Goal: Task Accomplishment & Management: Manage account settings

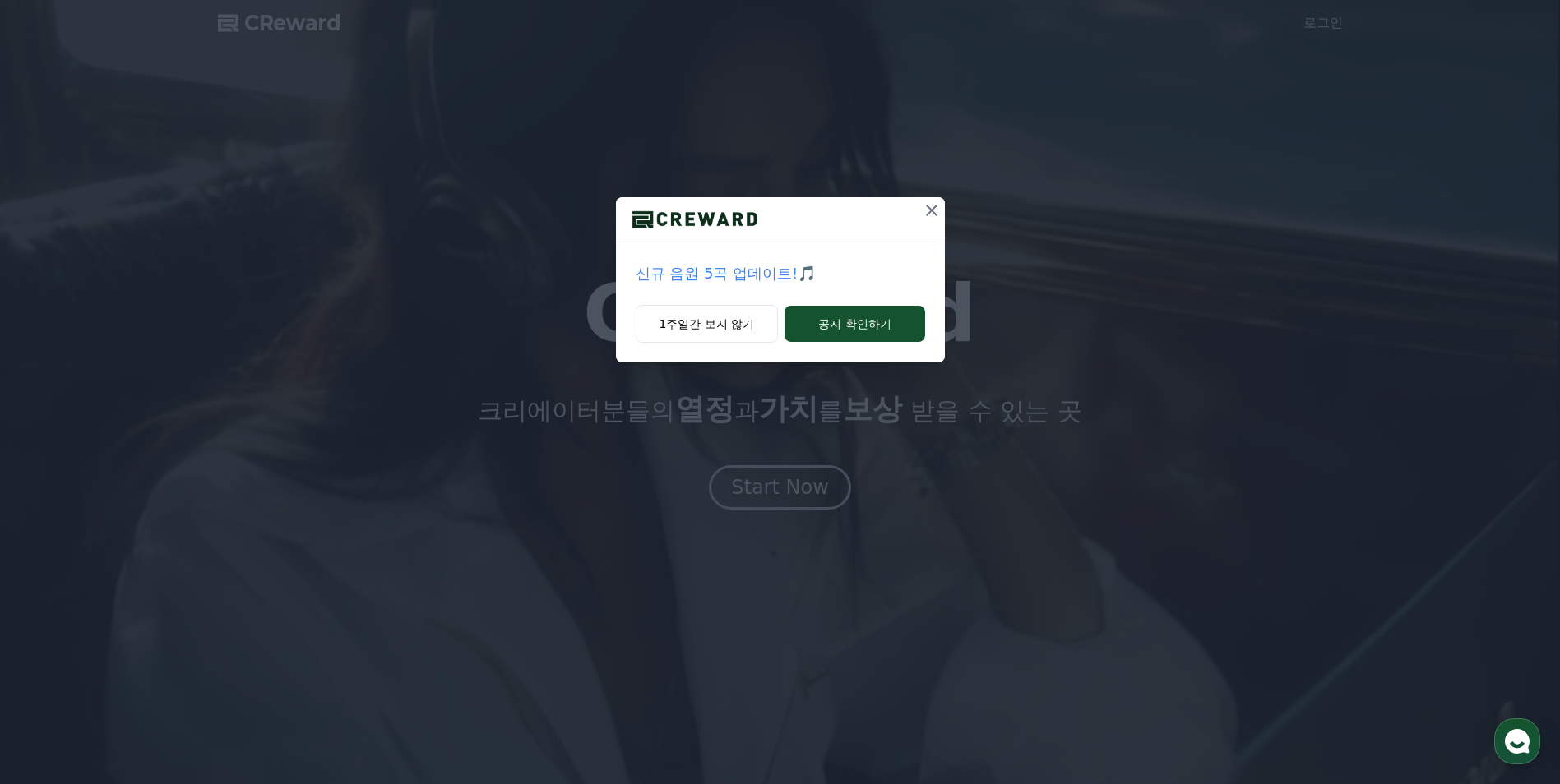
click at [936, 209] on icon at bounding box center [932, 210] width 20 height 20
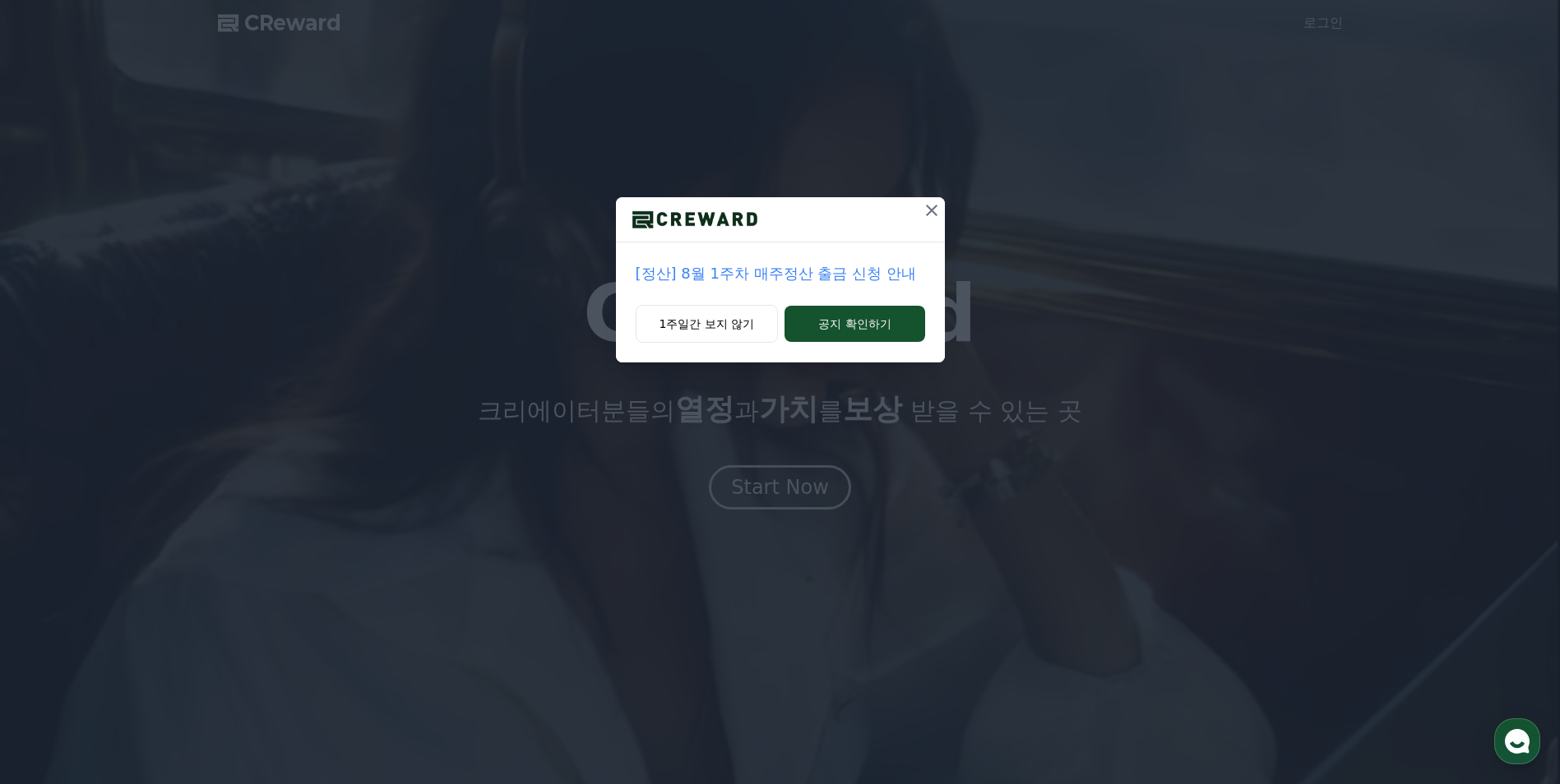
click at [925, 212] on icon at bounding box center [932, 210] width 20 height 20
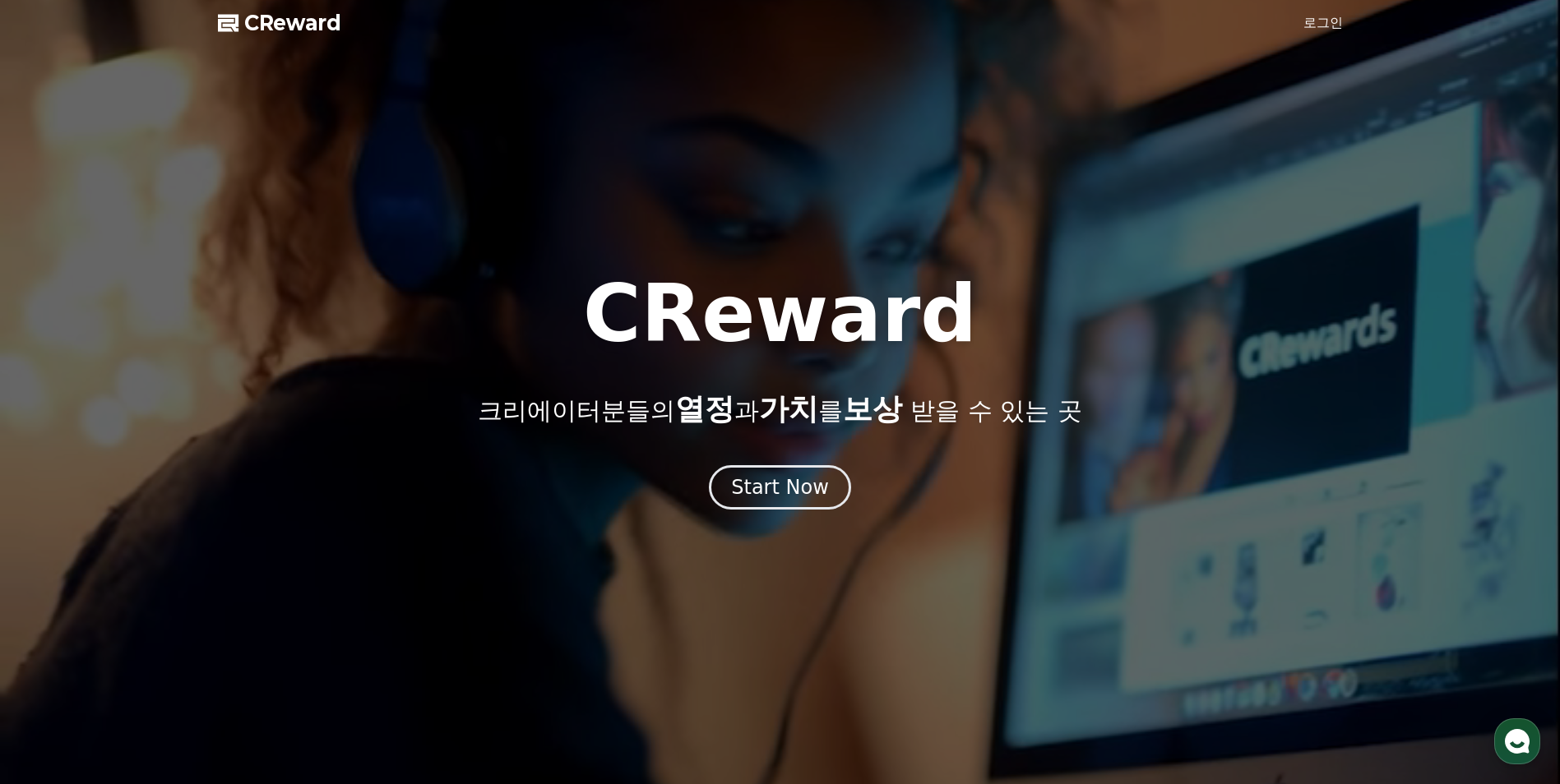
click at [277, 23] on span "CReward" at bounding box center [292, 22] width 97 height 26
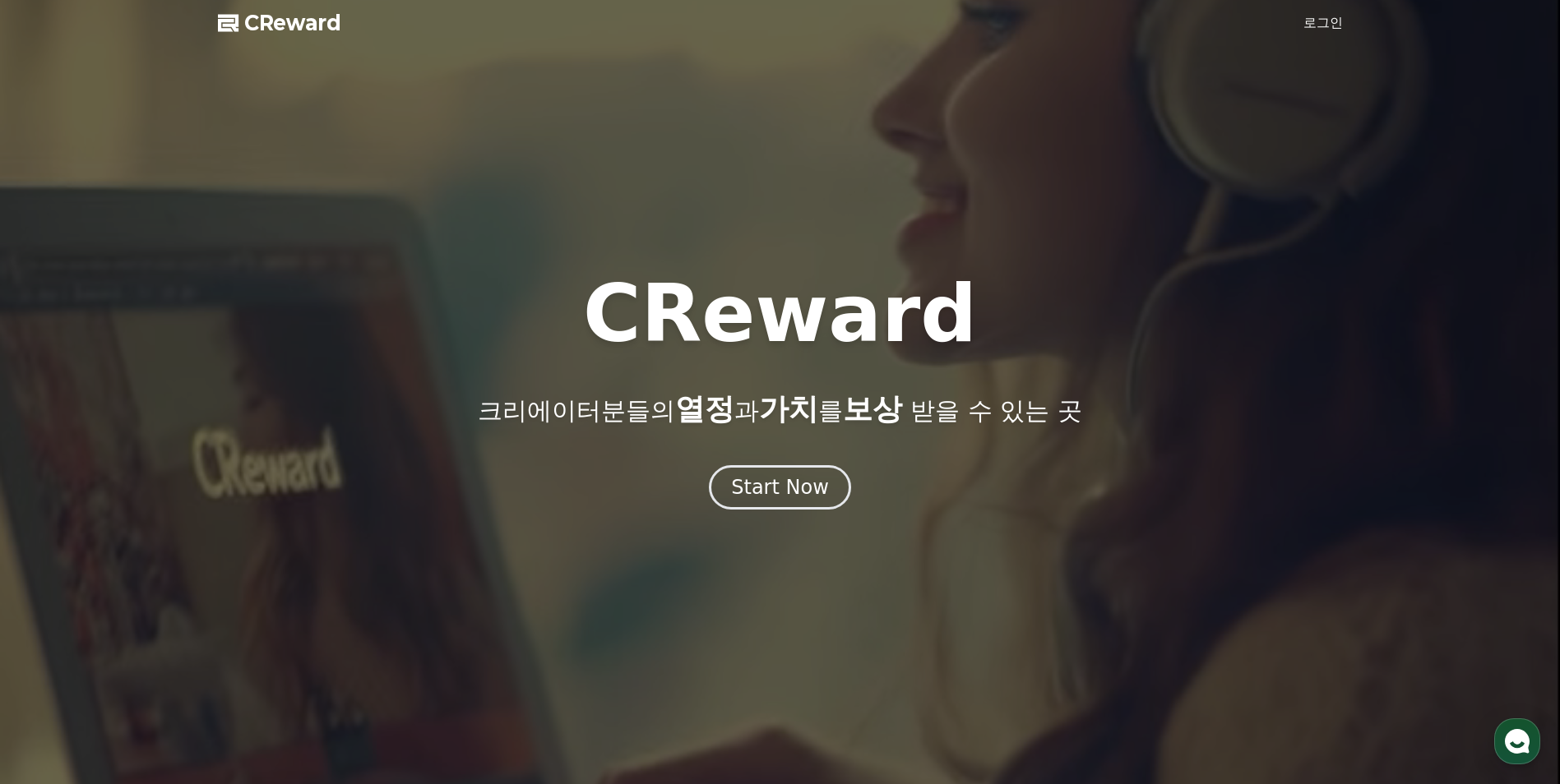
click at [290, 28] on span "CReward" at bounding box center [292, 22] width 97 height 26
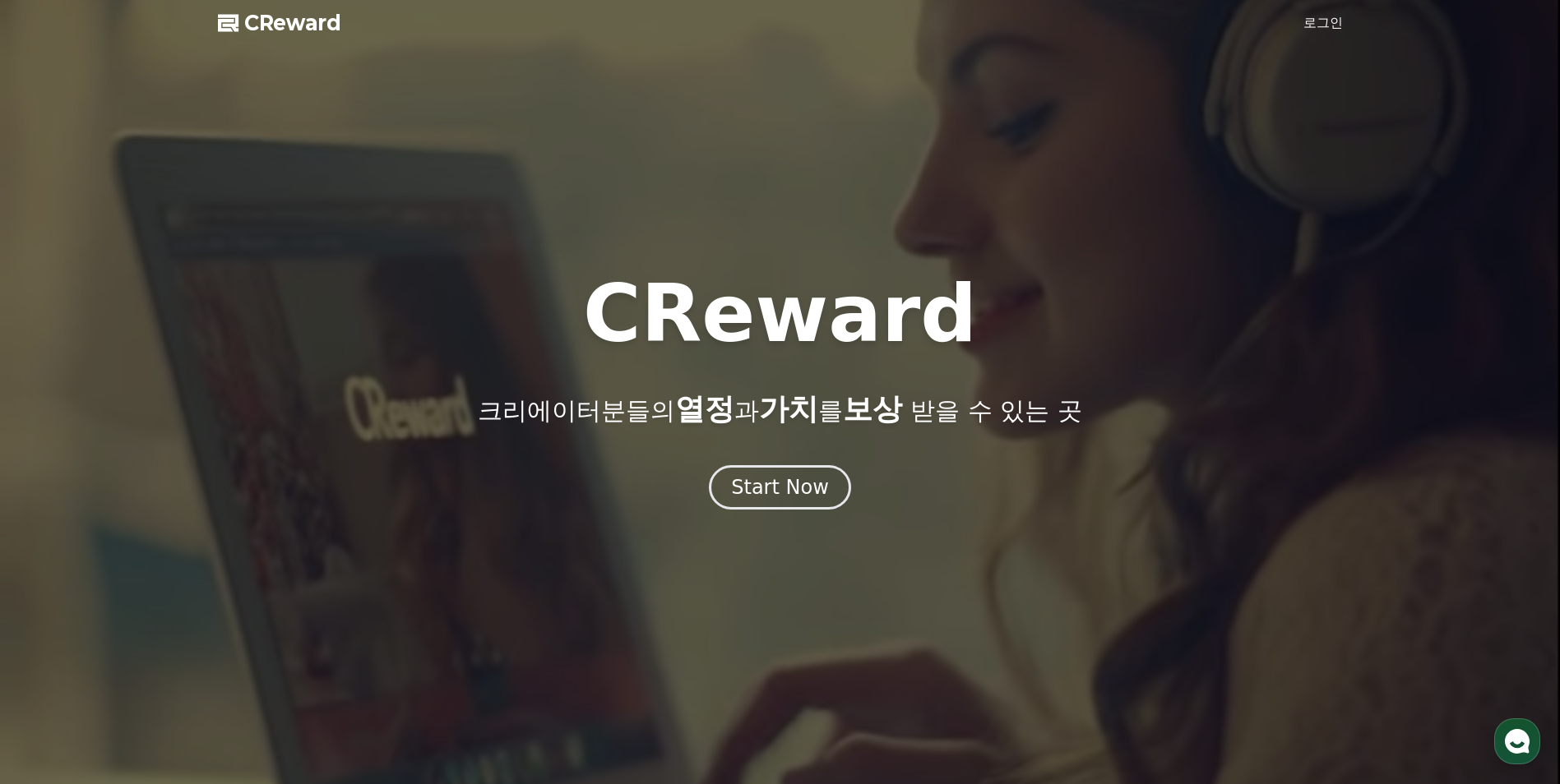
click at [1319, 26] on link "로그인" at bounding box center [1324, 22] width 39 height 20
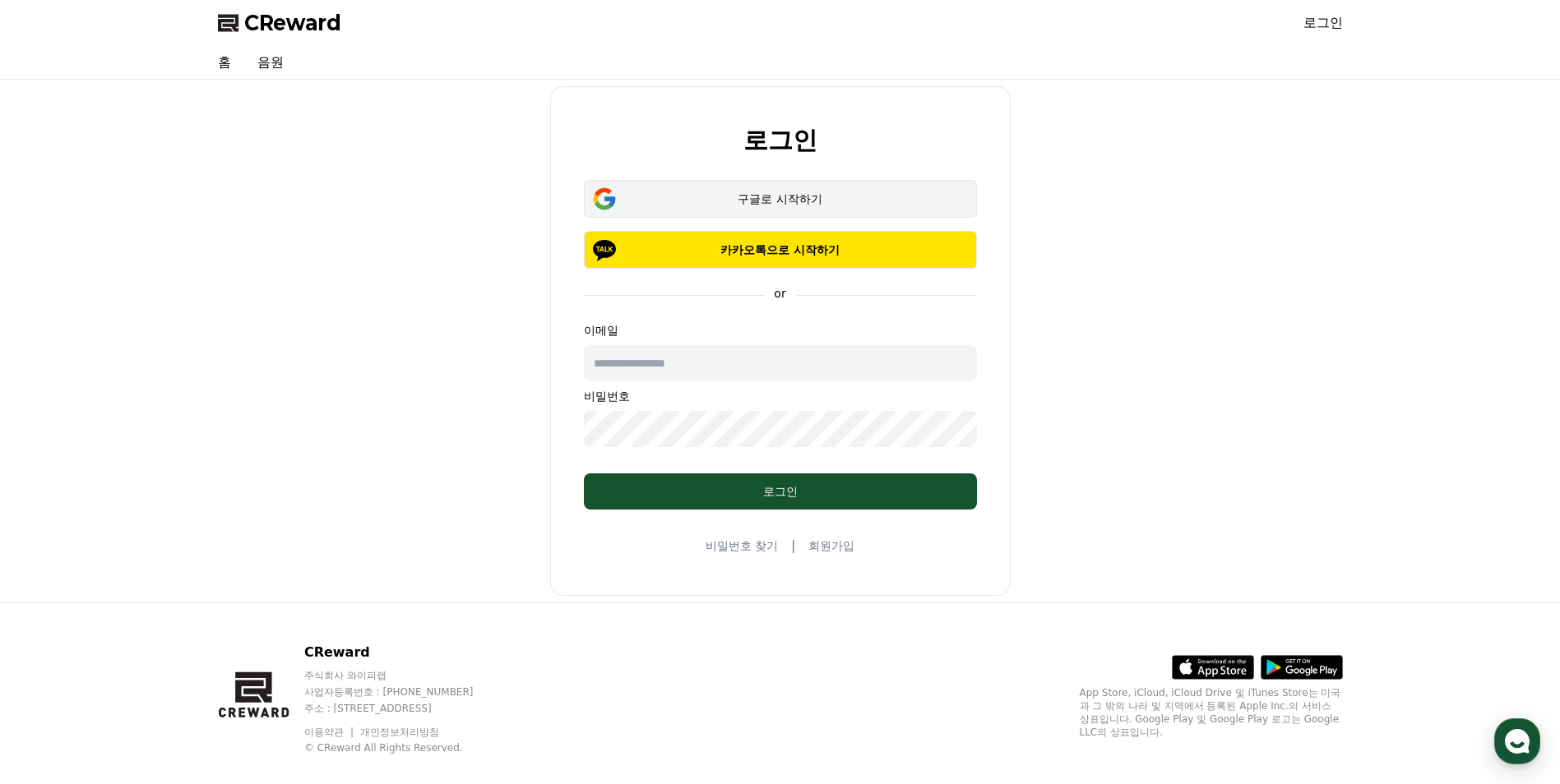
click at [784, 195] on div "구글로 시작하기" at bounding box center [780, 198] width 346 height 17
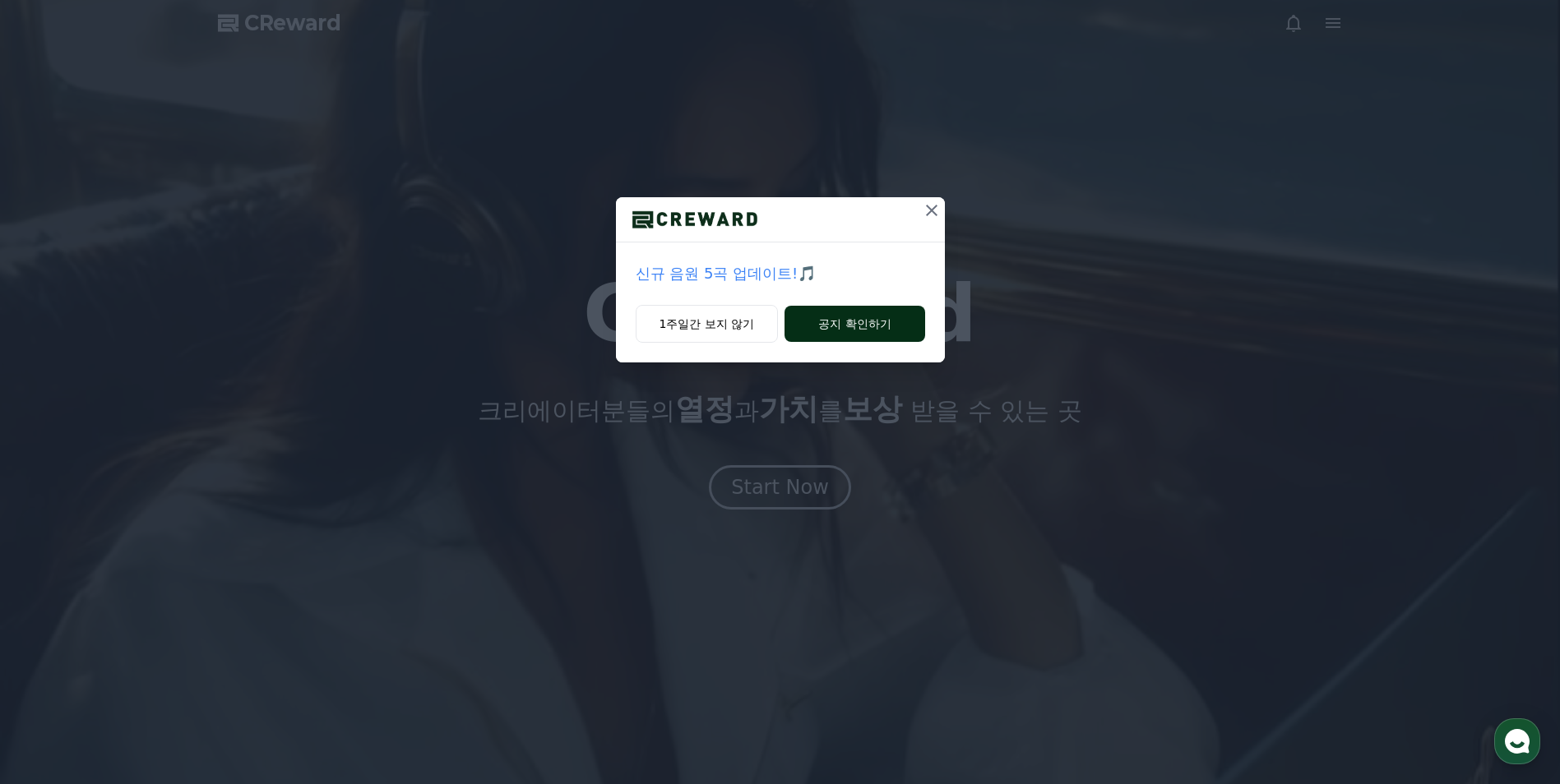
click at [878, 316] on button "공지 확인하기" at bounding box center [854, 323] width 140 height 36
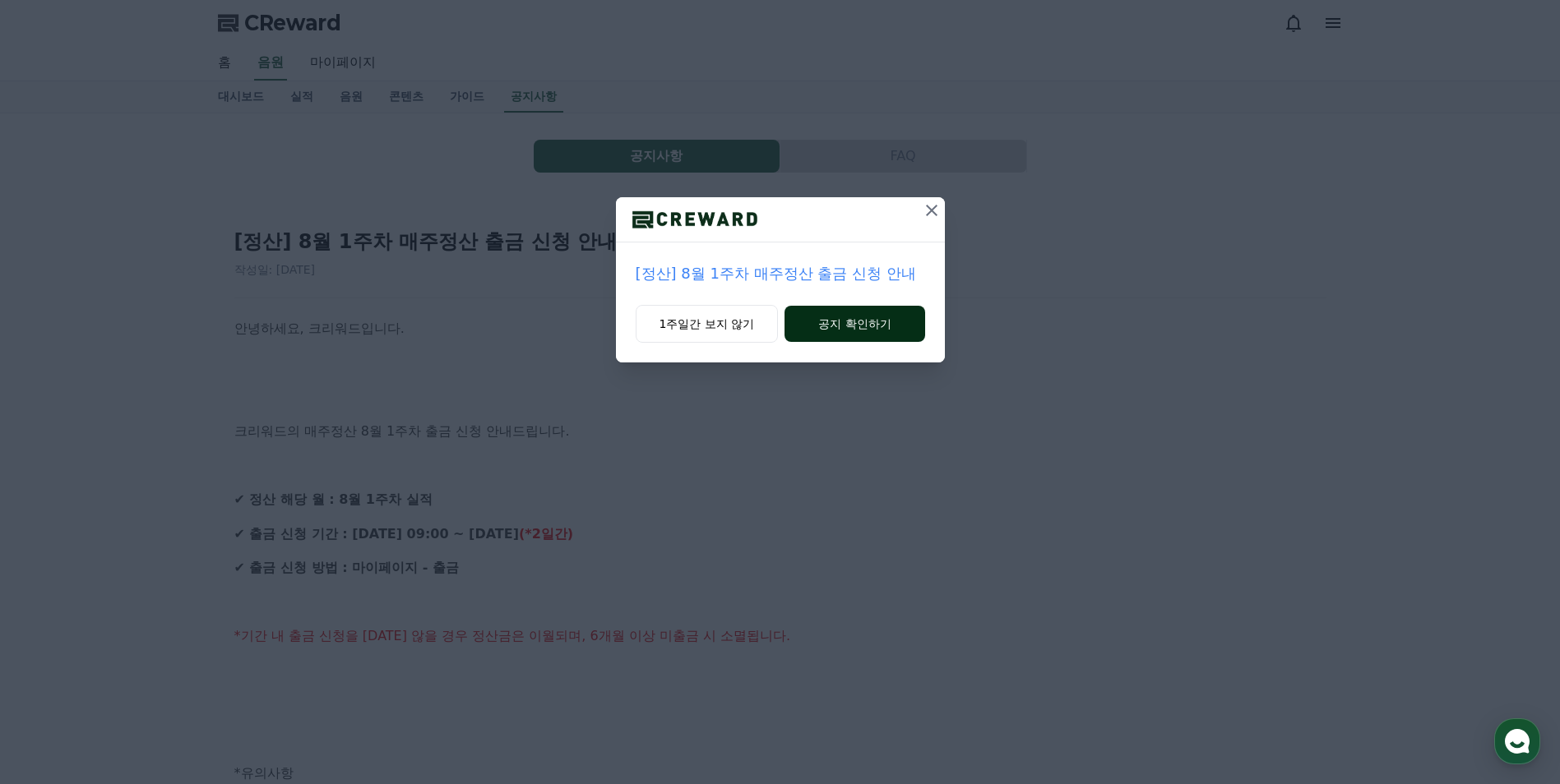
click at [862, 330] on button "공지 확인하기" at bounding box center [854, 323] width 140 height 36
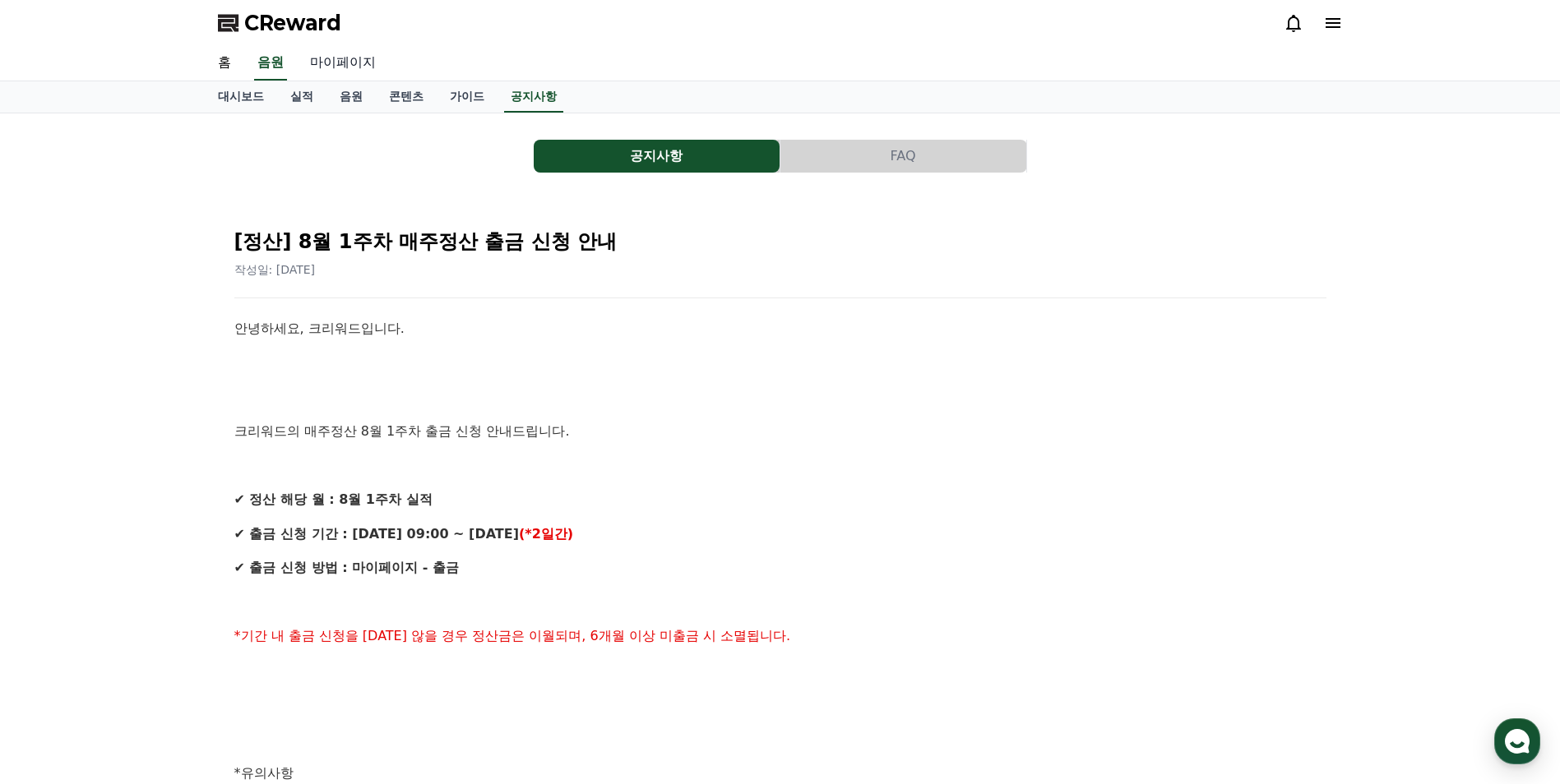
click at [346, 64] on link "마이페이지" at bounding box center [343, 62] width 92 height 34
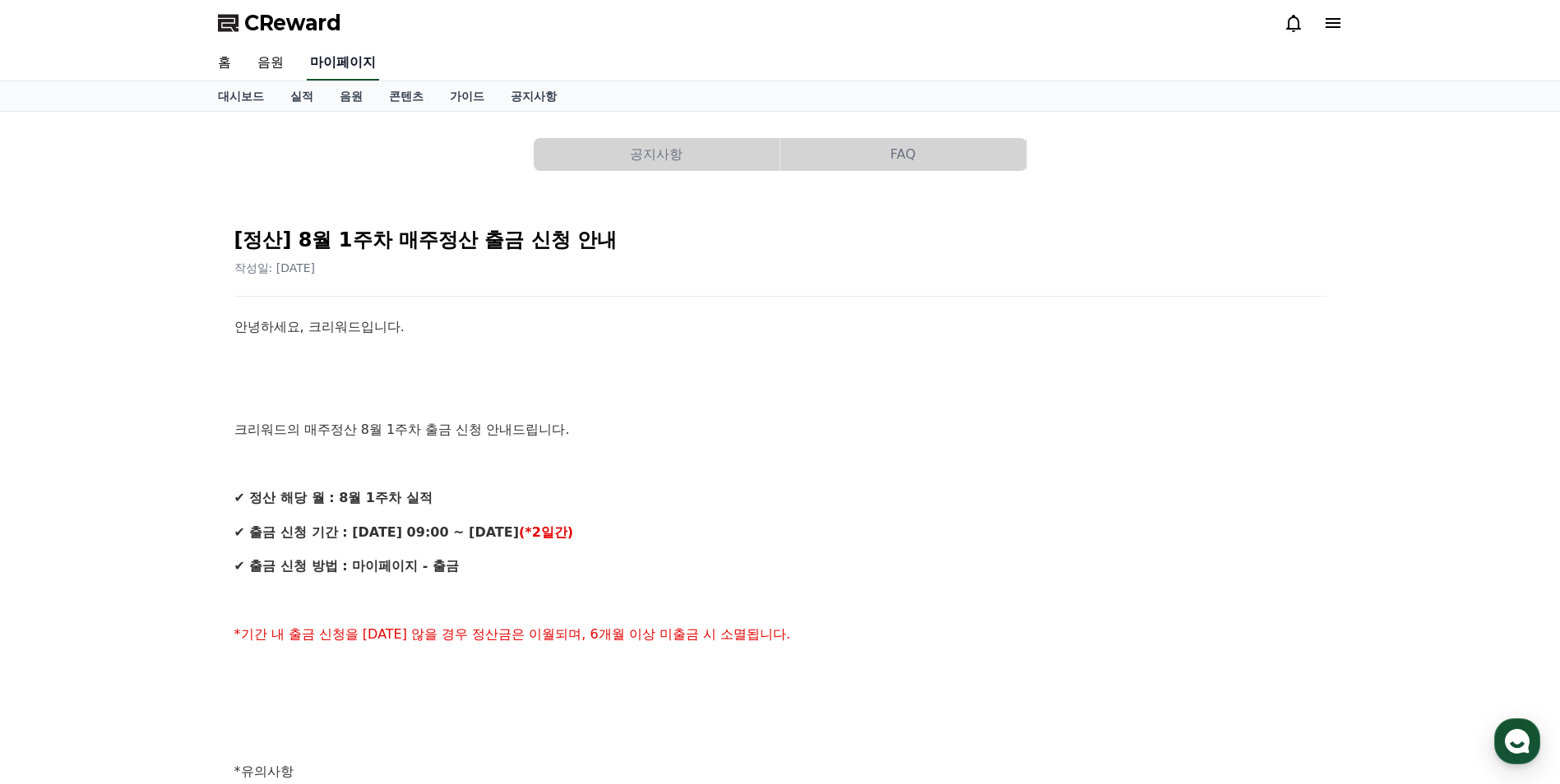
select select "**********"
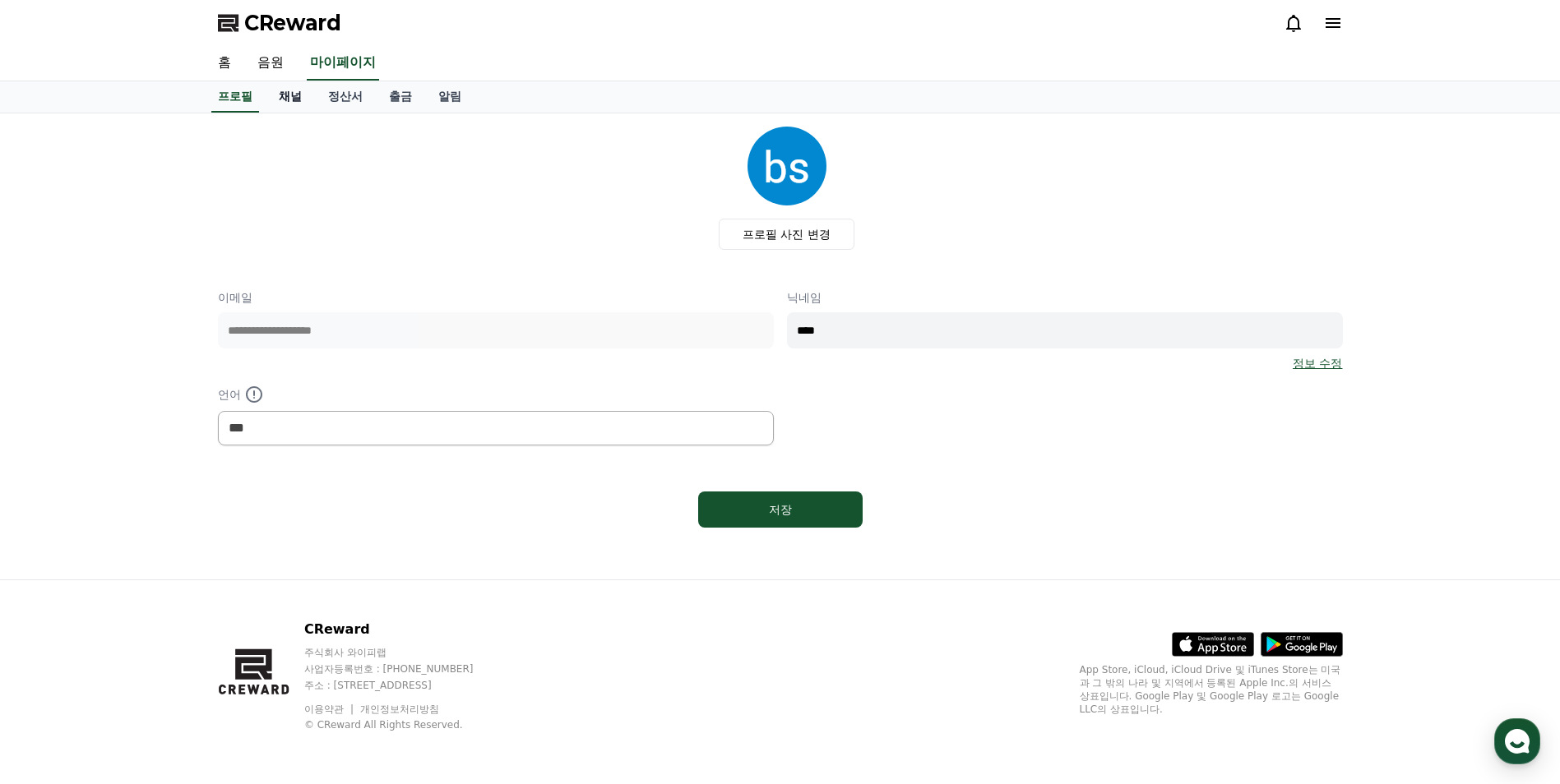
click at [289, 100] on link "채널" at bounding box center [290, 97] width 50 height 31
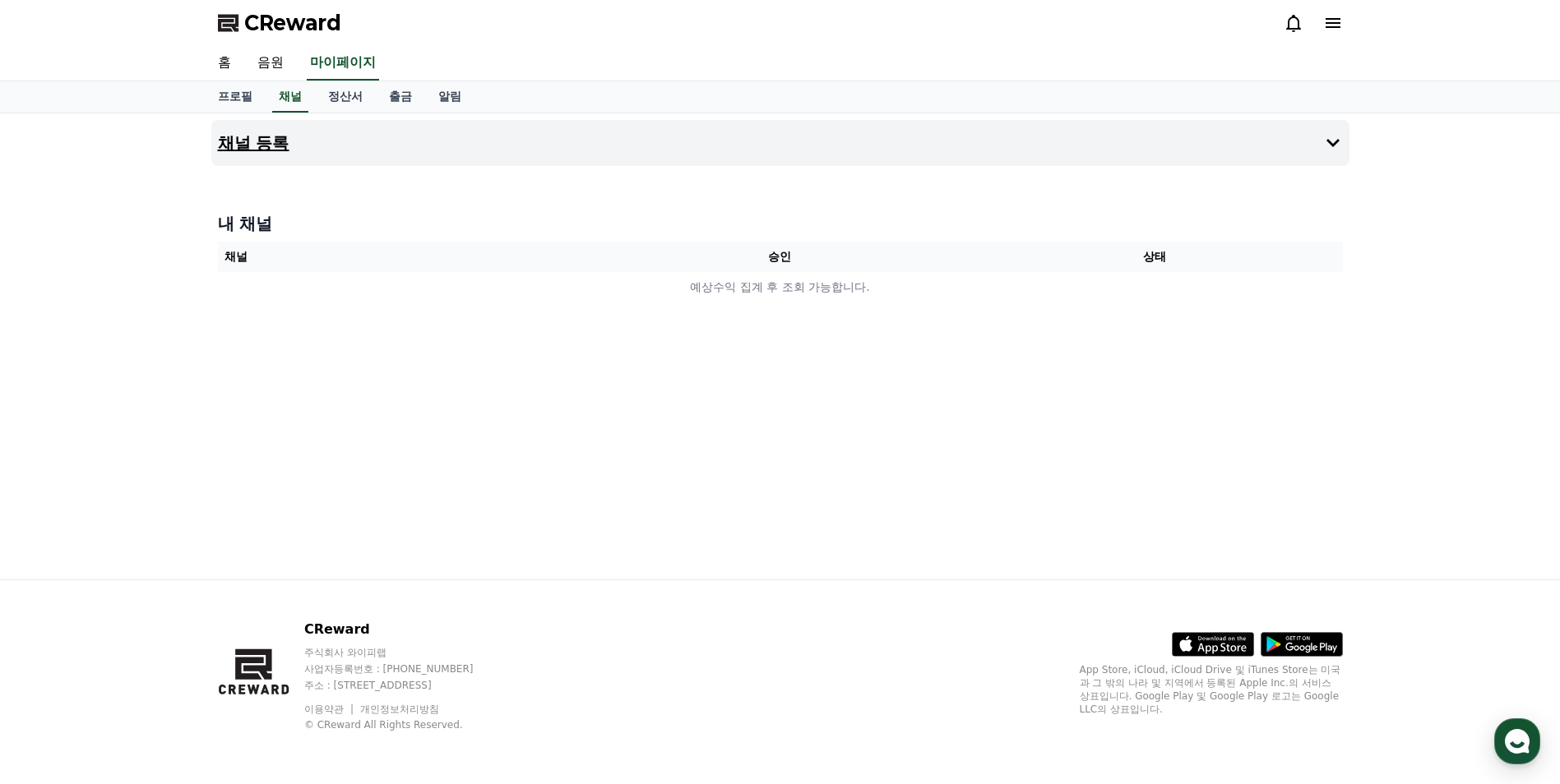
click at [319, 149] on button "채널 등록" at bounding box center [780, 143] width 1138 height 46
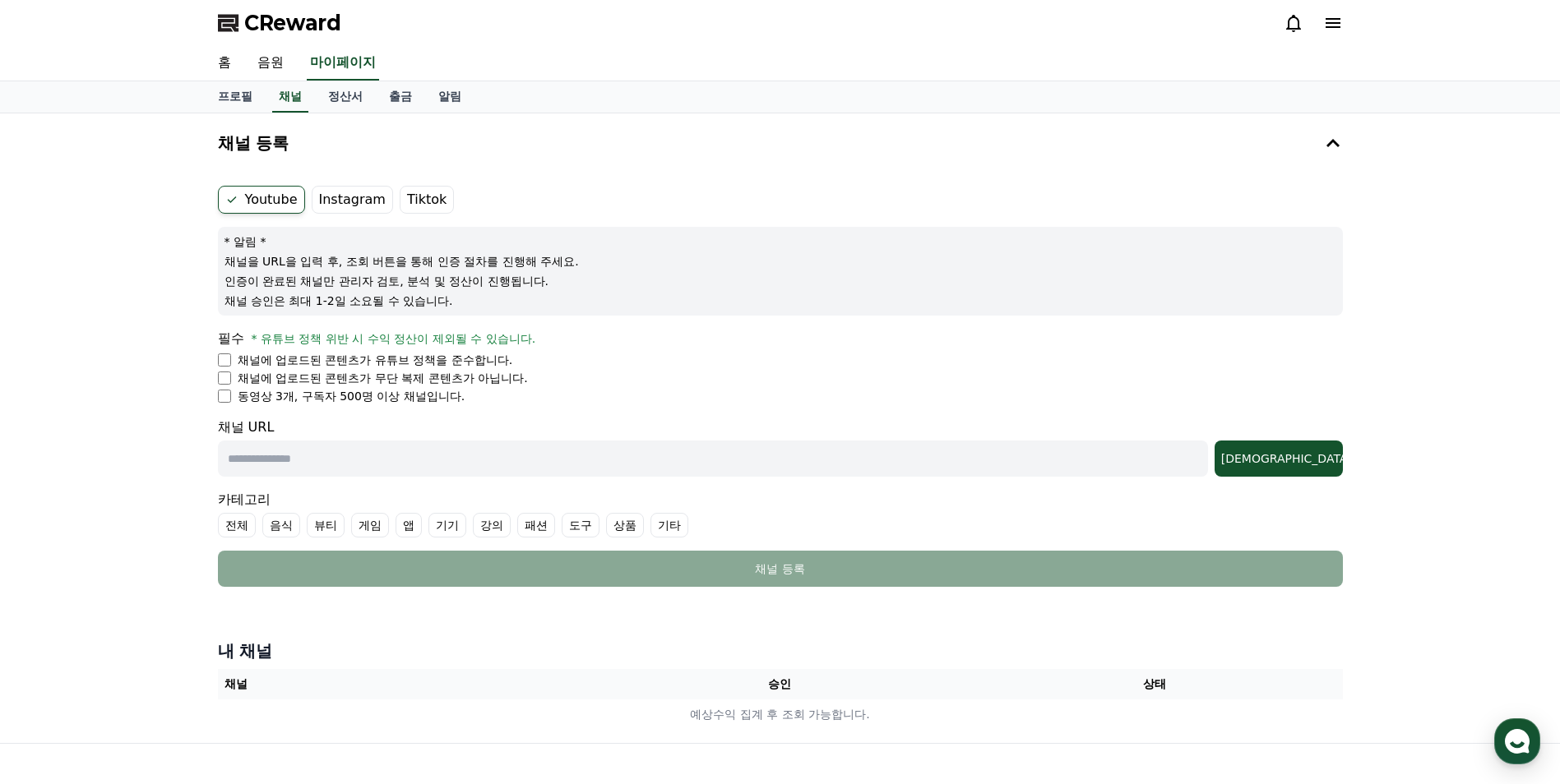
click at [268, 202] on label "Youtube" at bounding box center [261, 199] width 87 height 28
click at [419, 202] on label "Tiktok" at bounding box center [427, 199] width 55 height 28
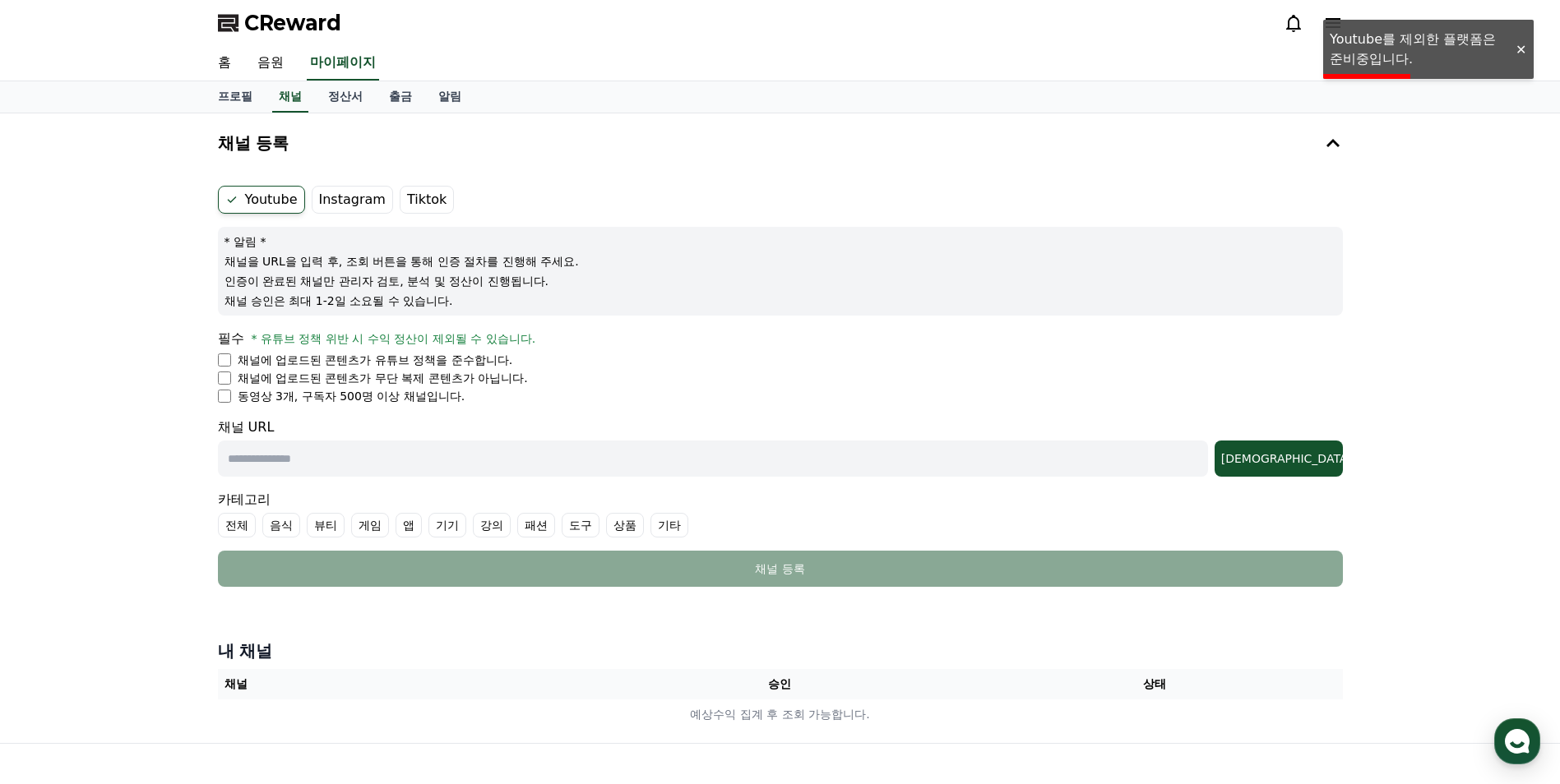
click at [1521, 52] on div at bounding box center [1520, 50] width 26 height 16
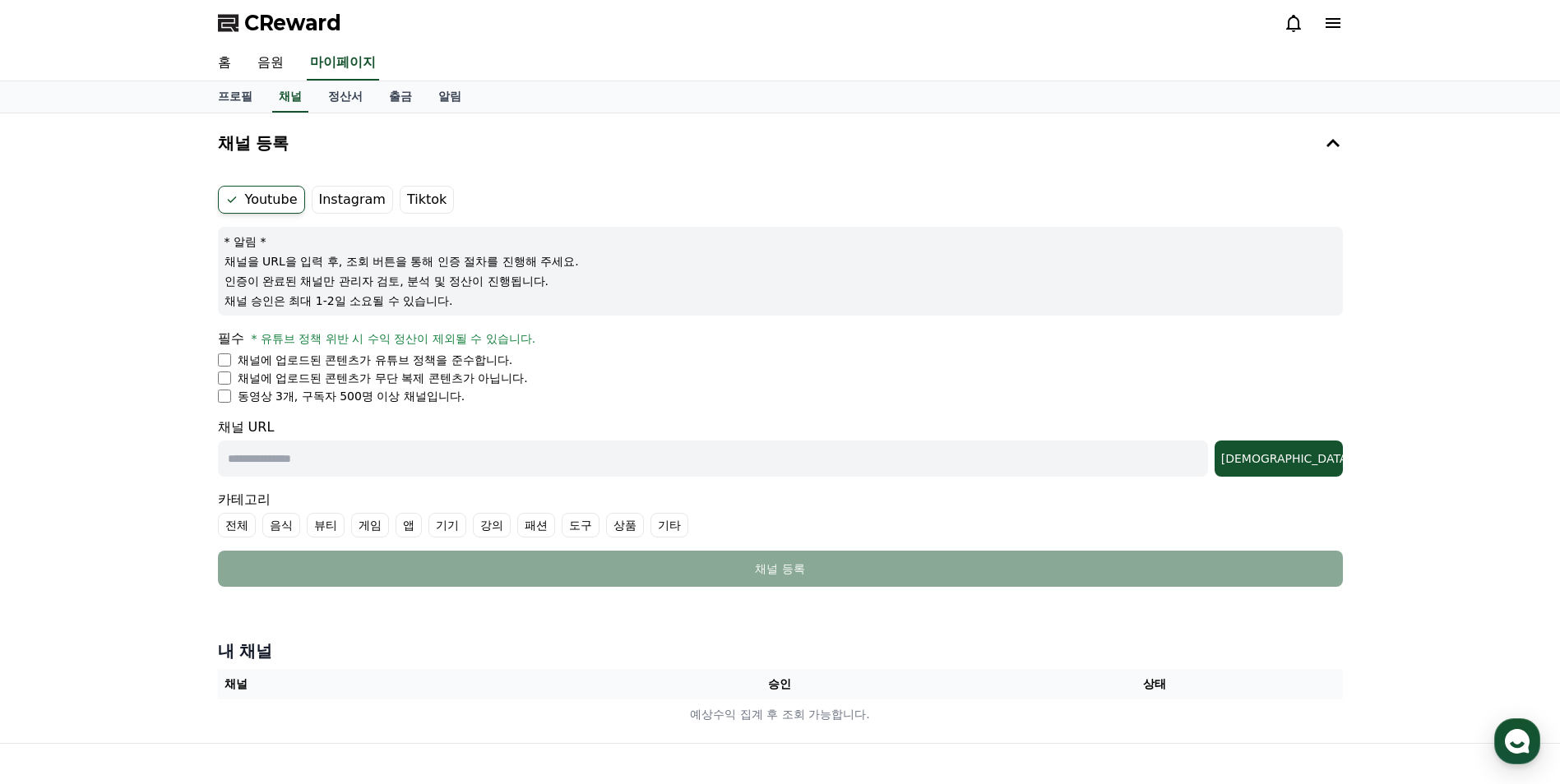
click at [287, 19] on span "CReward" at bounding box center [292, 22] width 97 height 26
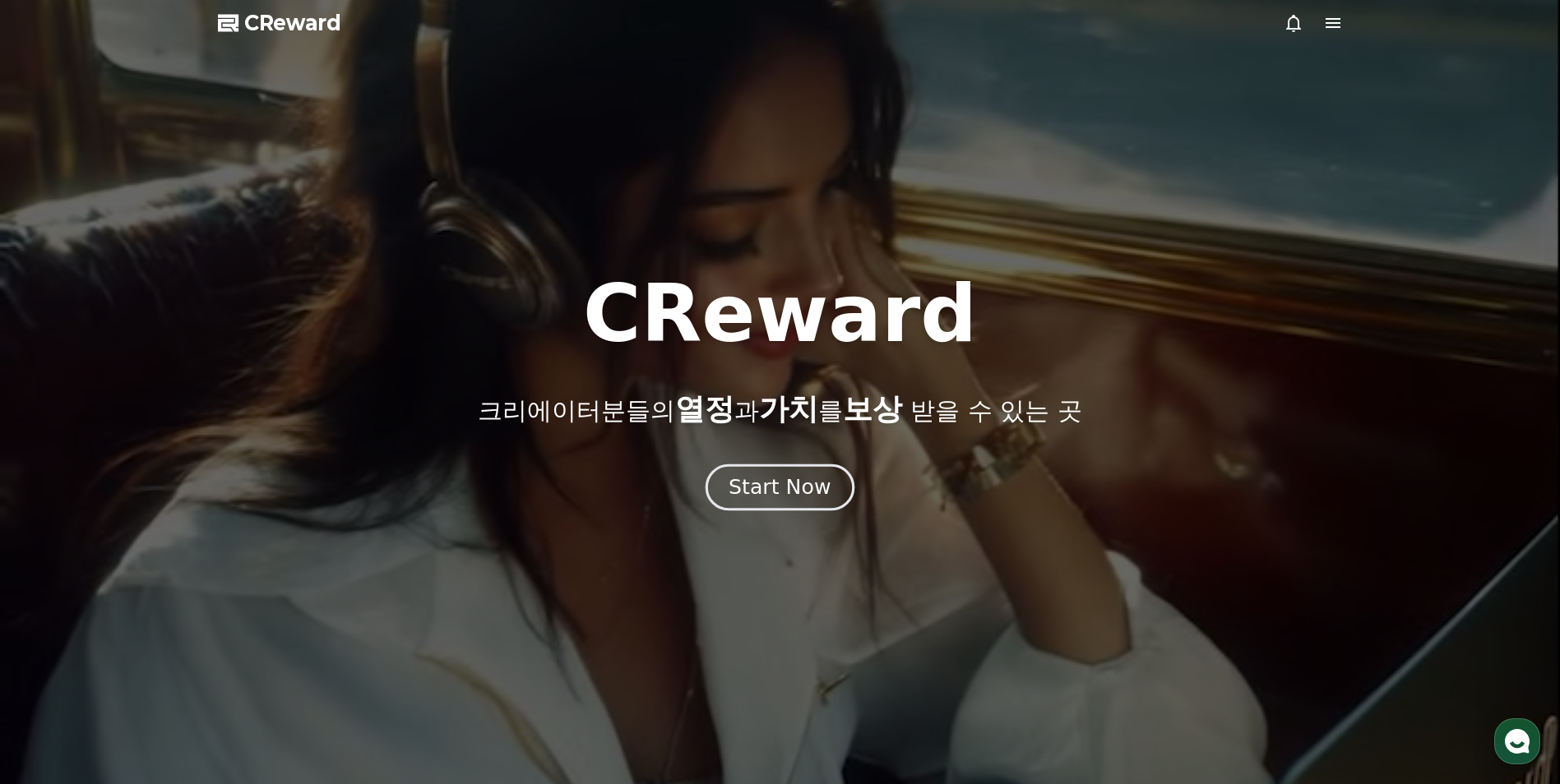
click at [789, 496] on div "Start Now" at bounding box center [780, 487] width 102 height 28
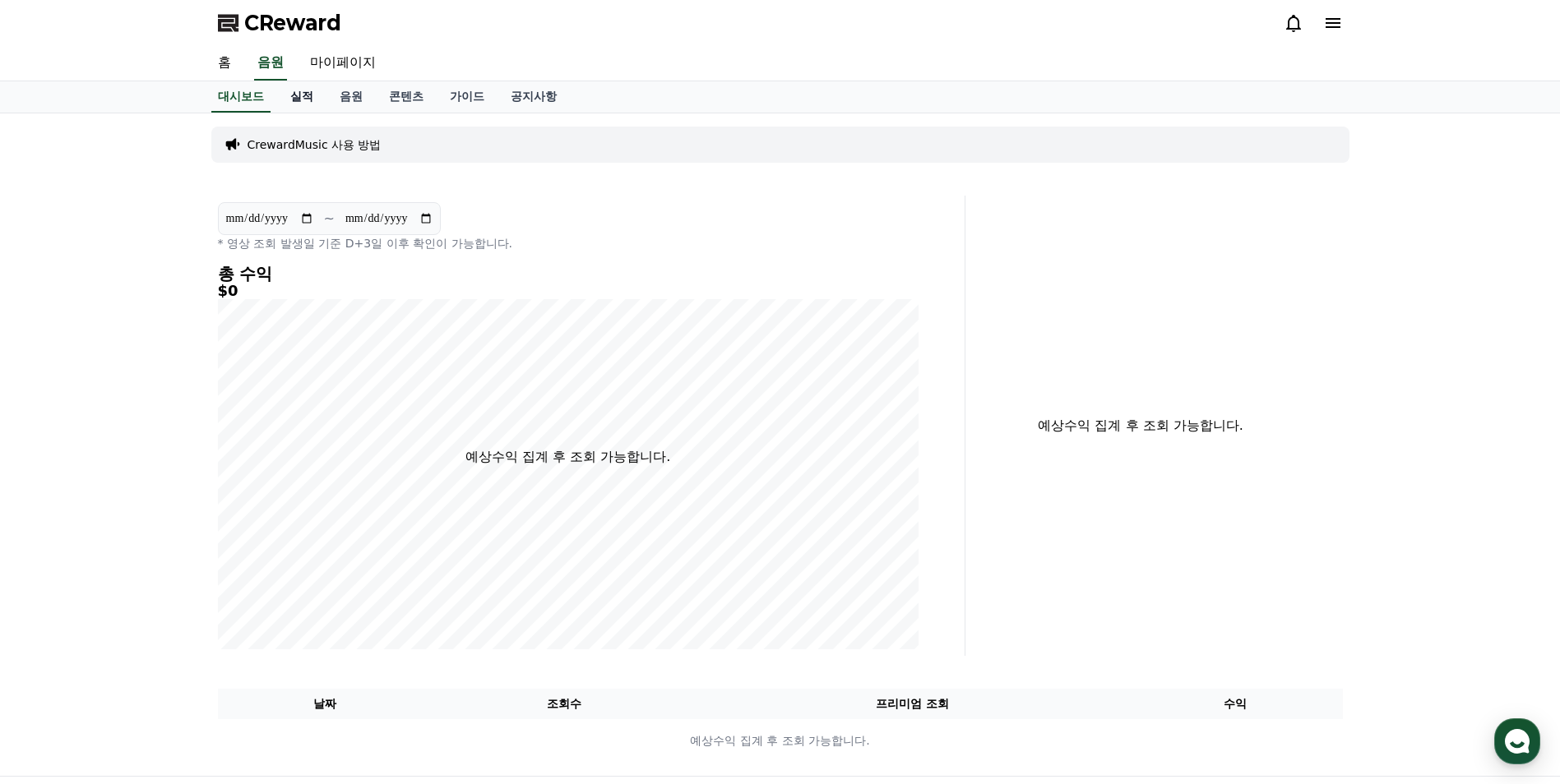
click at [299, 105] on link "실적" at bounding box center [302, 97] width 50 height 31
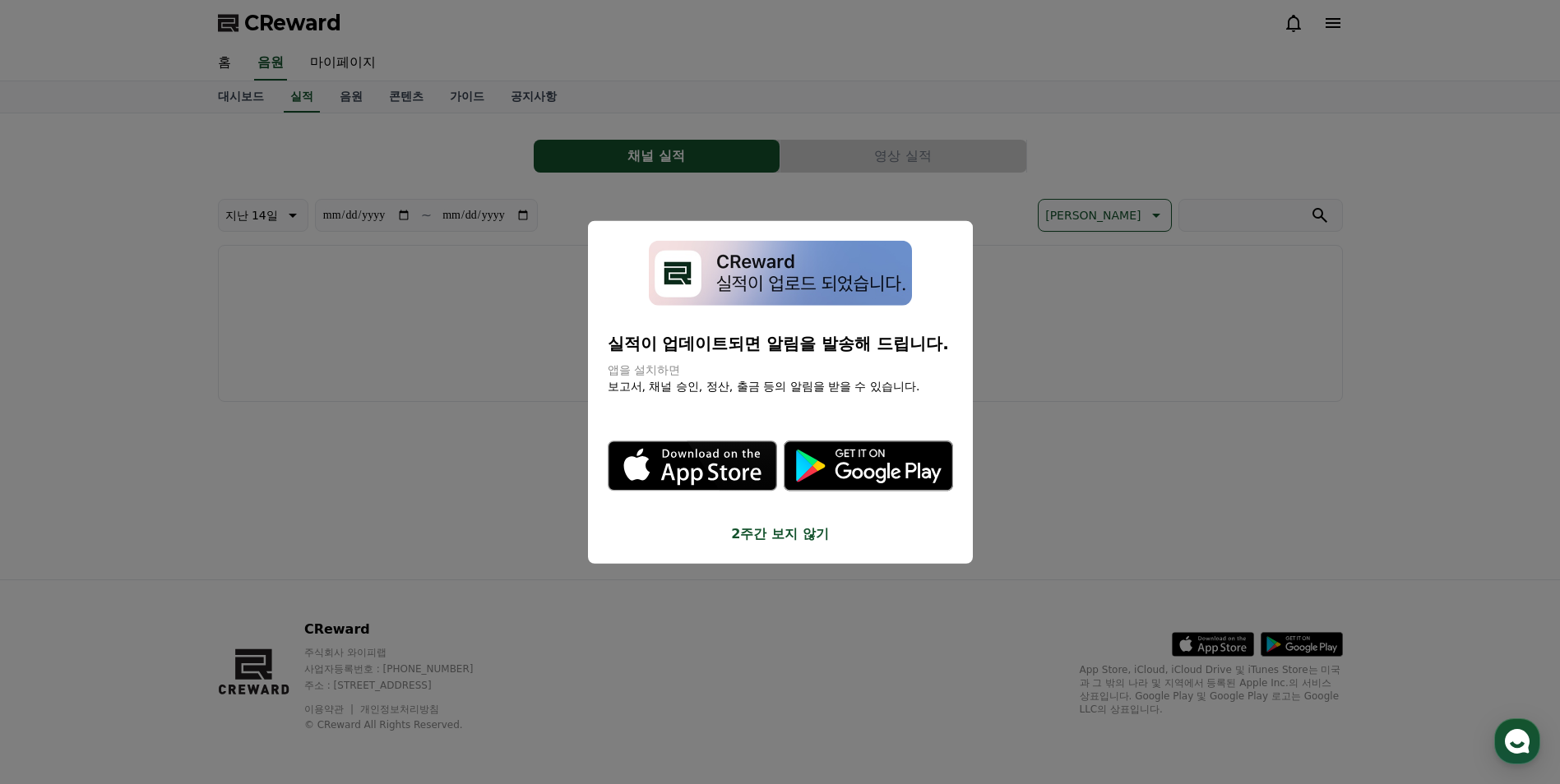
click at [348, 103] on button "close modal" at bounding box center [780, 392] width 1560 height 784
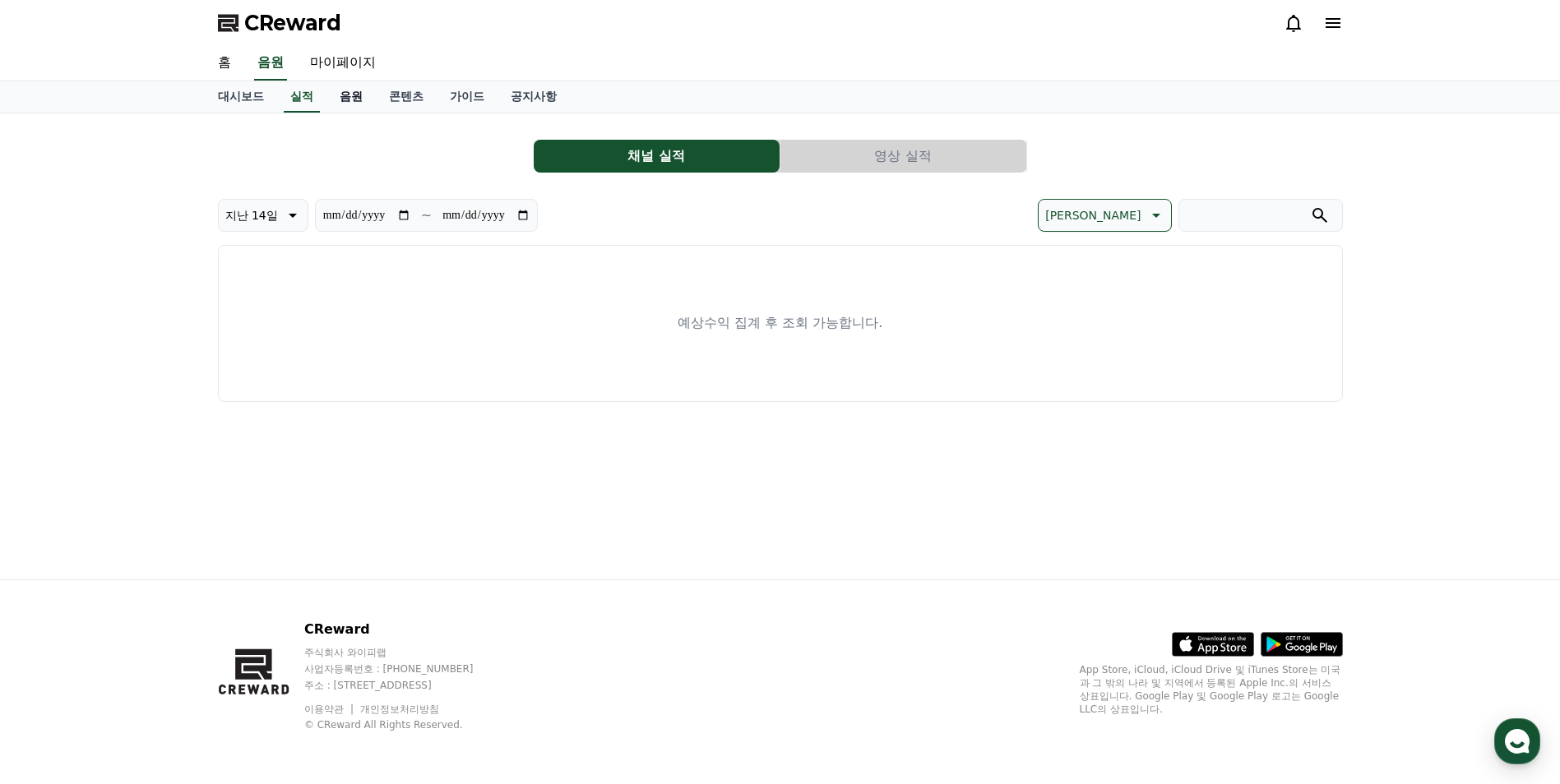
click at [358, 101] on link "음원" at bounding box center [351, 97] width 50 height 31
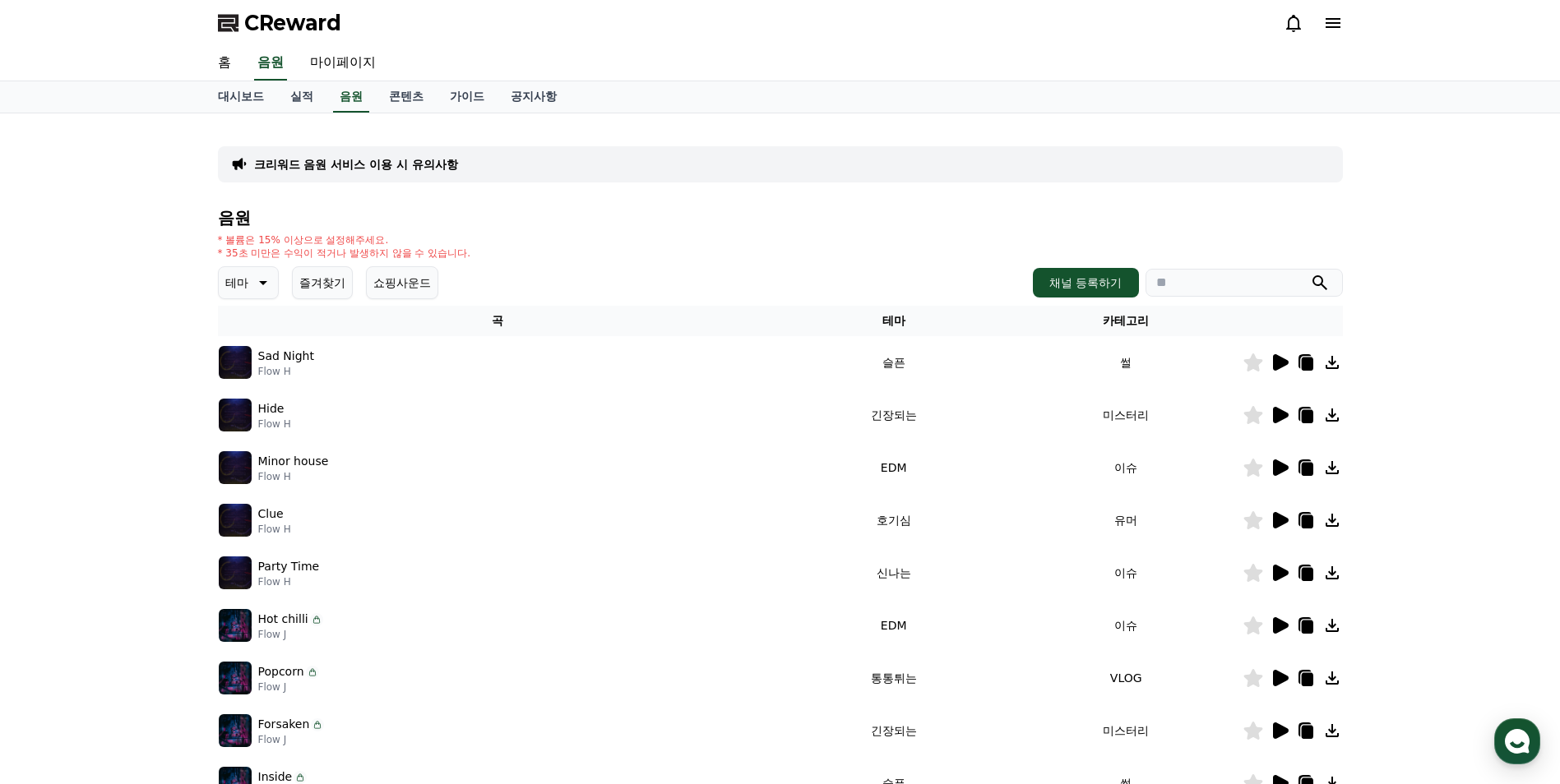
click at [1280, 361] on icon at bounding box center [1281, 362] width 16 height 17
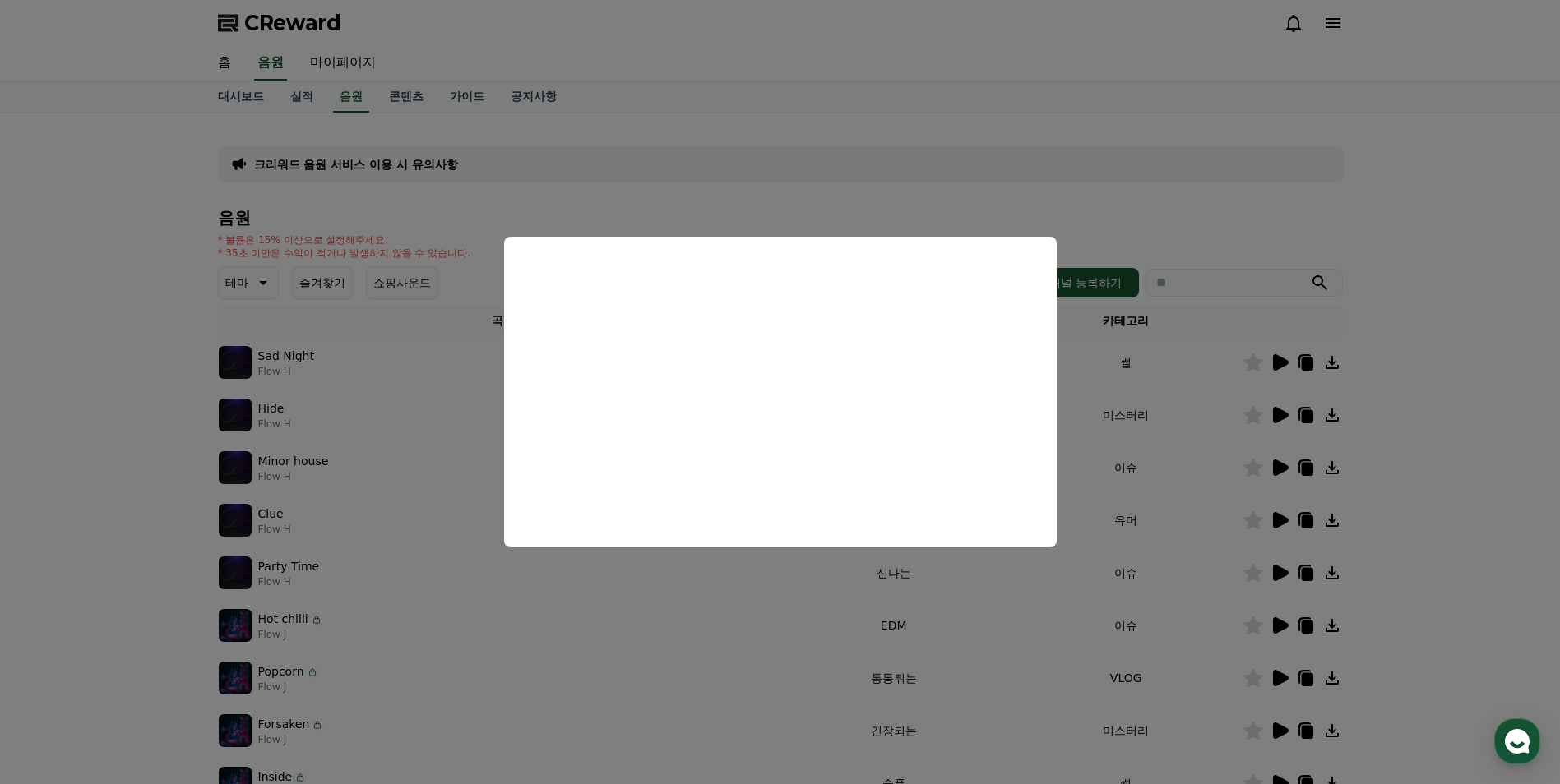
click at [1116, 210] on button "close modal" at bounding box center [780, 392] width 1560 height 784
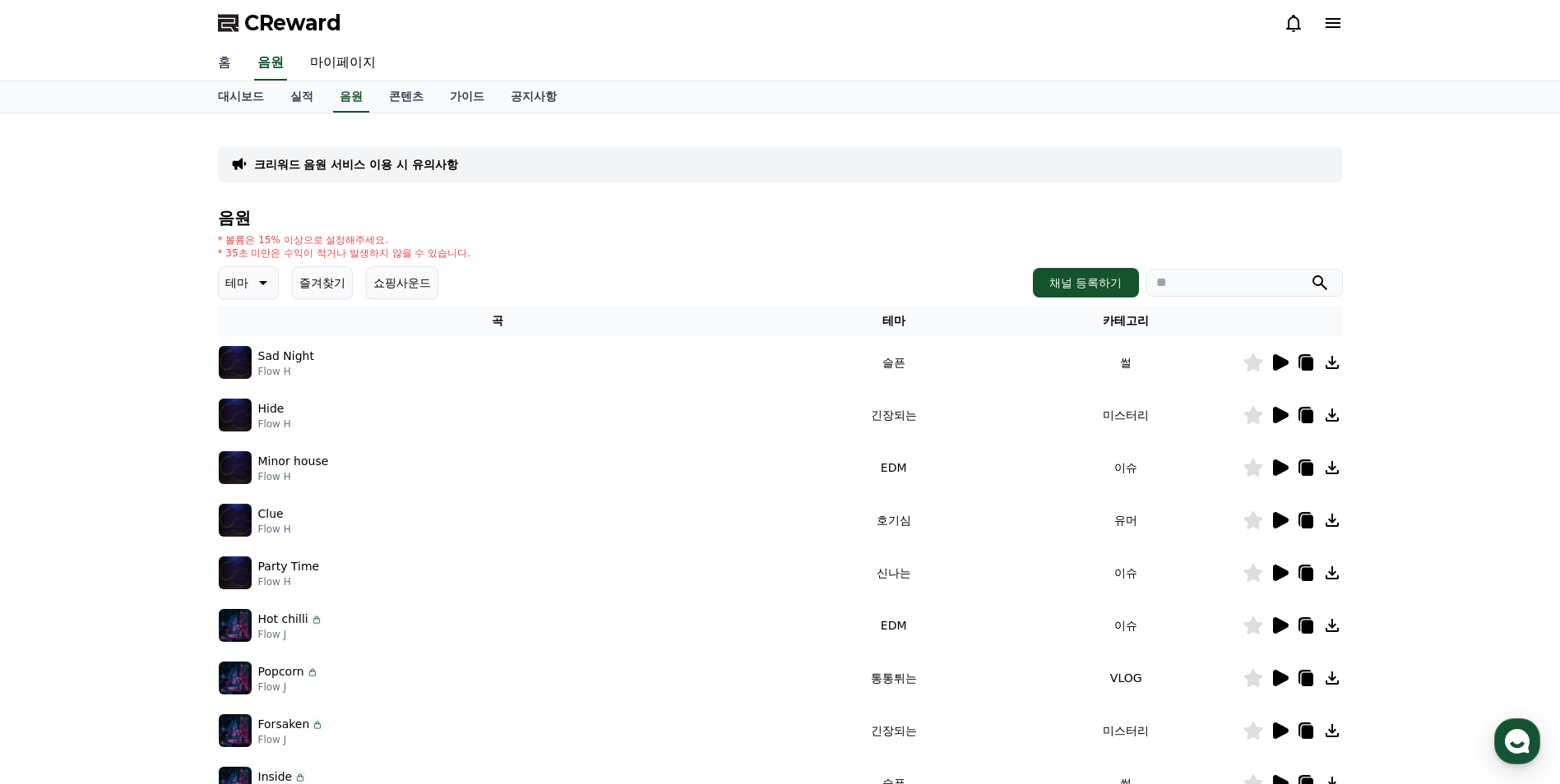
click at [225, 64] on link "홈" at bounding box center [225, 62] width 39 height 34
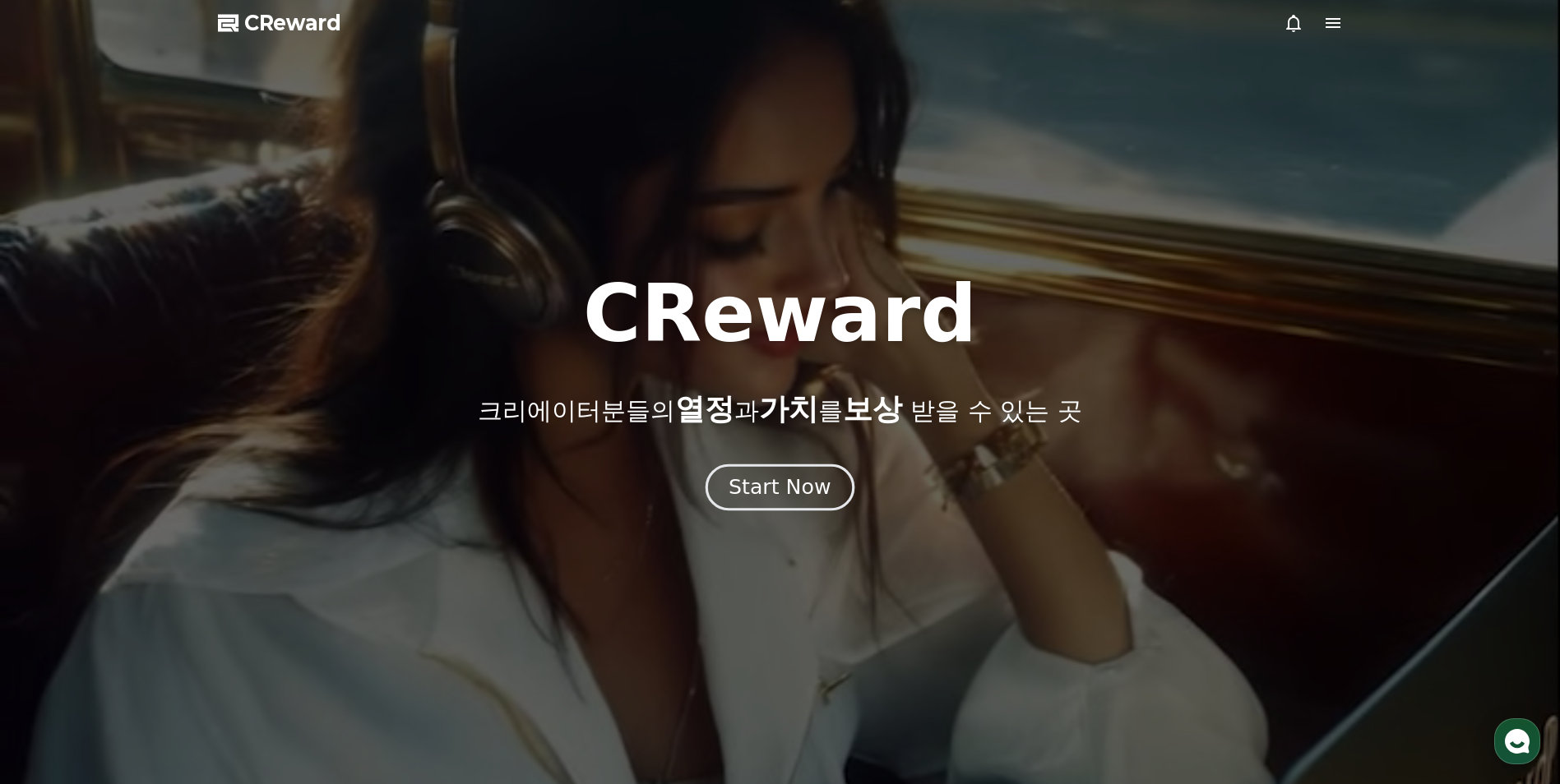
click at [762, 487] on div "Start Now" at bounding box center [780, 487] width 102 height 28
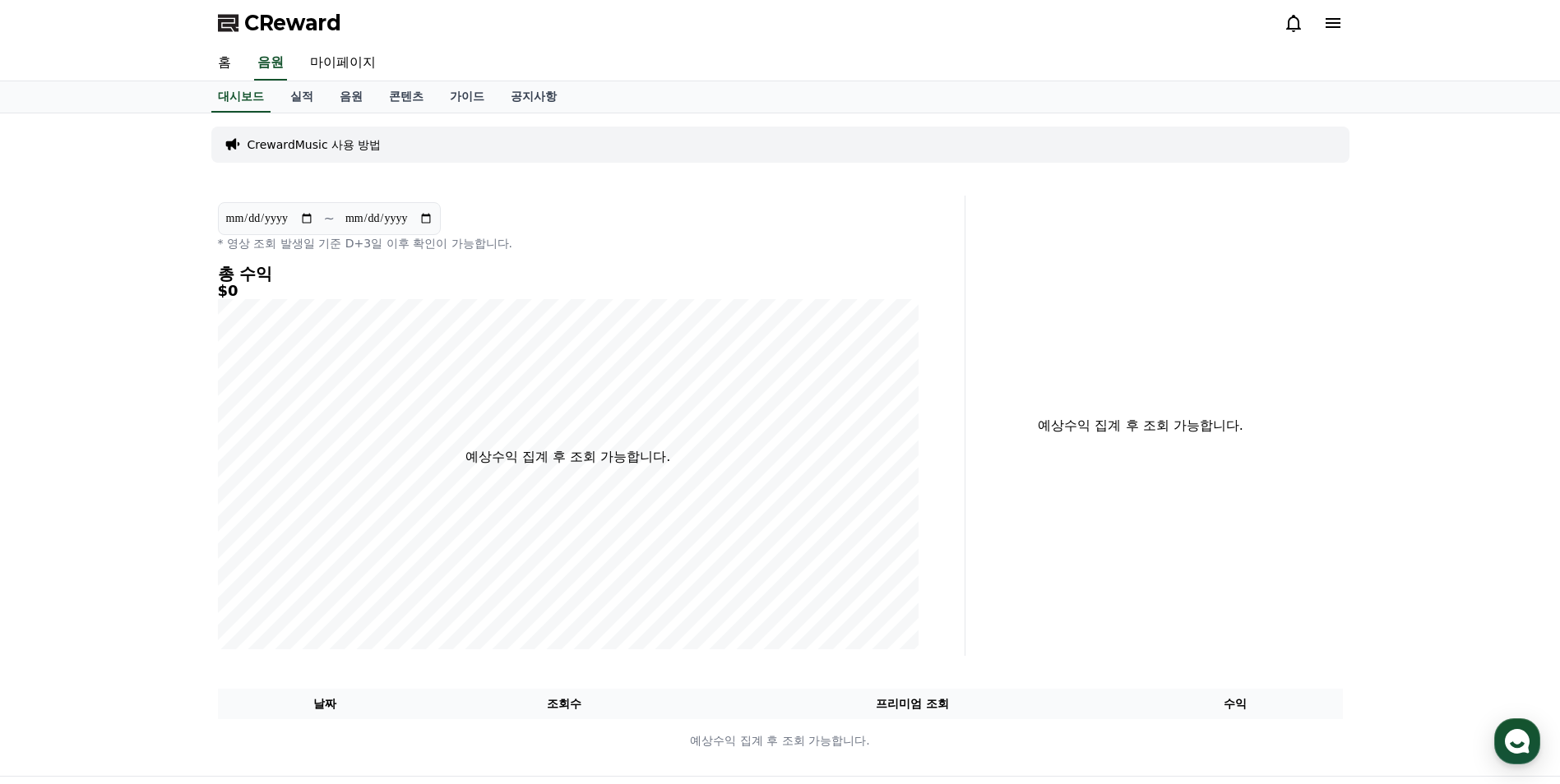
click at [301, 144] on p "CrewardMusic 사용 방법" at bounding box center [314, 144] width 134 height 17
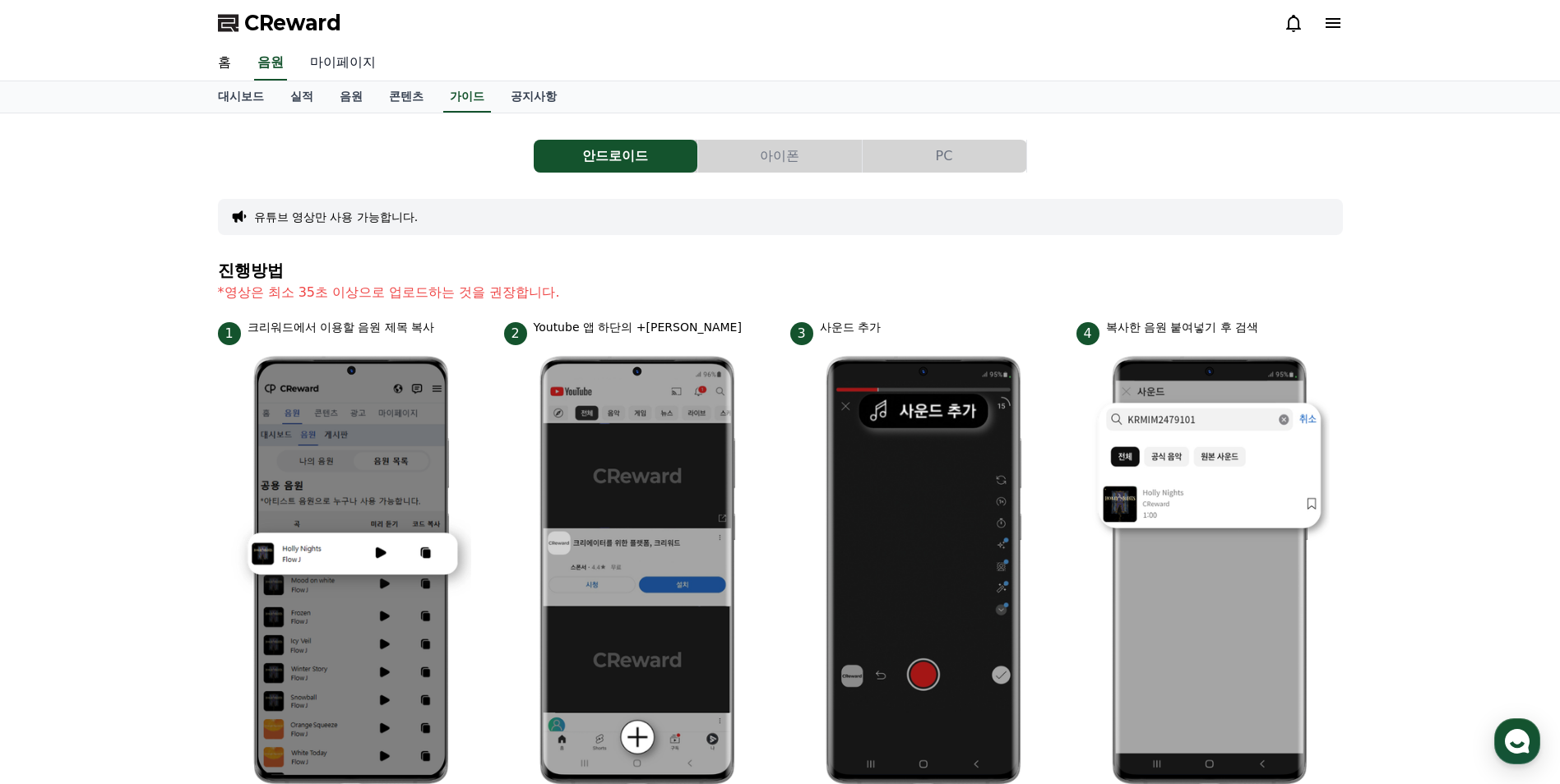
click at [350, 71] on link "마이페이지" at bounding box center [343, 62] width 92 height 34
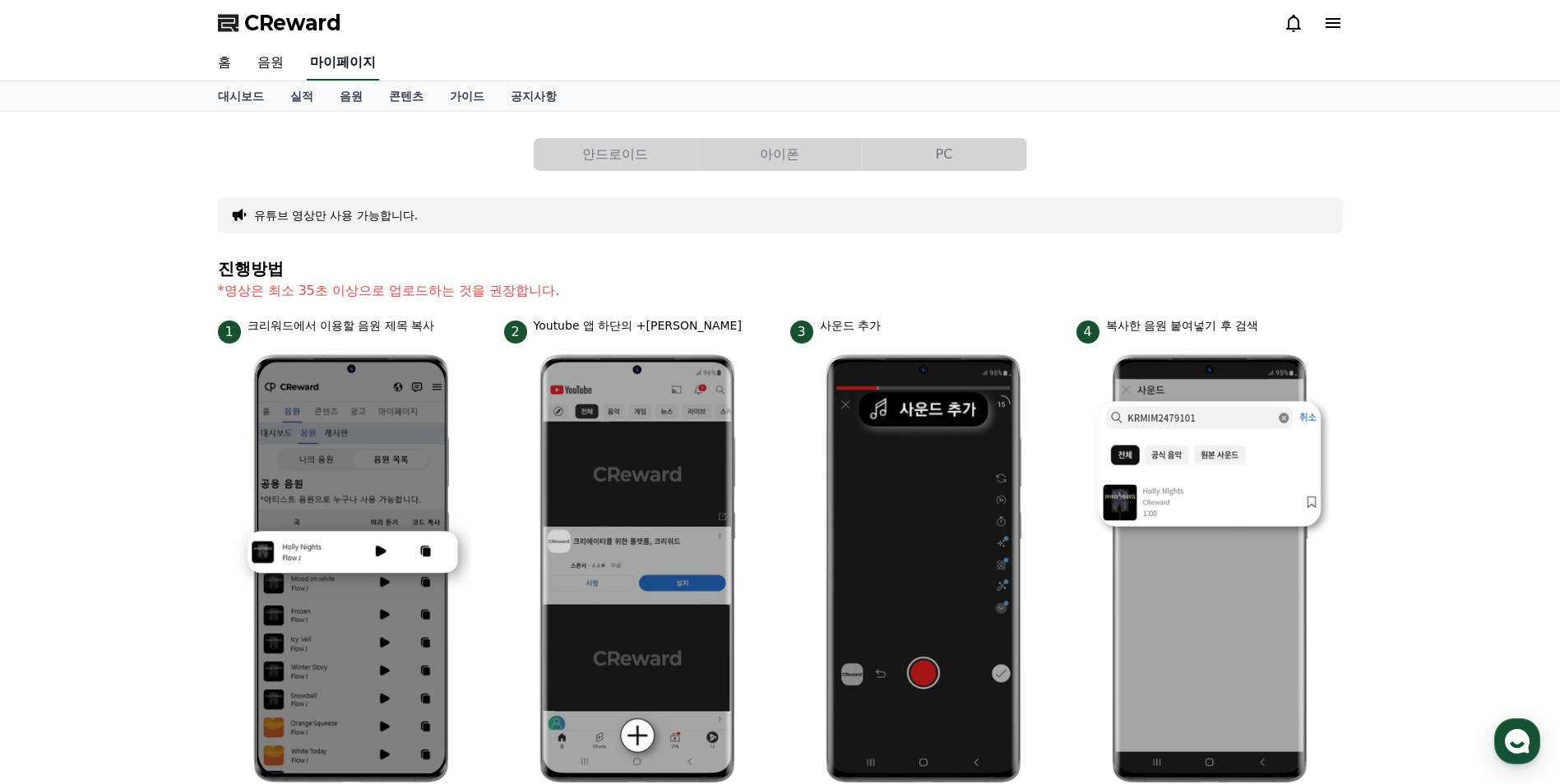
select select "**********"
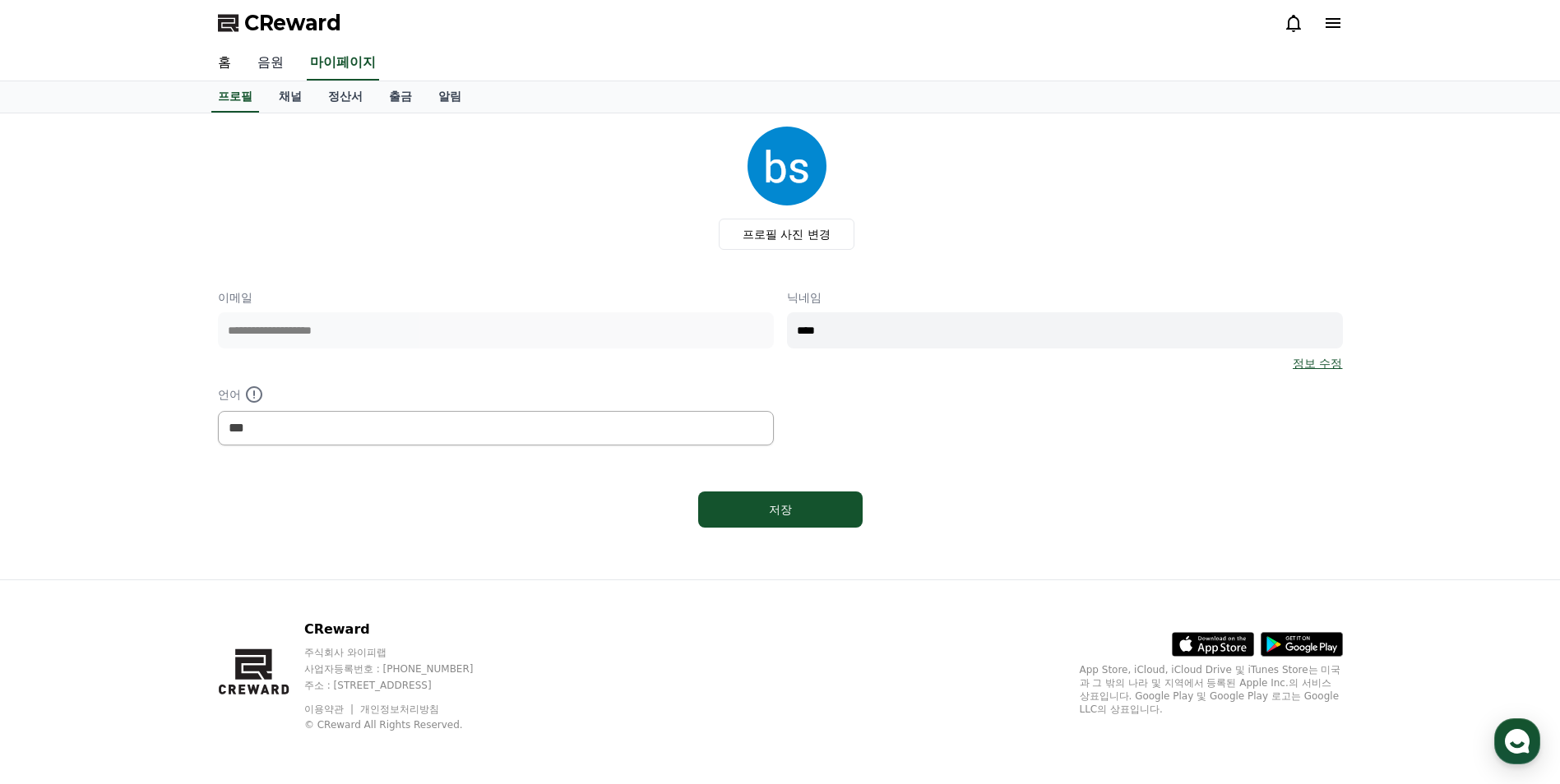
click at [284, 64] on link "음원" at bounding box center [271, 62] width 53 height 34
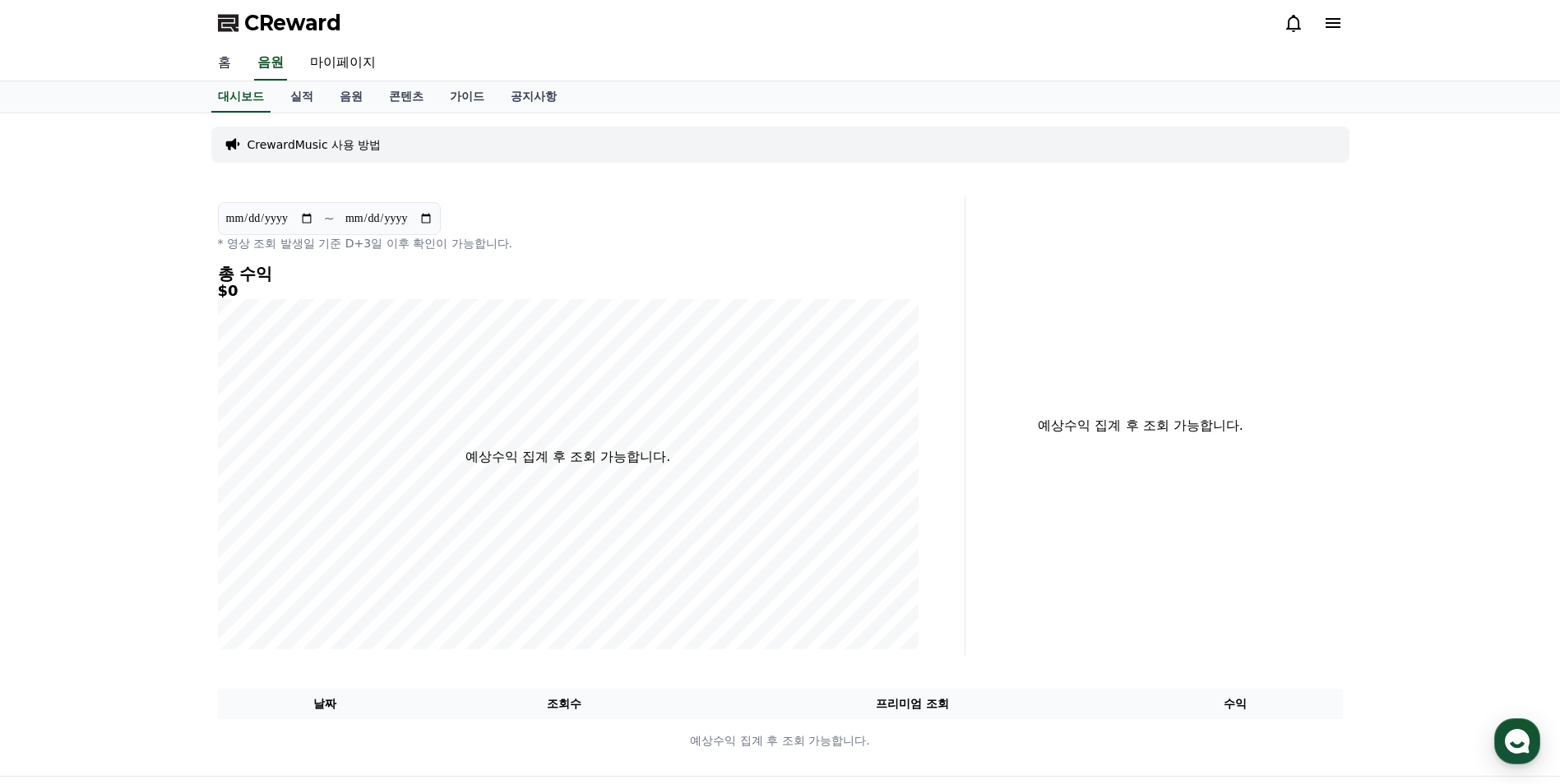
click at [222, 70] on link "홈" at bounding box center [225, 62] width 39 height 34
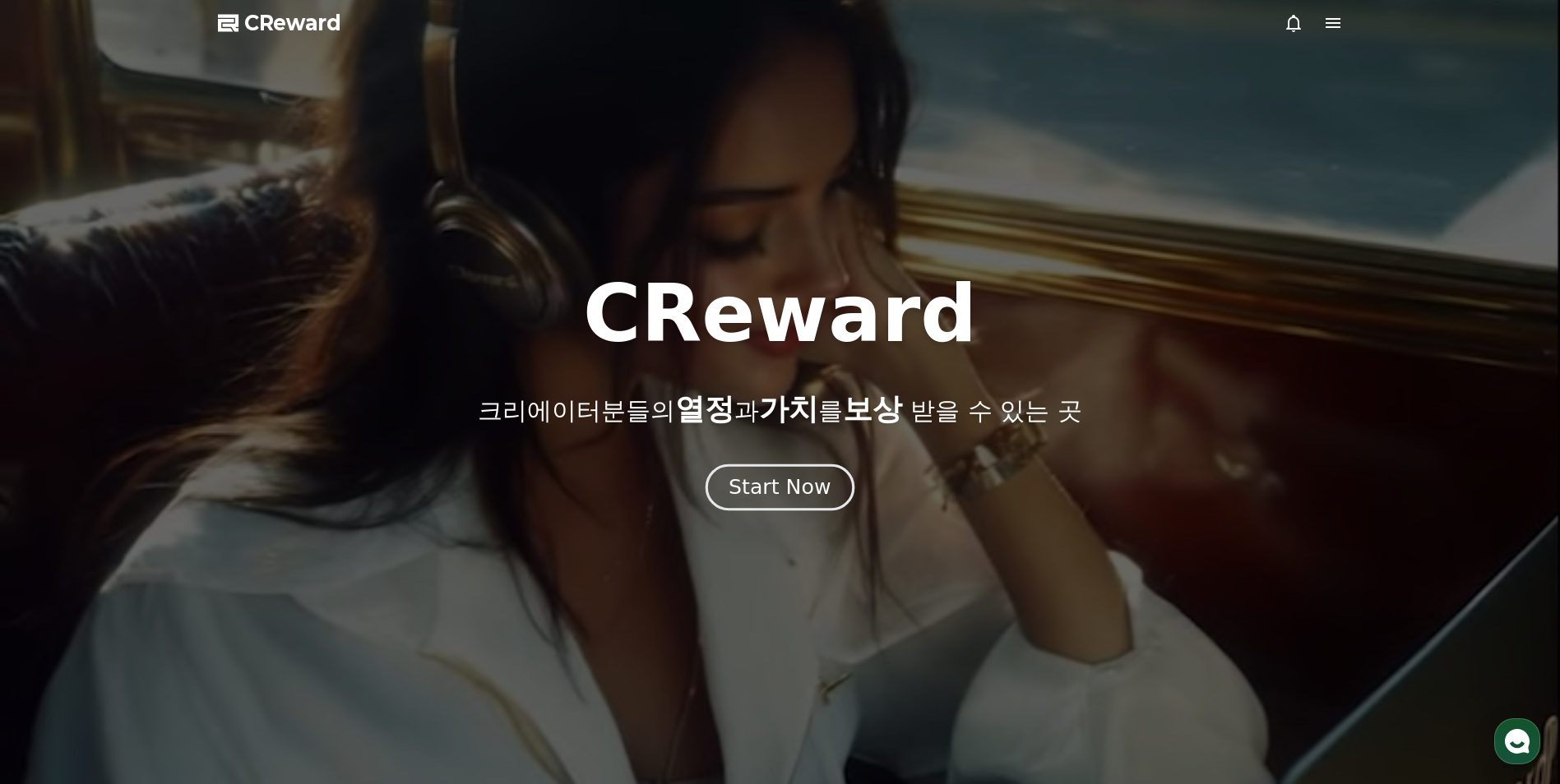
click at [762, 491] on div "Start Now" at bounding box center [780, 487] width 102 height 28
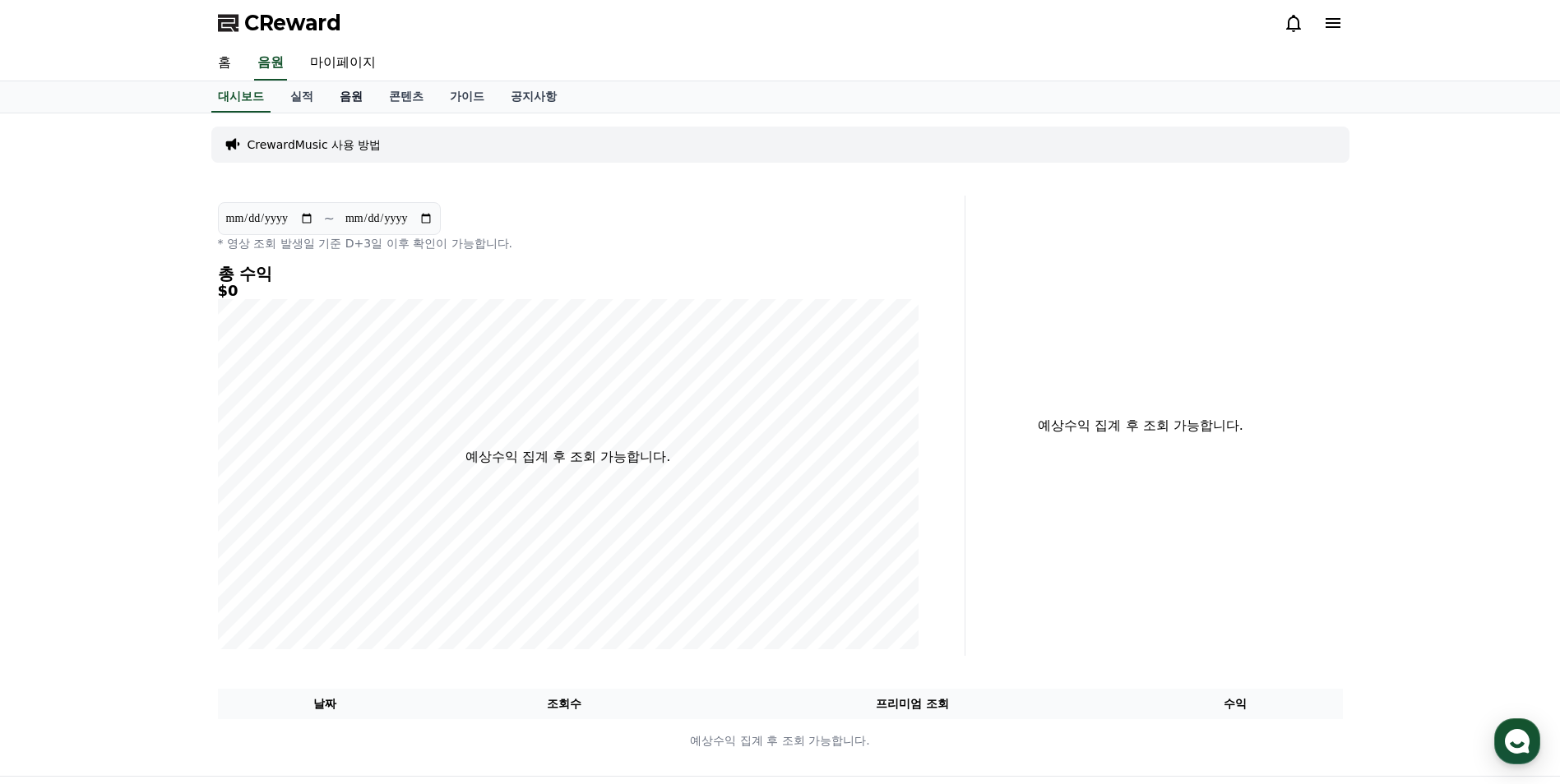
click at [343, 106] on link "음원" at bounding box center [351, 97] width 50 height 31
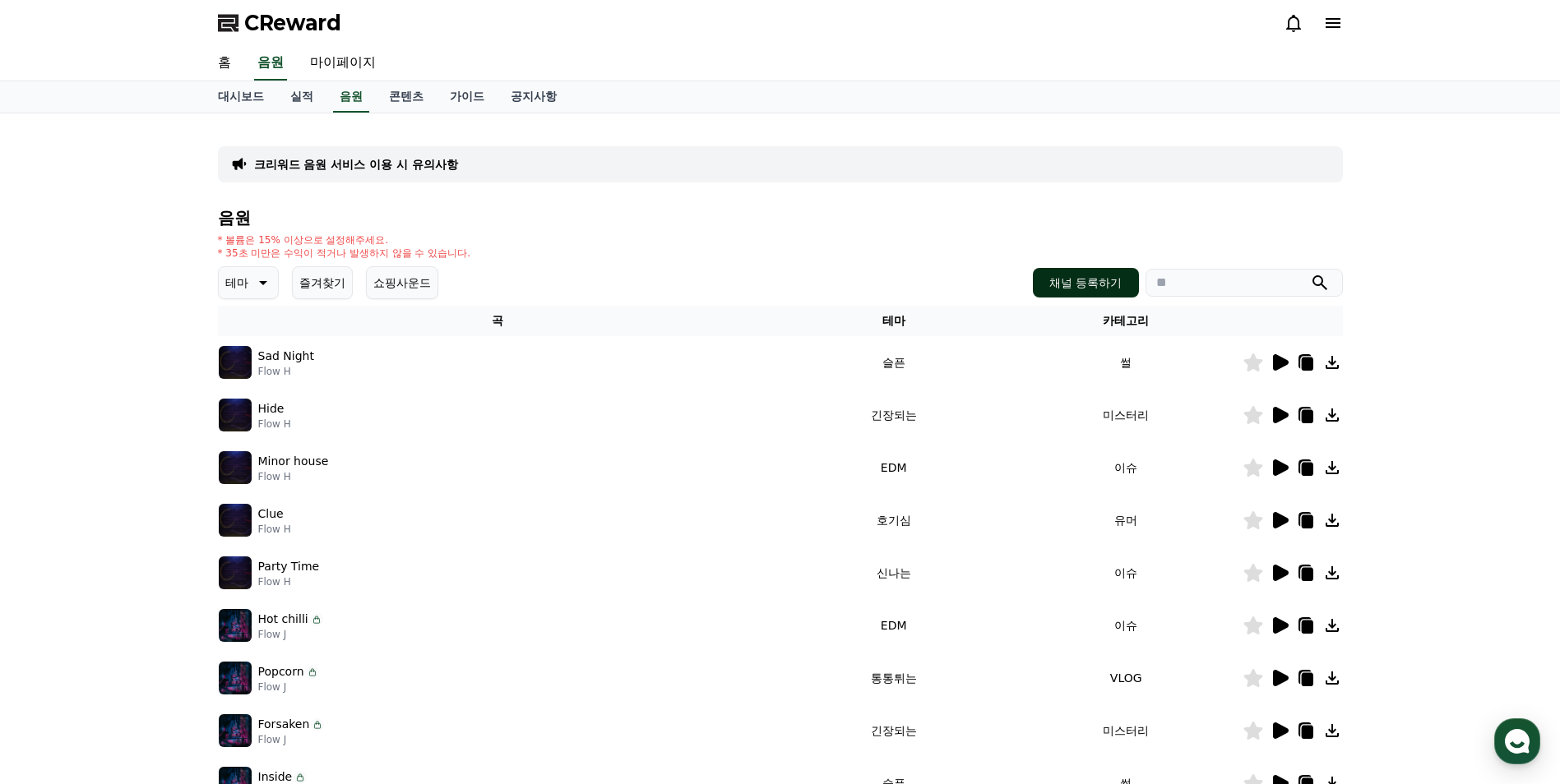
click at [1074, 288] on button "채널 등록하기" at bounding box center [1086, 282] width 105 height 29
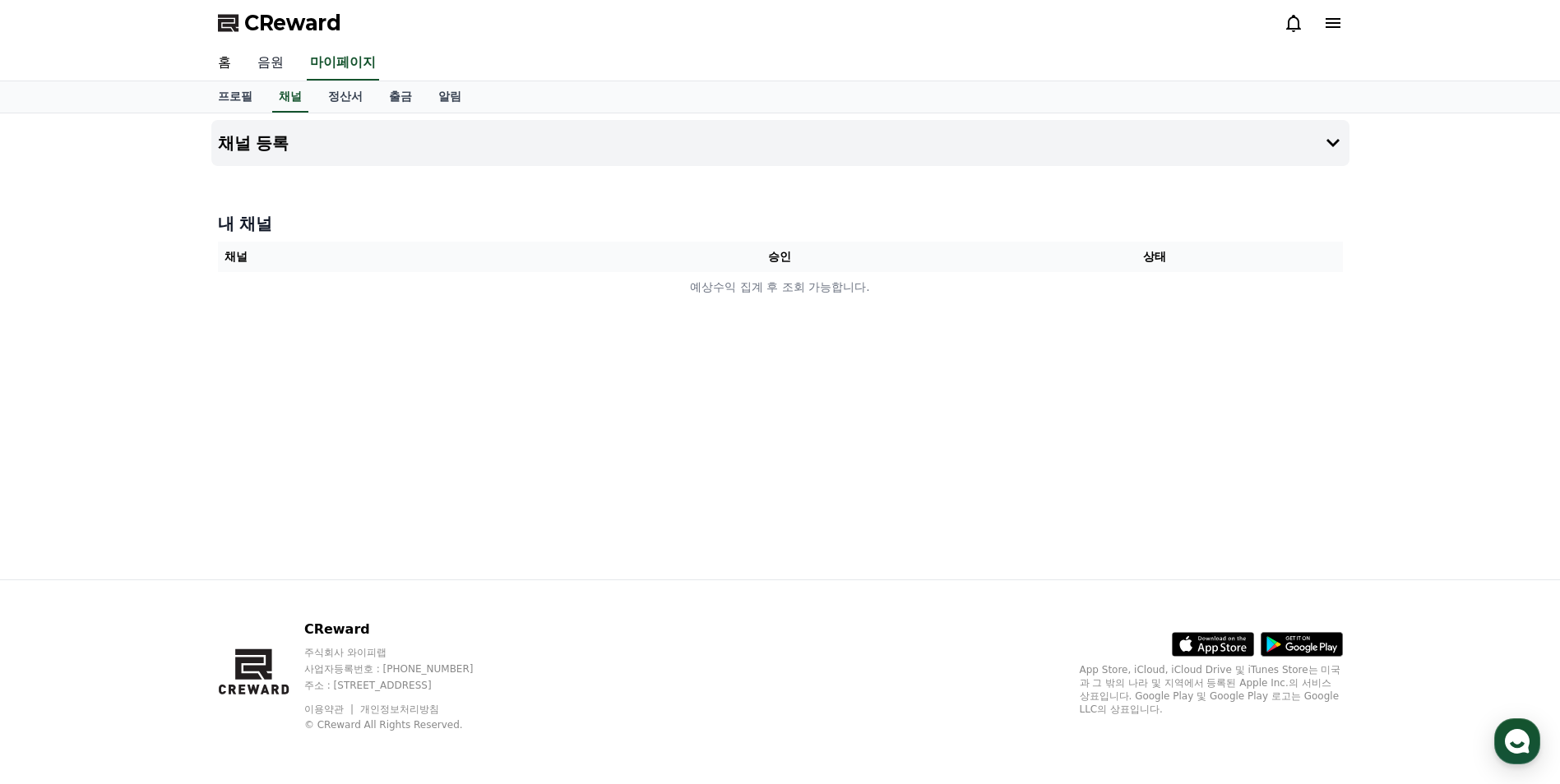
click at [263, 66] on link "음원" at bounding box center [271, 62] width 53 height 34
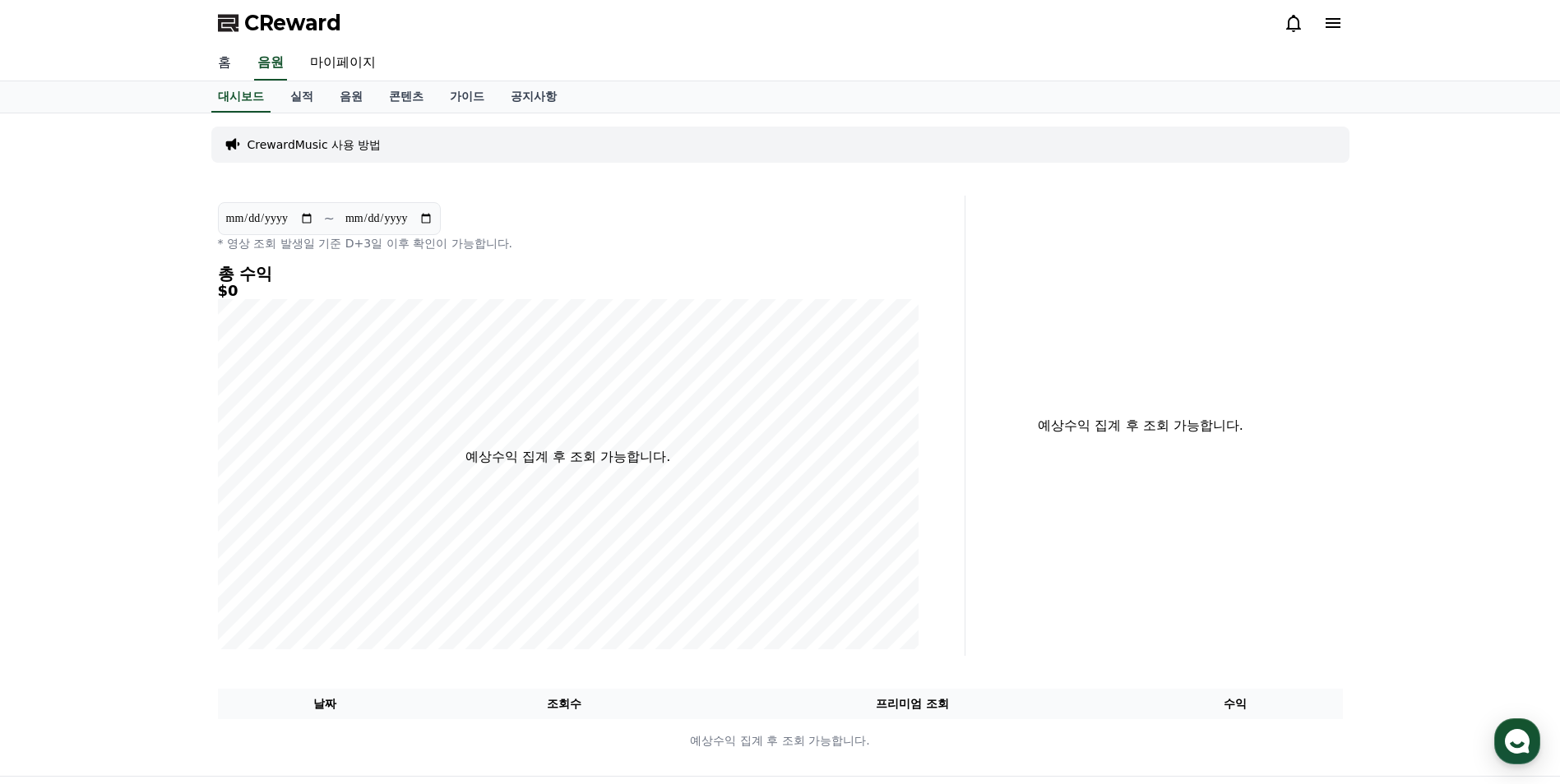
click at [225, 64] on link "홈" at bounding box center [225, 62] width 39 height 34
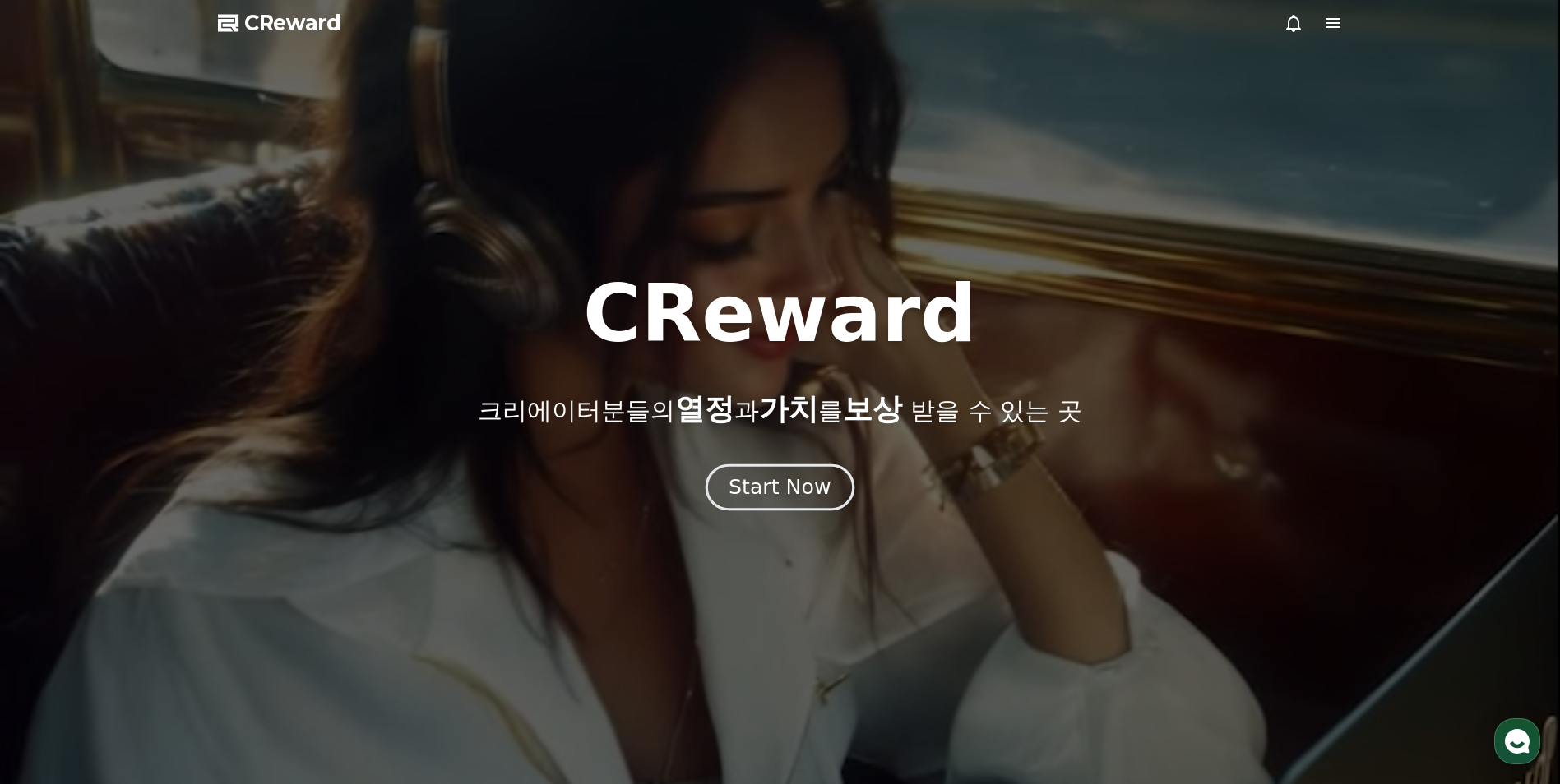
click at [780, 498] on div "Start Now" at bounding box center [780, 487] width 102 height 28
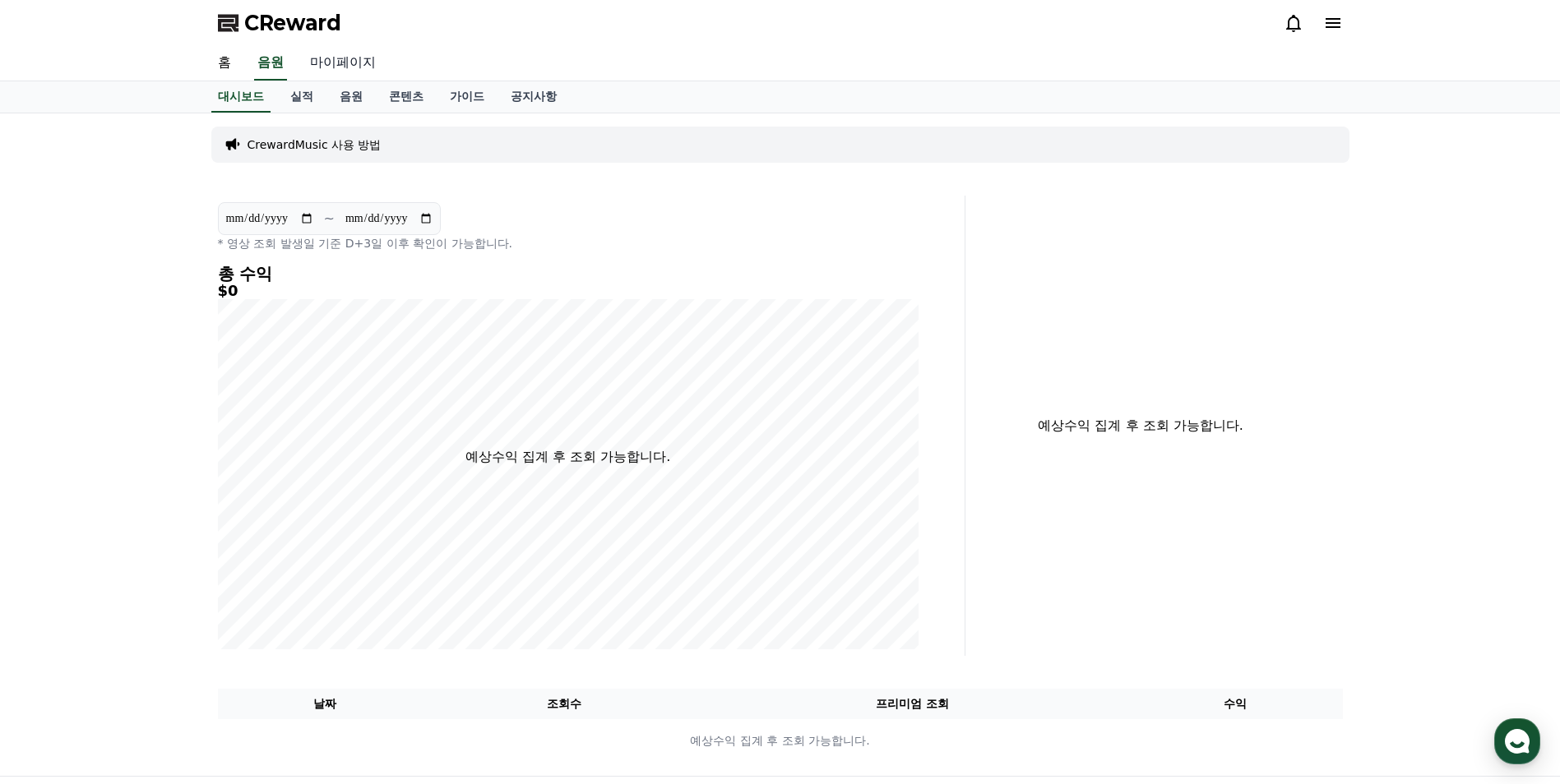
click at [358, 62] on link "마이페이지" at bounding box center [343, 62] width 92 height 34
select select "**********"
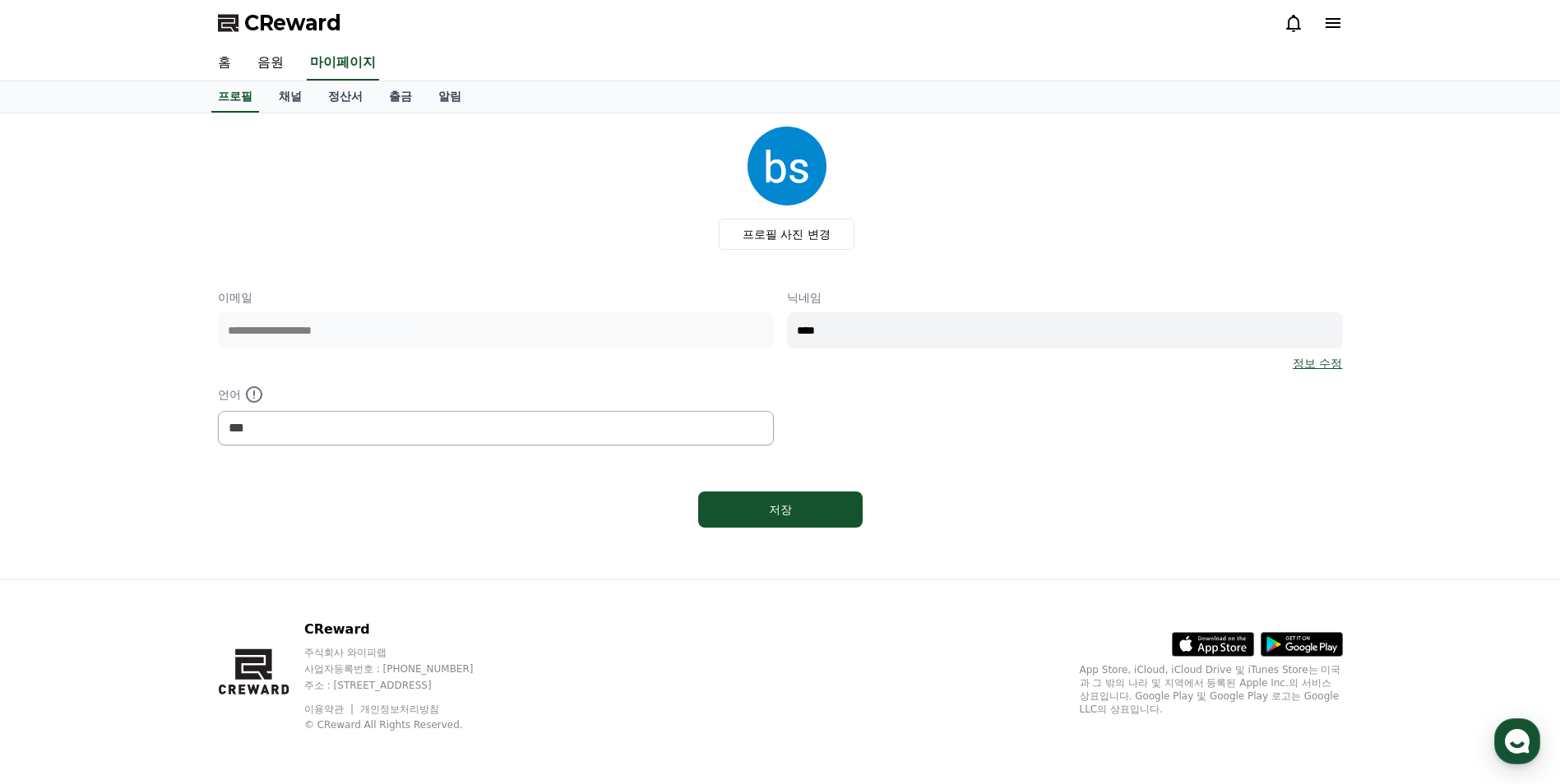
click at [214, 62] on link "홈" at bounding box center [225, 62] width 39 height 34
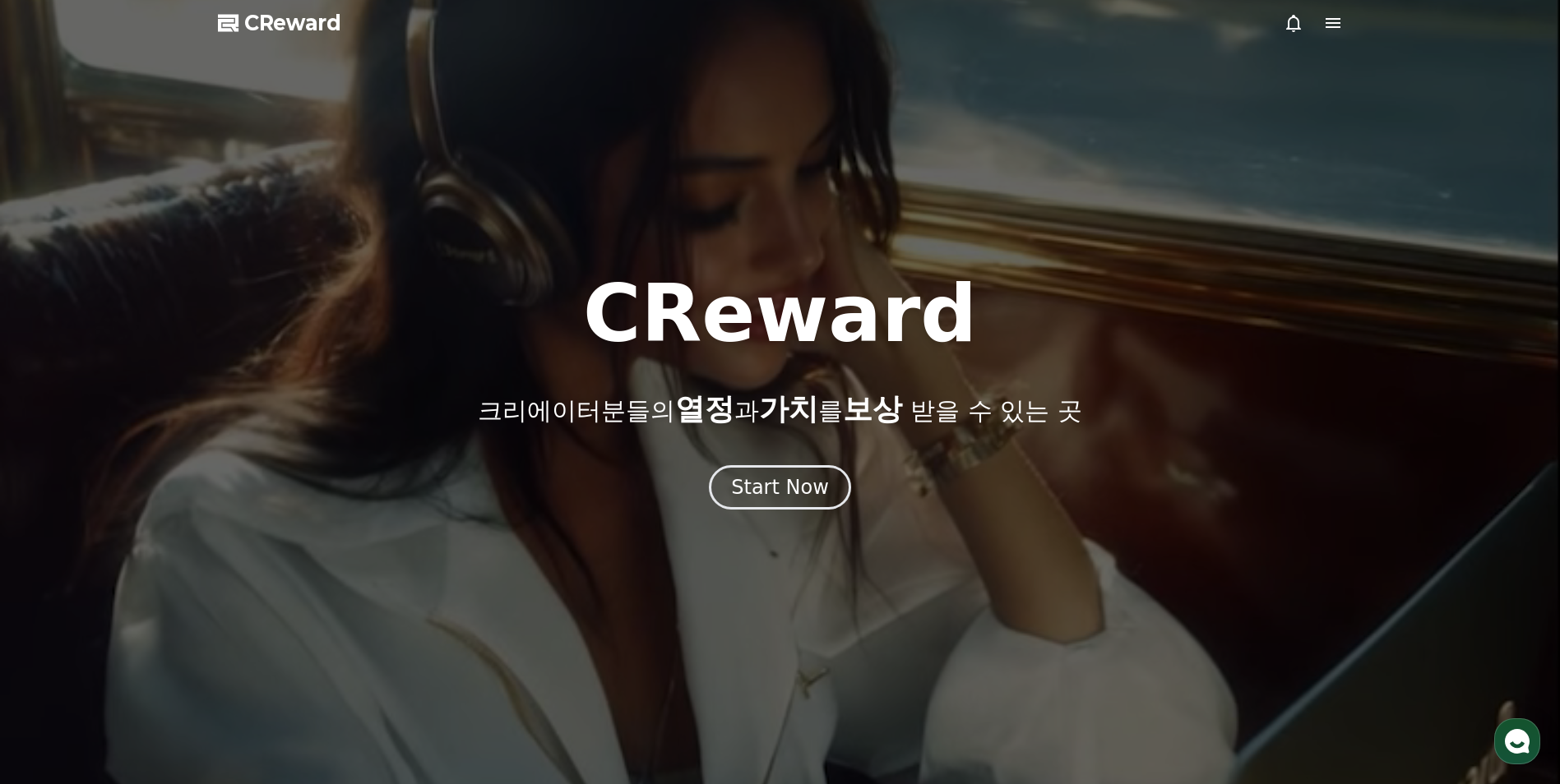
click at [289, 10] on span "CReward" at bounding box center [292, 22] width 97 height 26
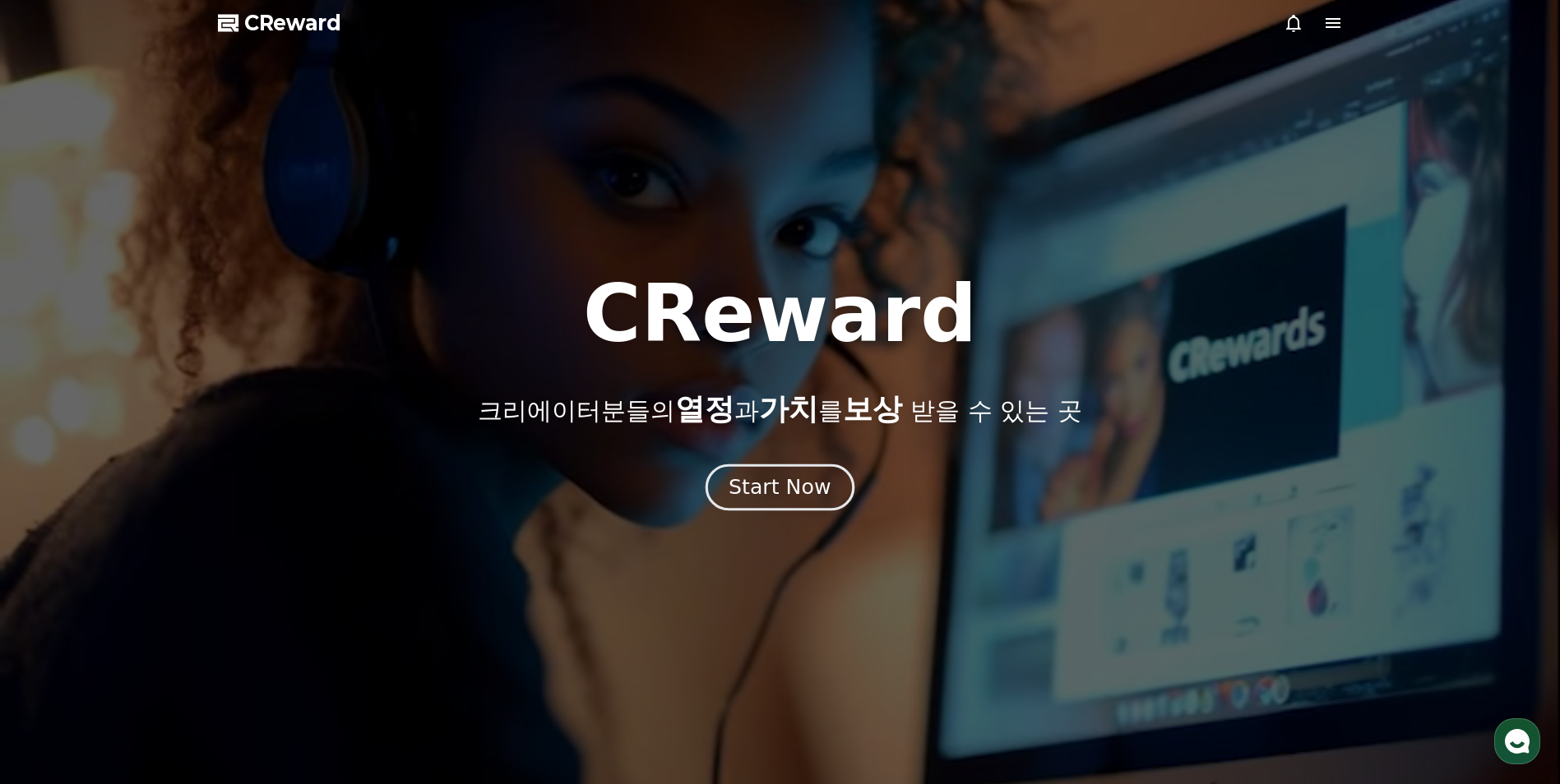
click at [780, 494] on div "Start Now" at bounding box center [780, 487] width 102 height 28
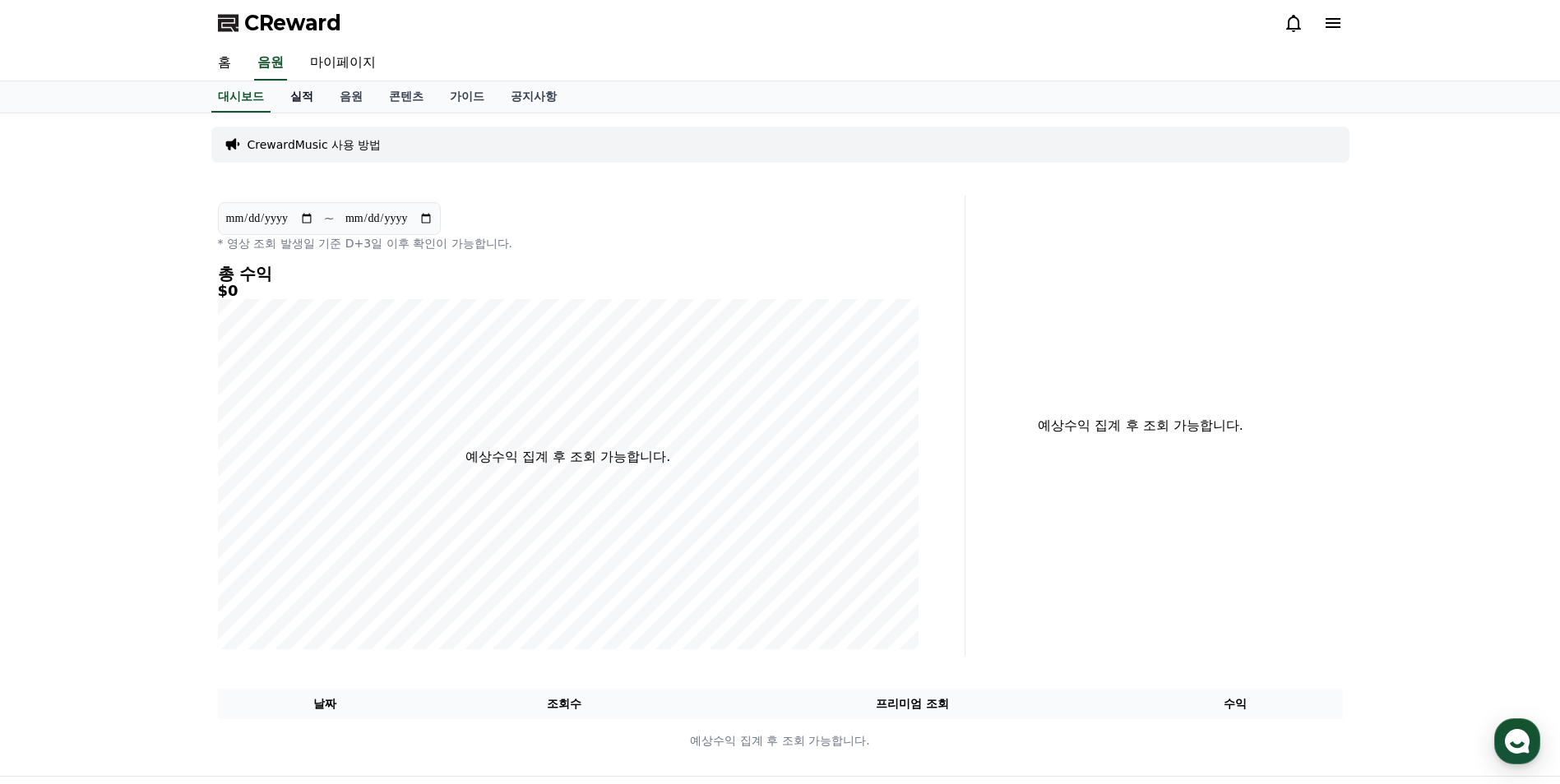
click at [310, 101] on link "실적" at bounding box center [302, 97] width 50 height 31
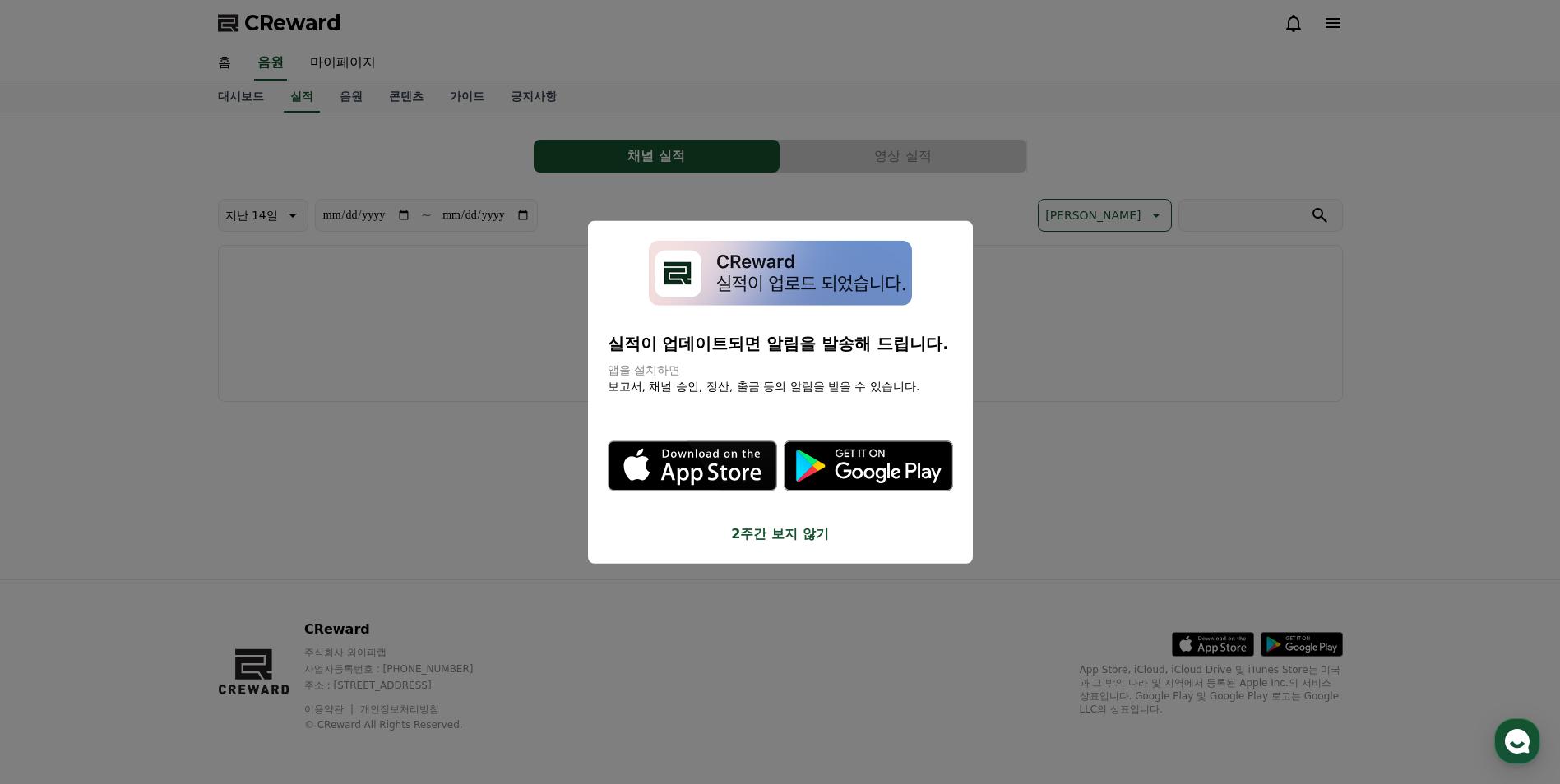
click at [787, 538] on button "2주간 보지 않기" at bounding box center [780, 533] width 346 height 20
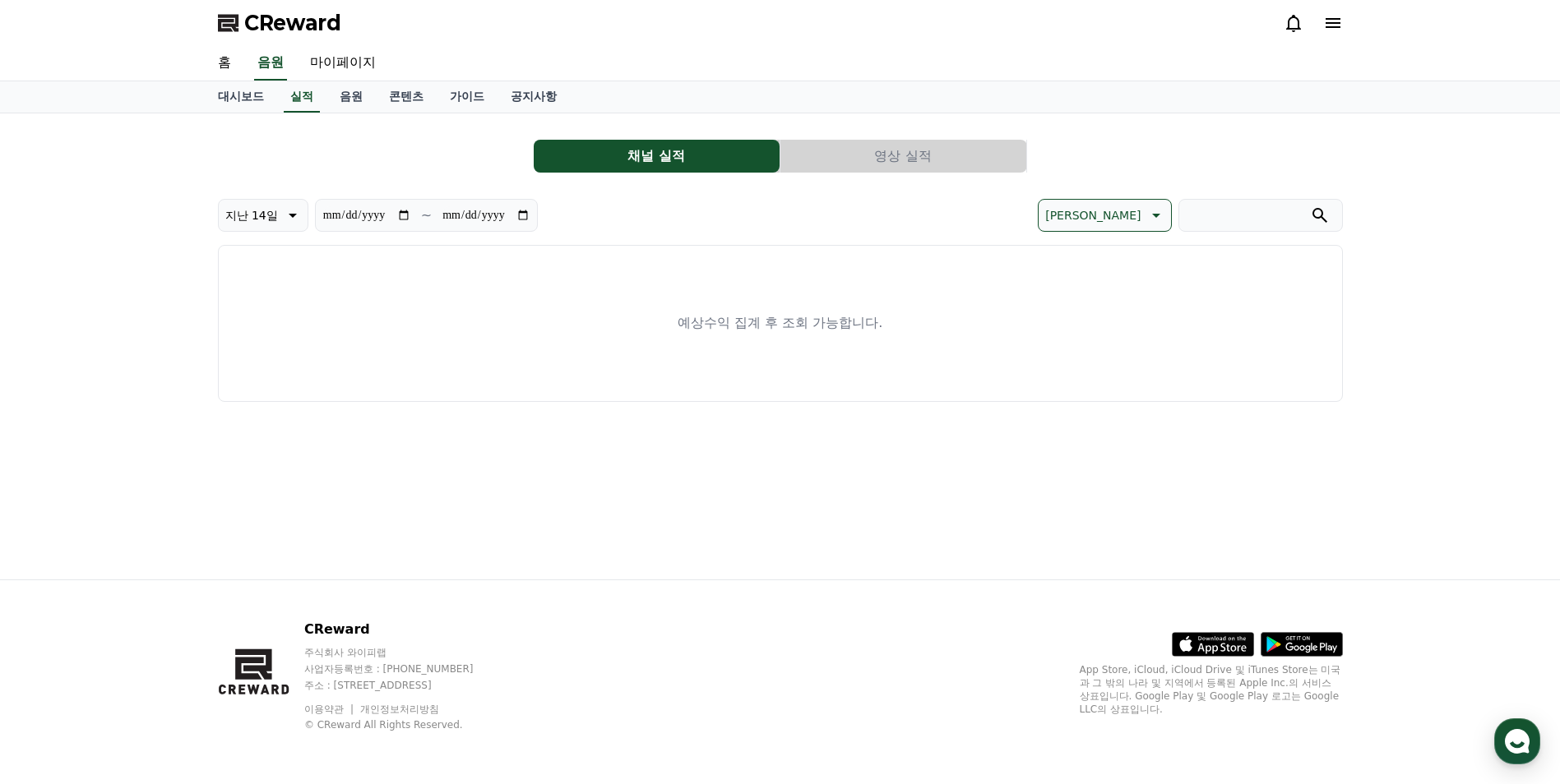
click at [899, 164] on button "영상 실적" at bounding box center [904, 156] width 246 height 33
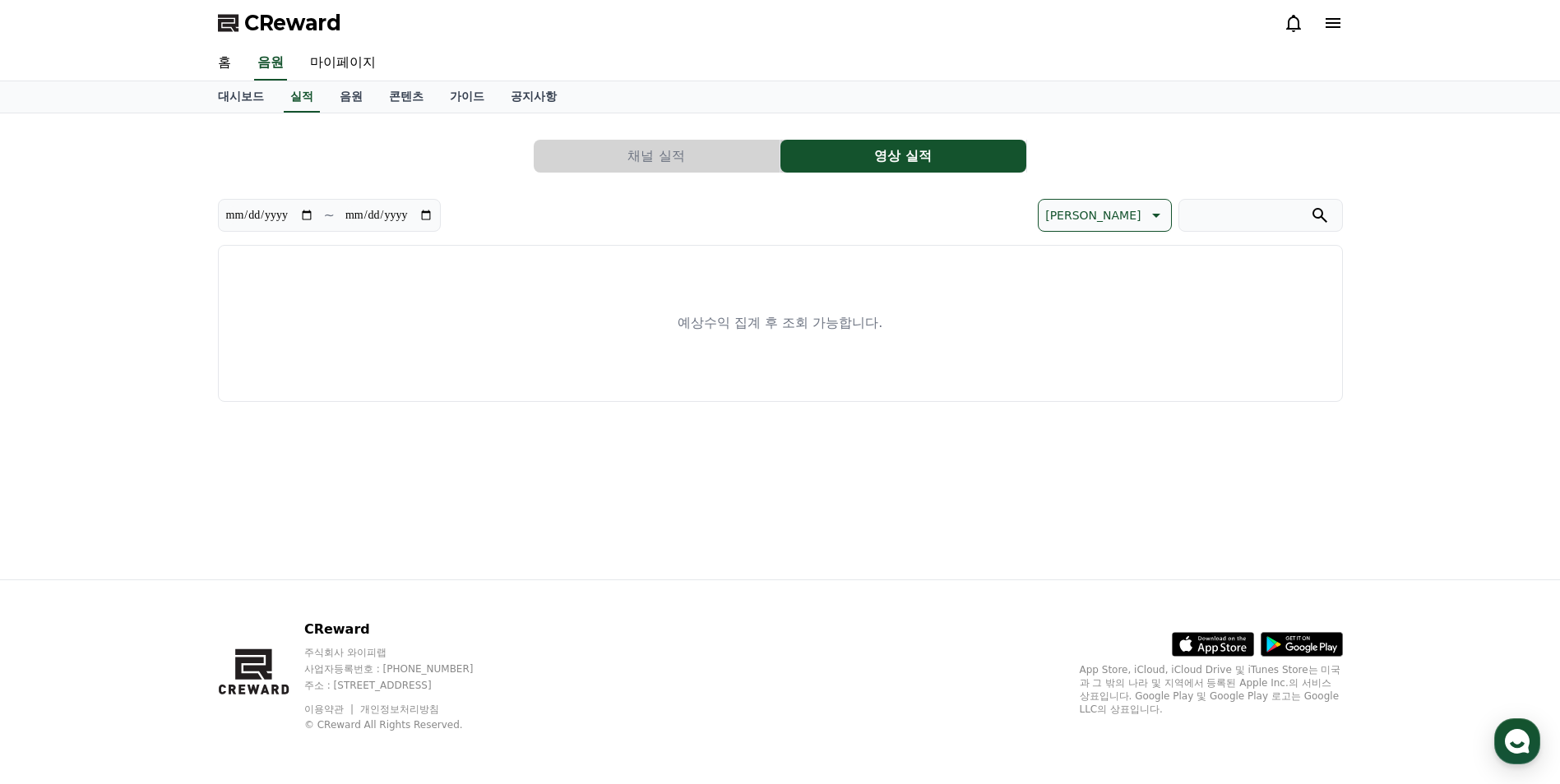
click at [663, 160] on button "채널 실적" at bounding box center [656, 156] width 246 height 33
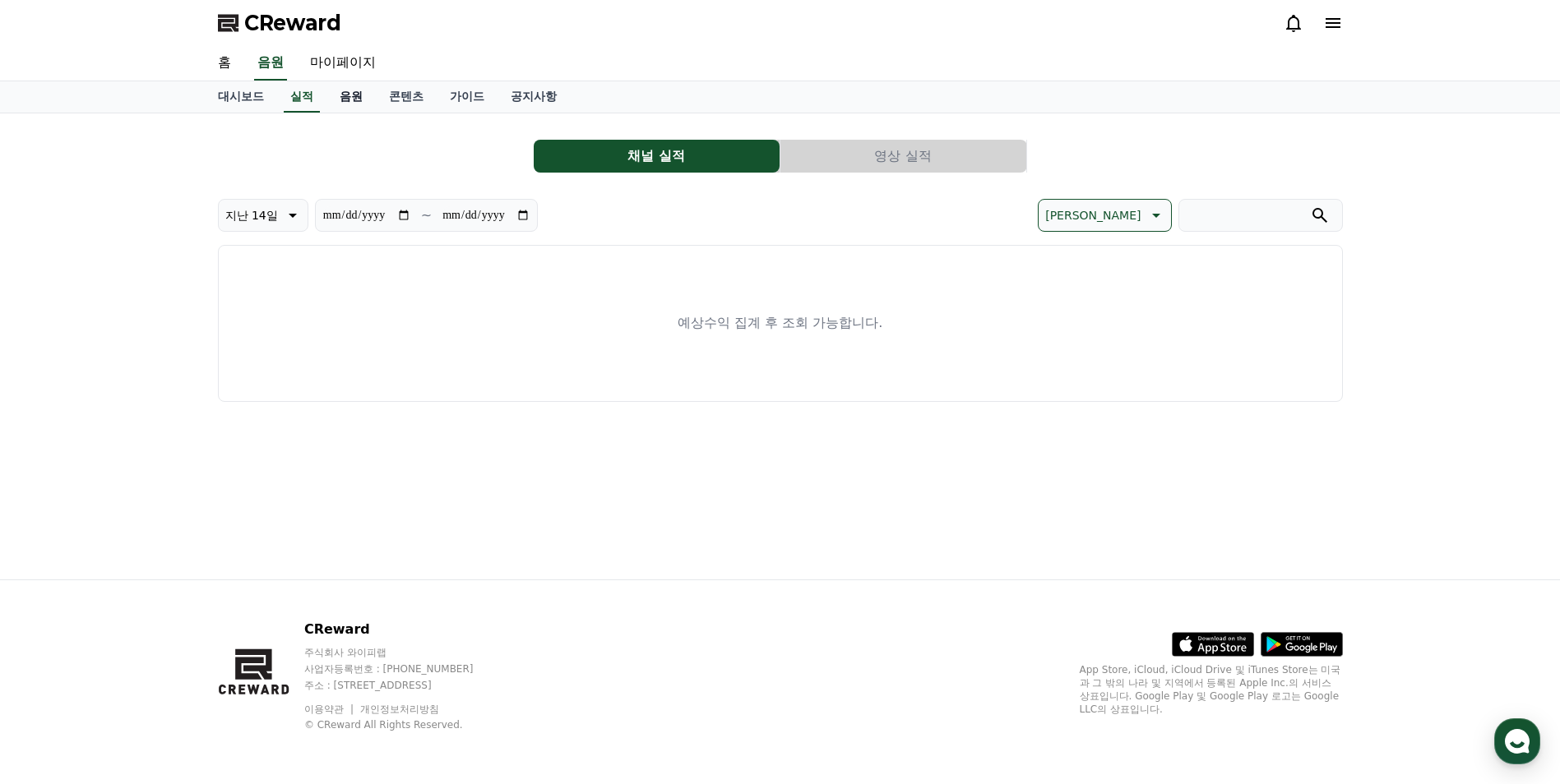
click at [348, 100] on link "음원" at bounding box center [351, 97] width 50 height 31
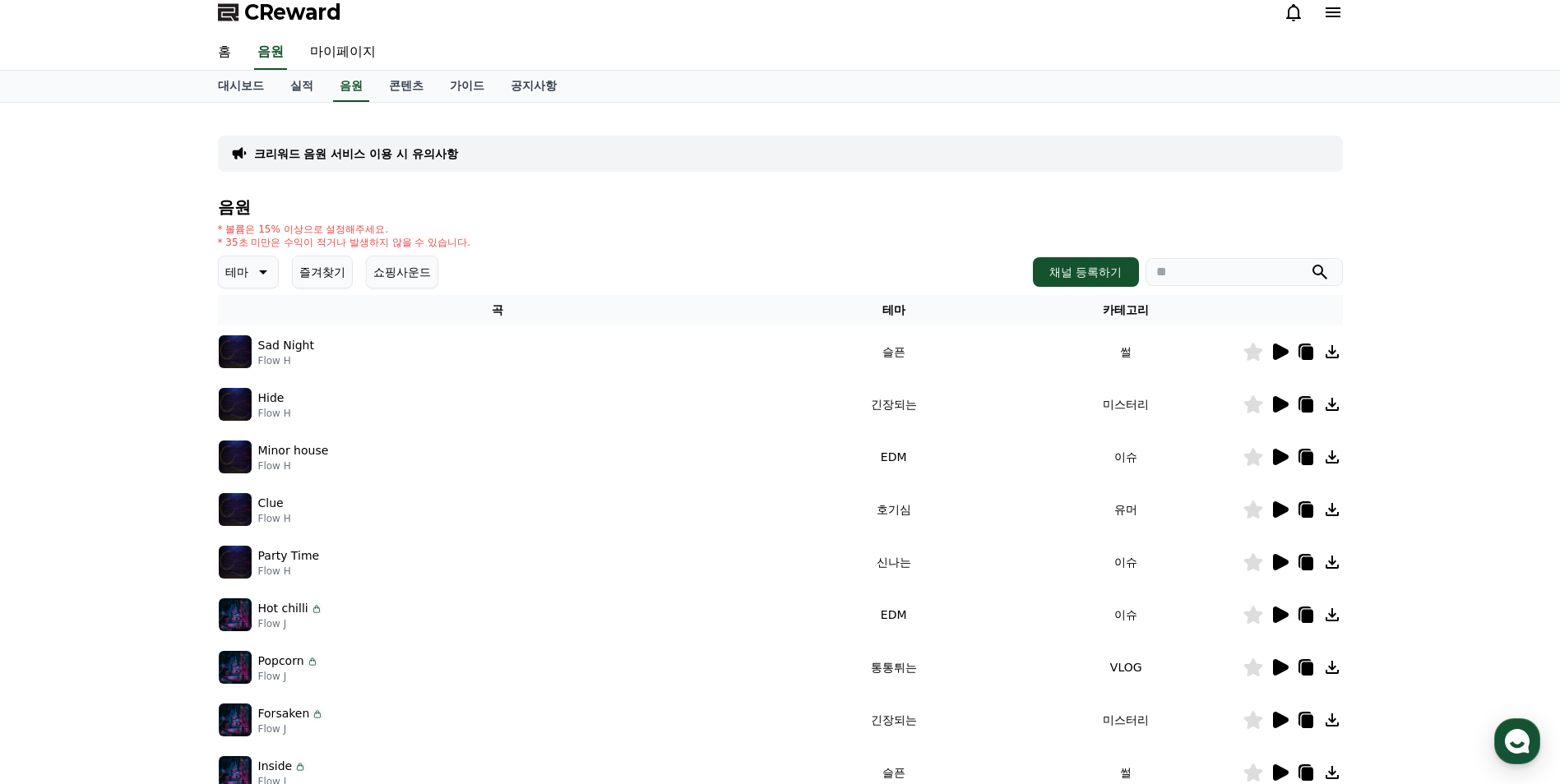
scroll to position [82, 0]
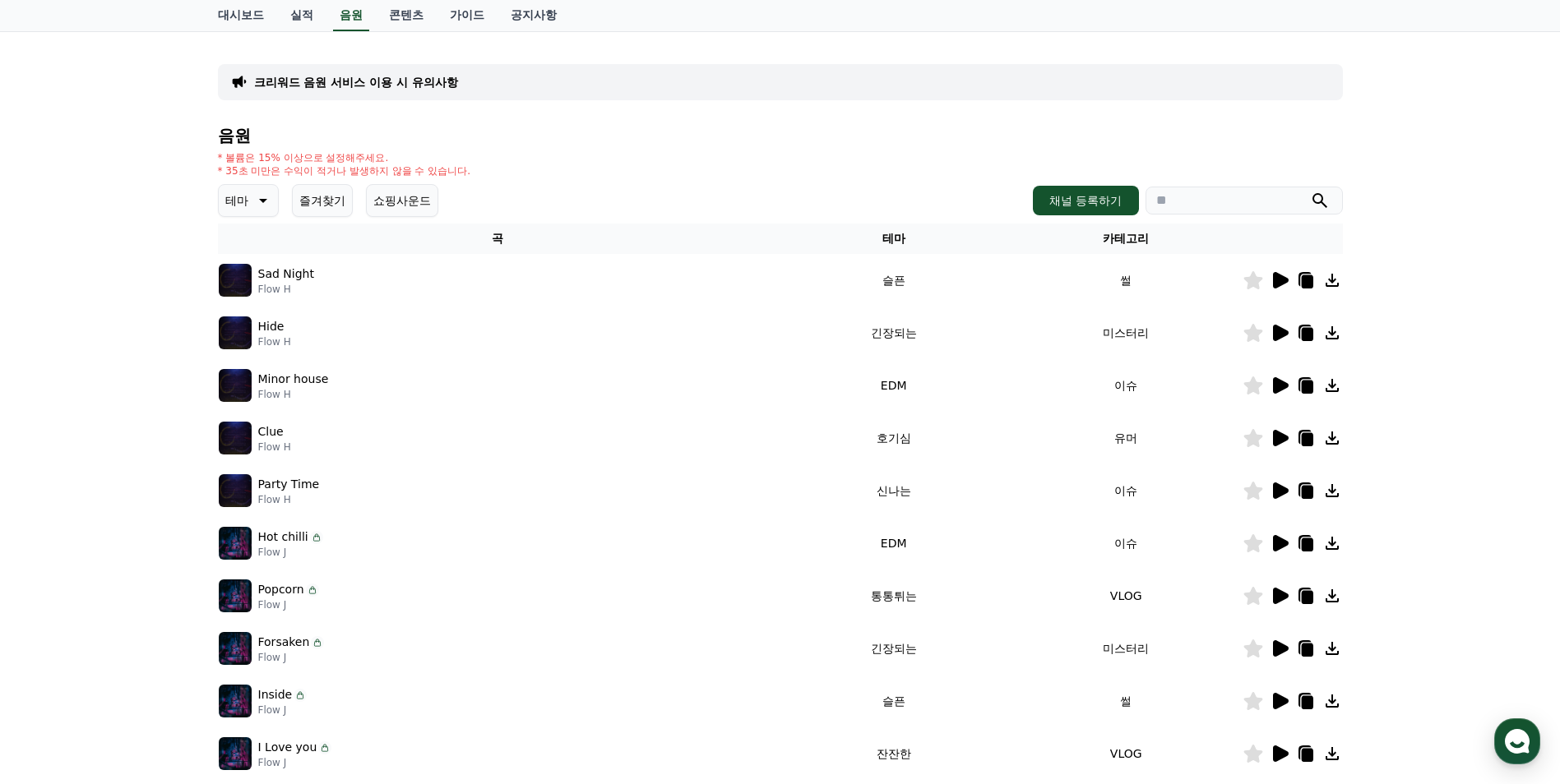
click at [1280, 436] on icon at bounding box center [1281, 437] width 16 height 17
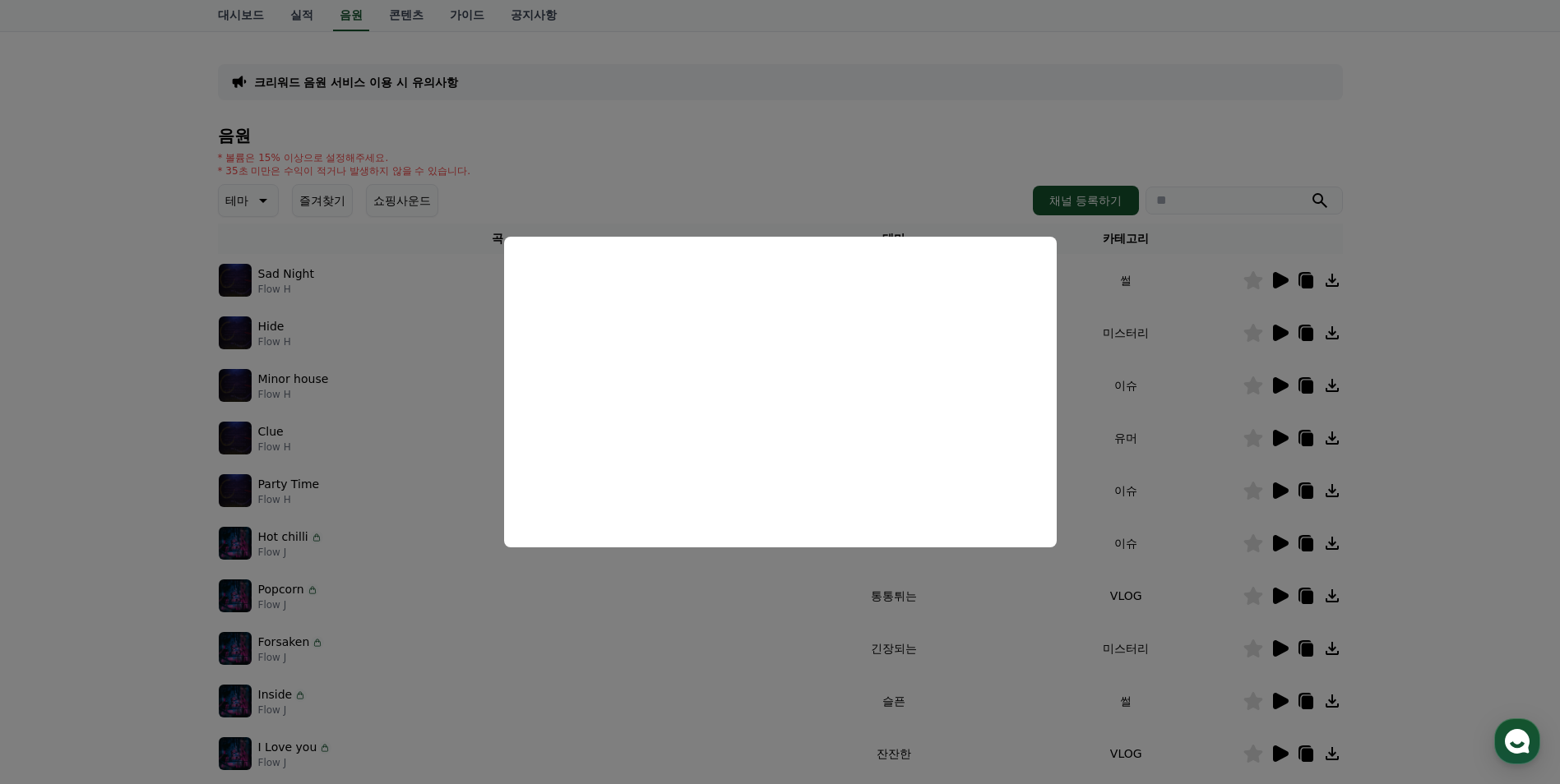
click at [751, 649] on button "close modal" at bounding box center [780, 392] width 1560 height 784
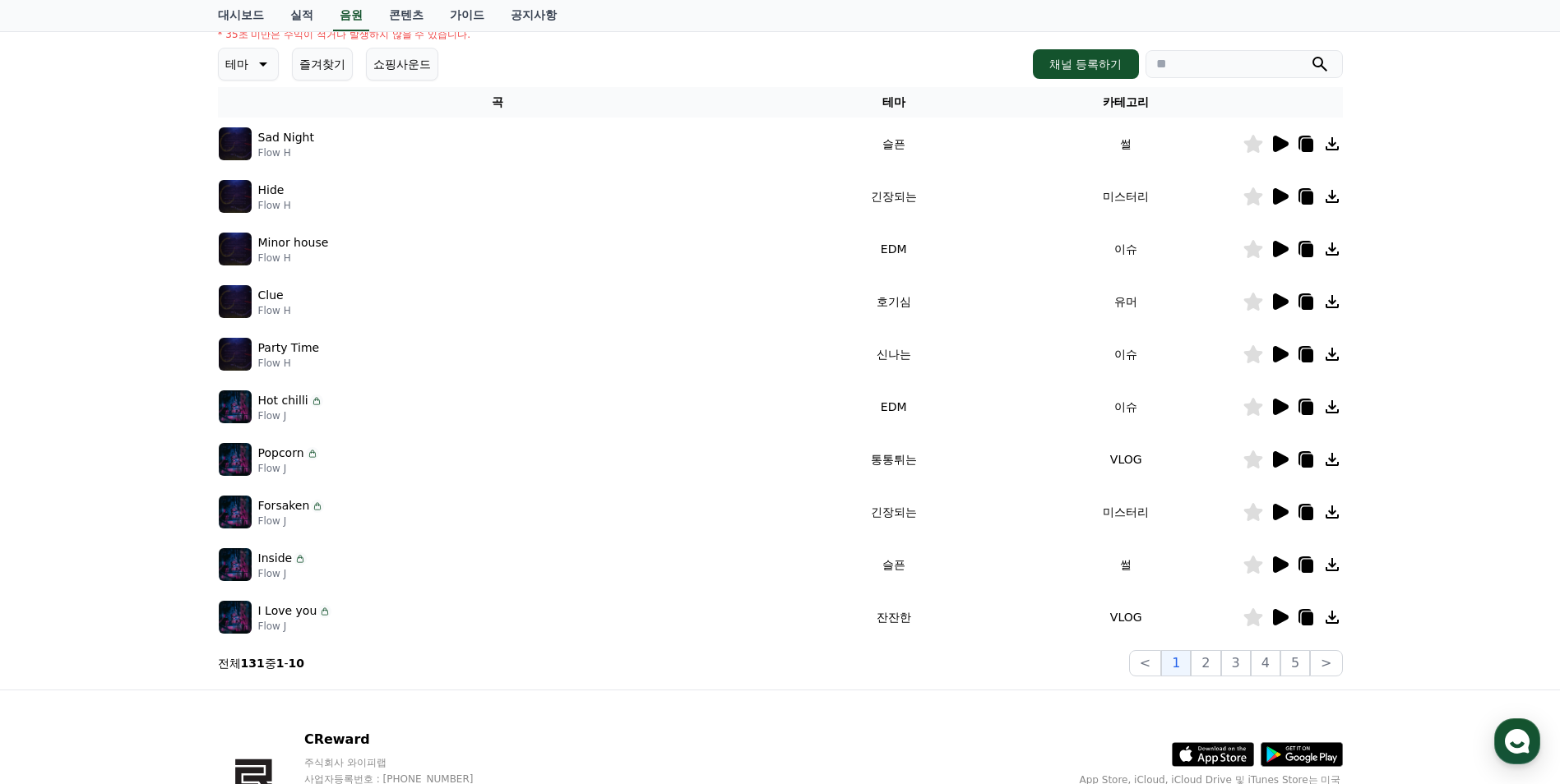
scroll to position [329, 0]
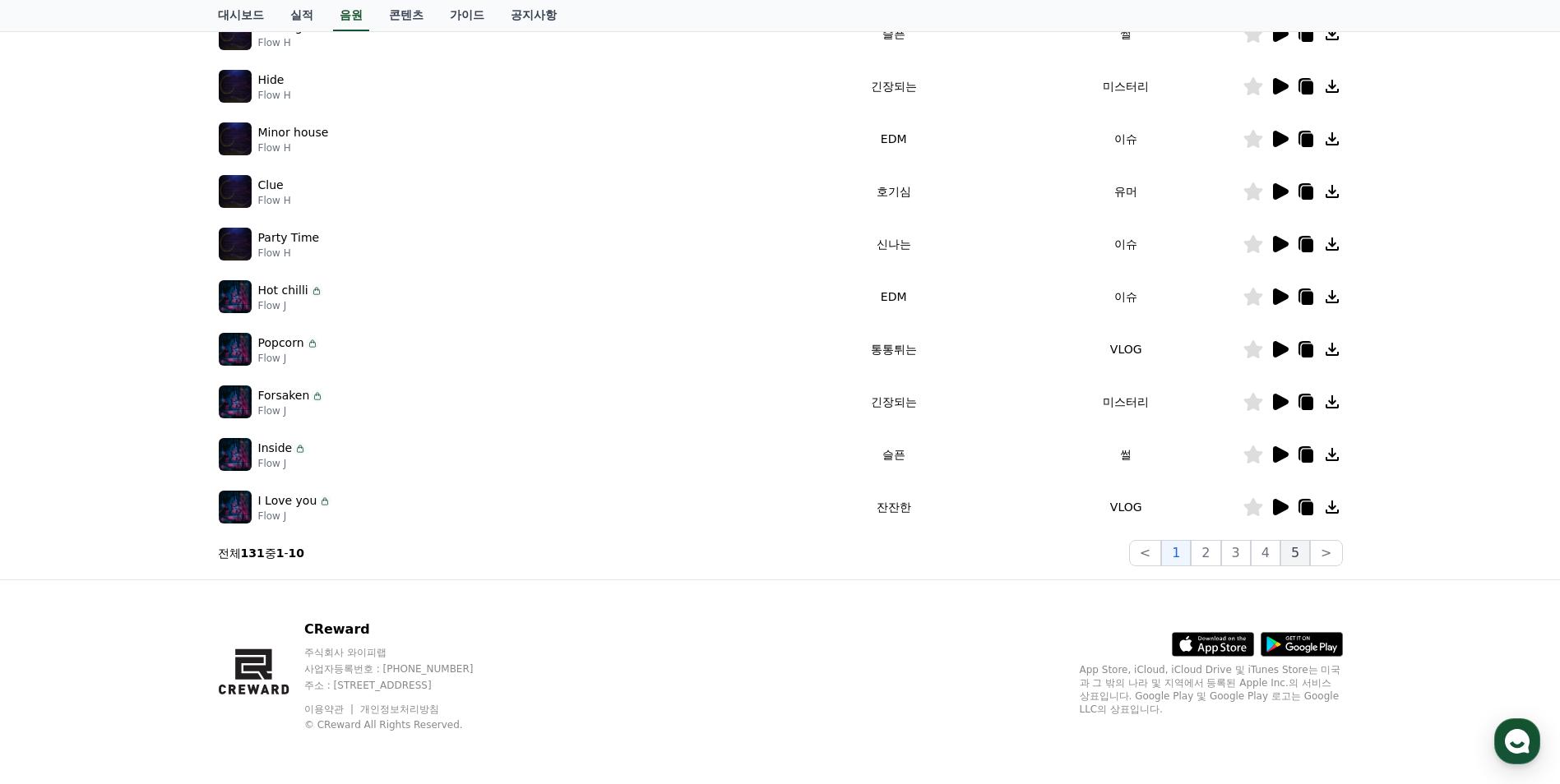
click at [1306, 554] on button "5" at bounding box center [1295, 553] width 29 height 26
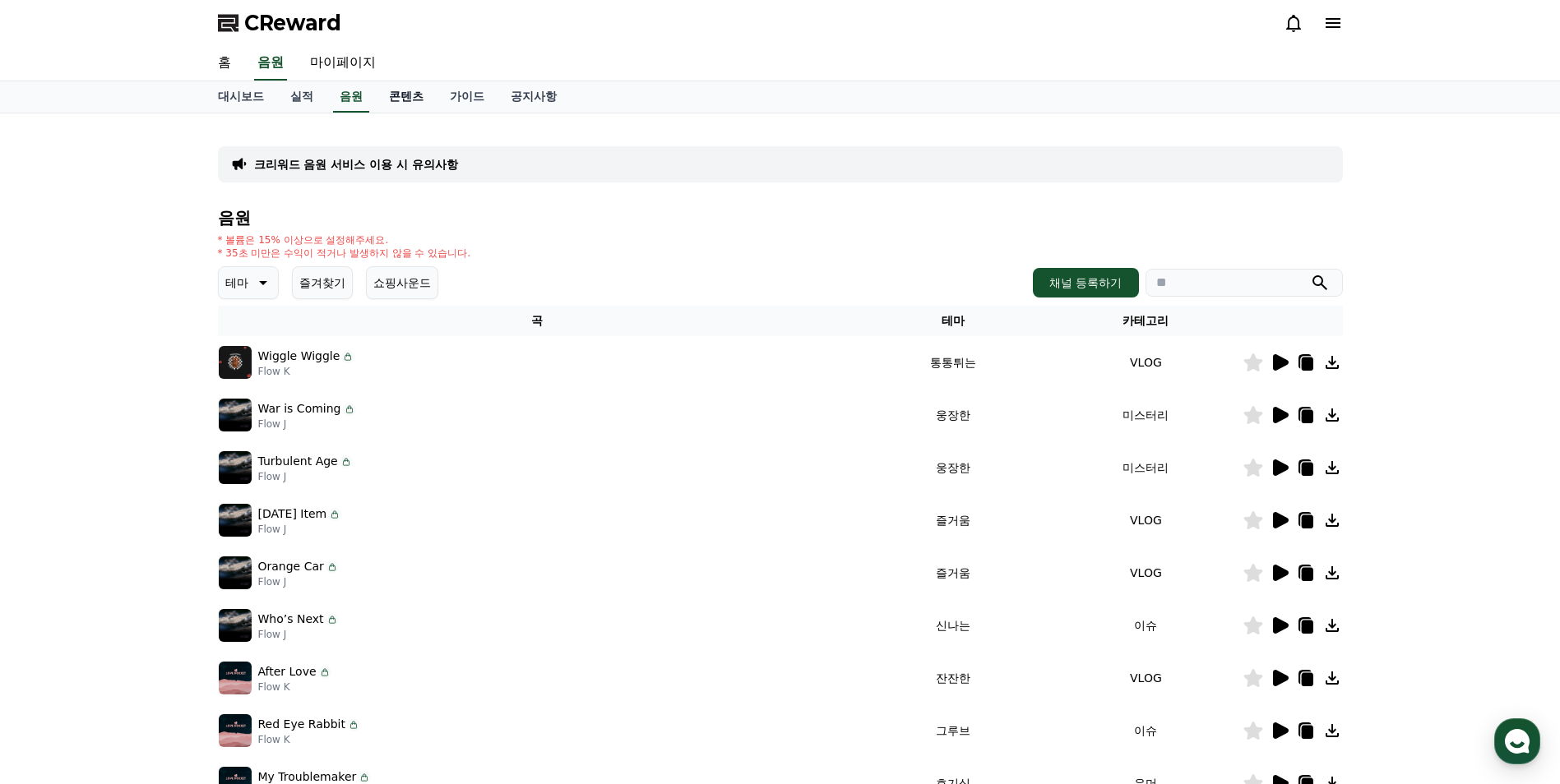
click at [406, 97] on link "콘텐츠" at bounding box center [406, 97] width 61 height 31
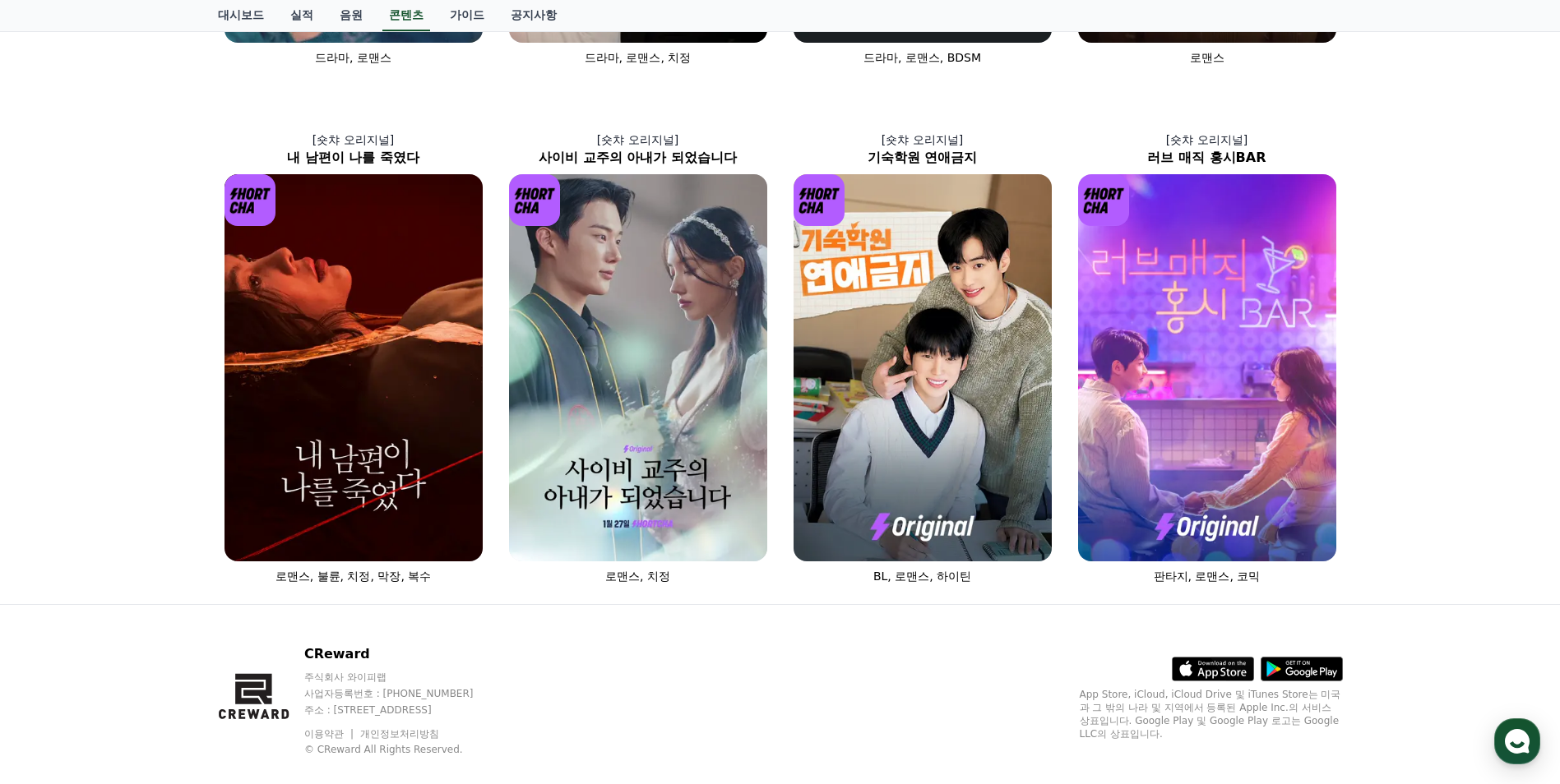
scroll to position [564, 0]
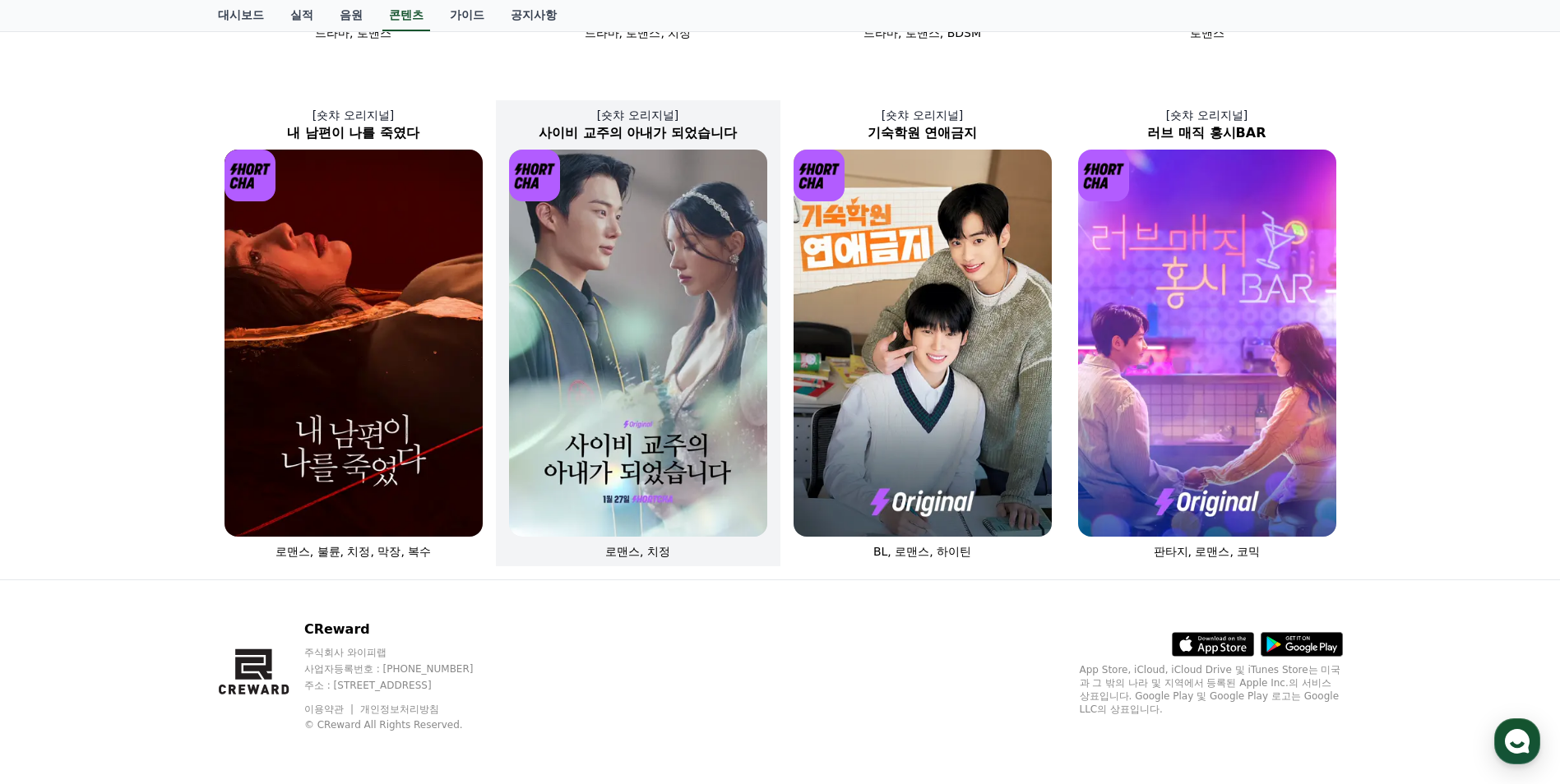
click at [694, 390] on img at bounding box center [638, 343] width 258 height 388
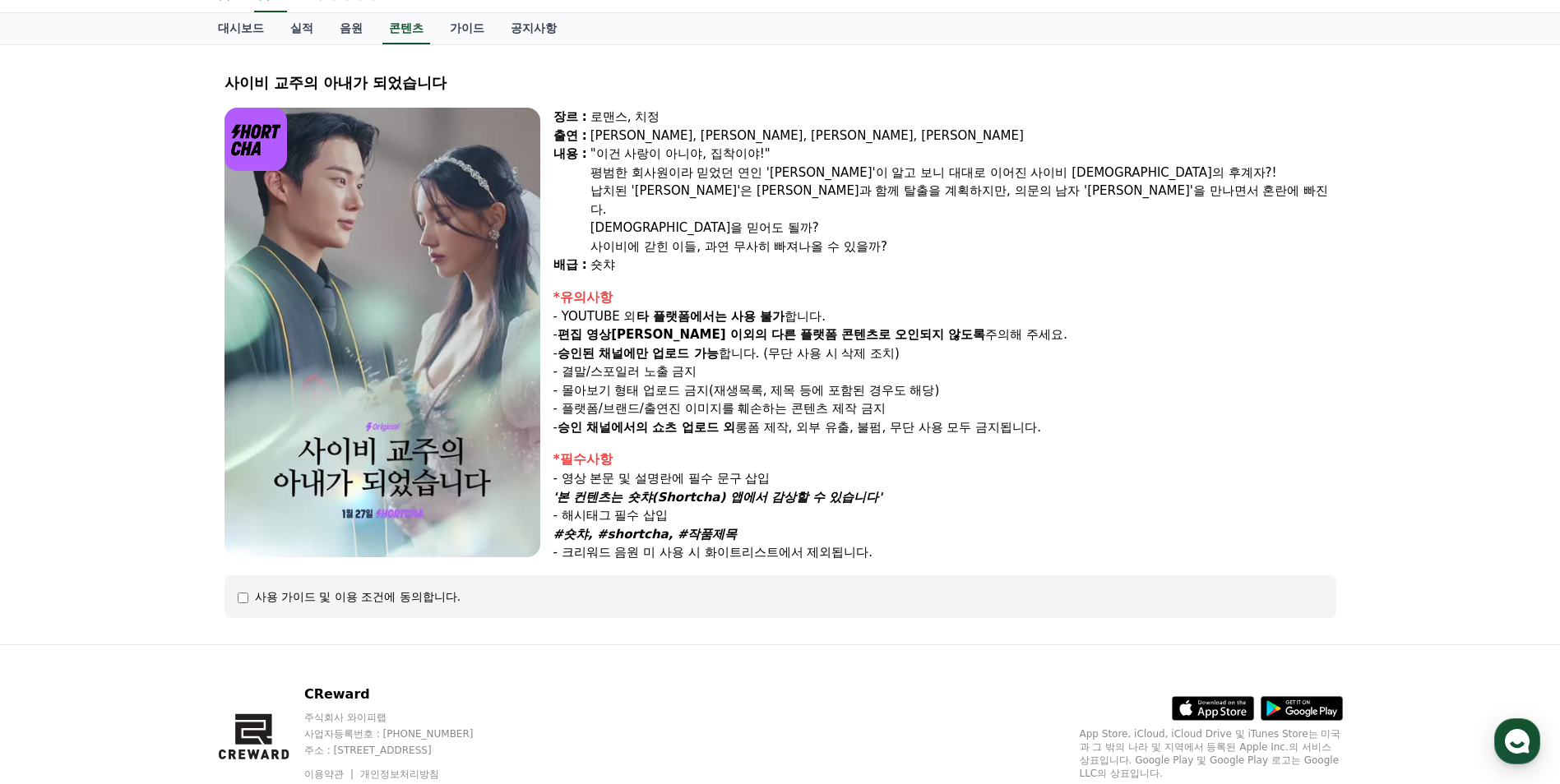
scroll to position [128, 0]
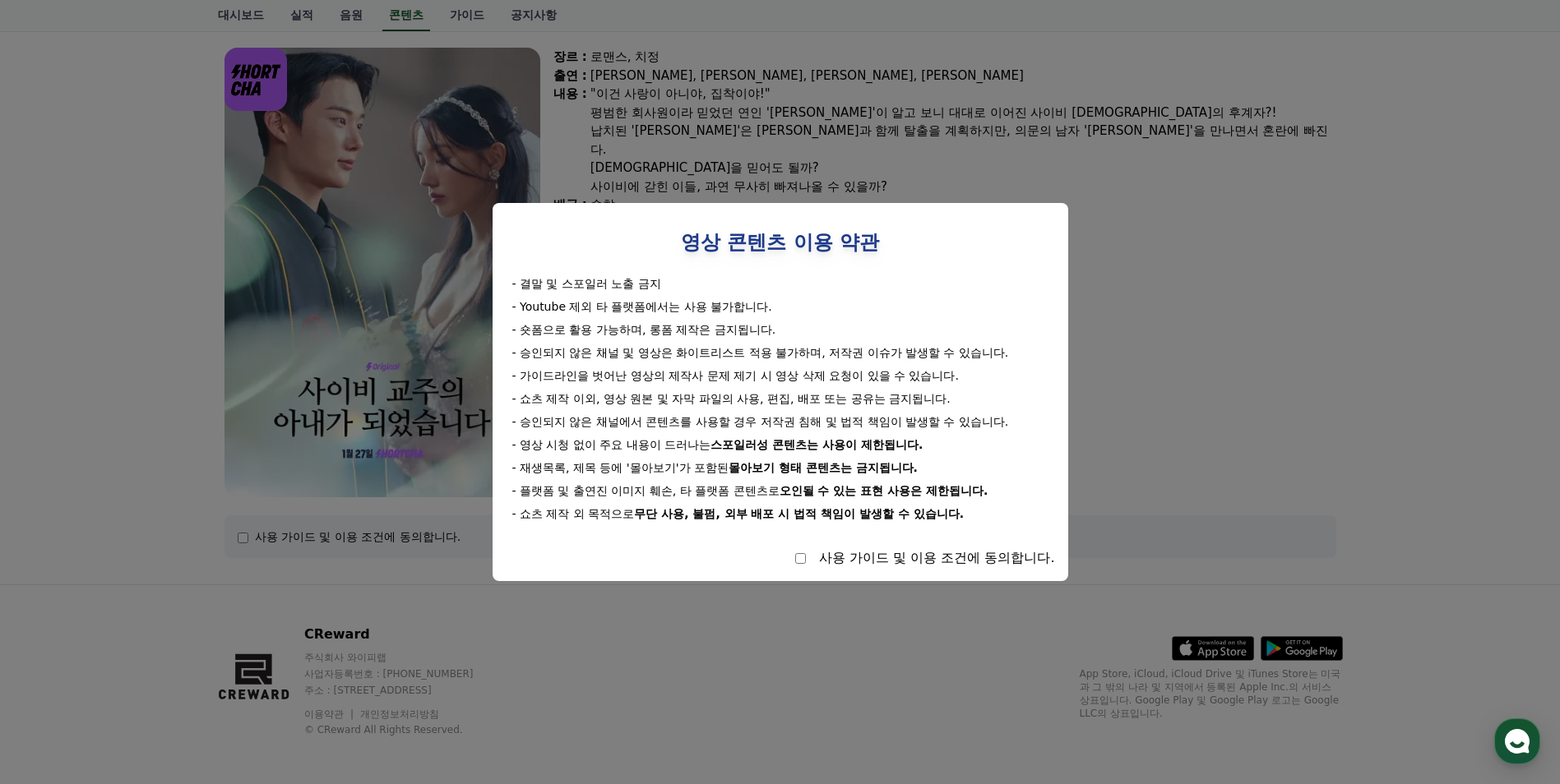
select select
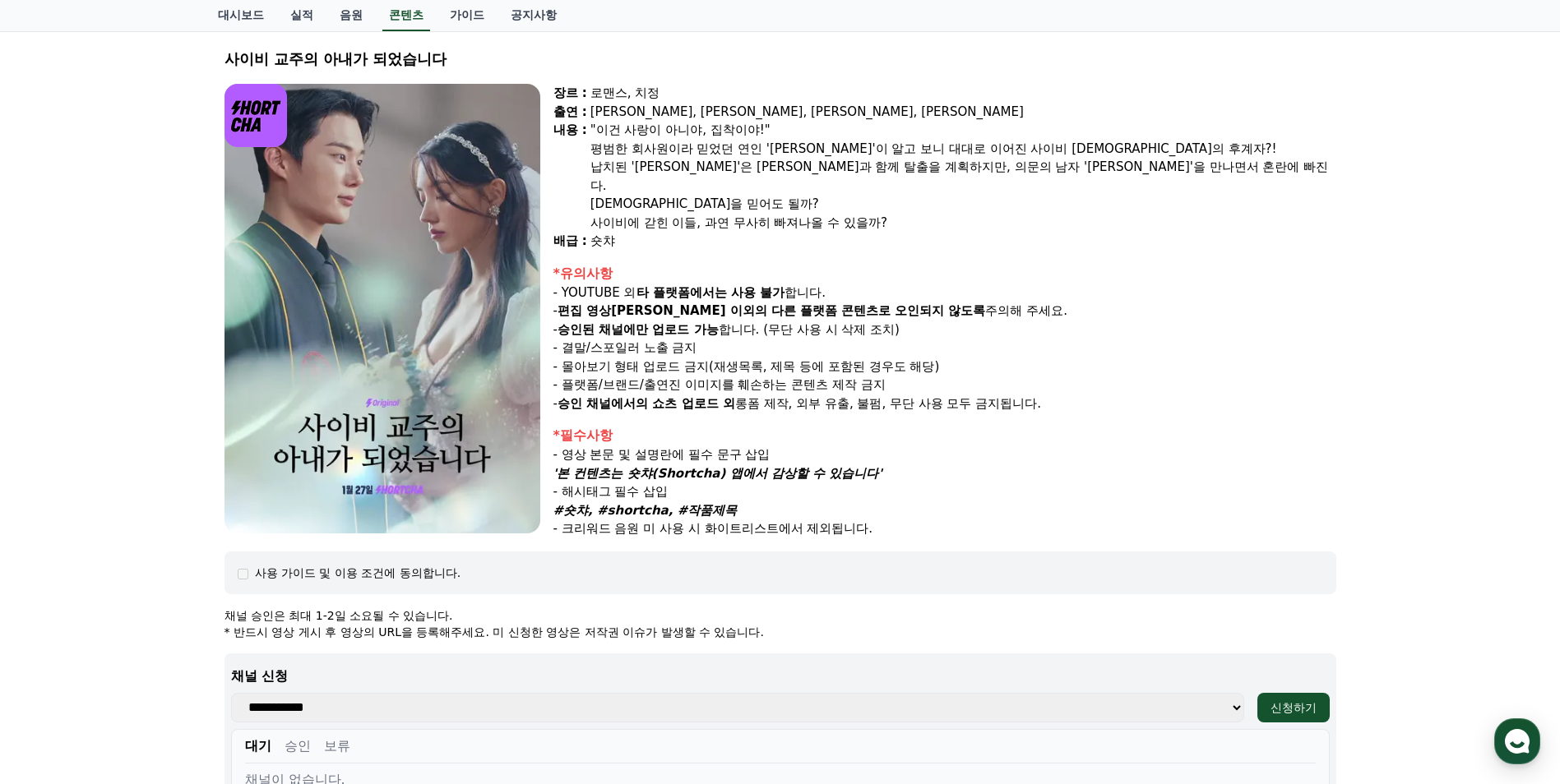
scroll to position [0, 0]
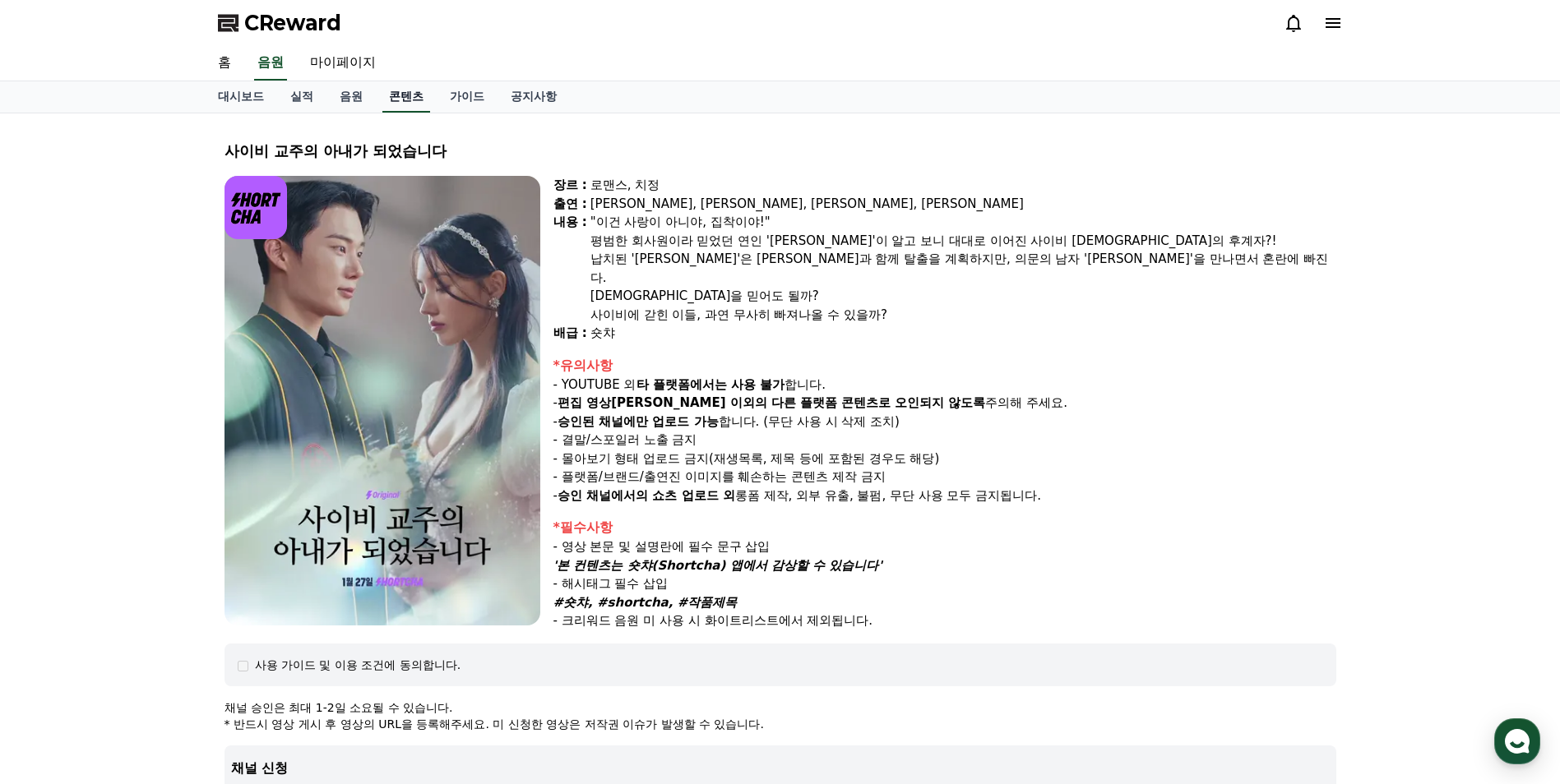
click at [406, 97] on link "콘텐츠" at bounding box center [406, 97] width 48 height 31
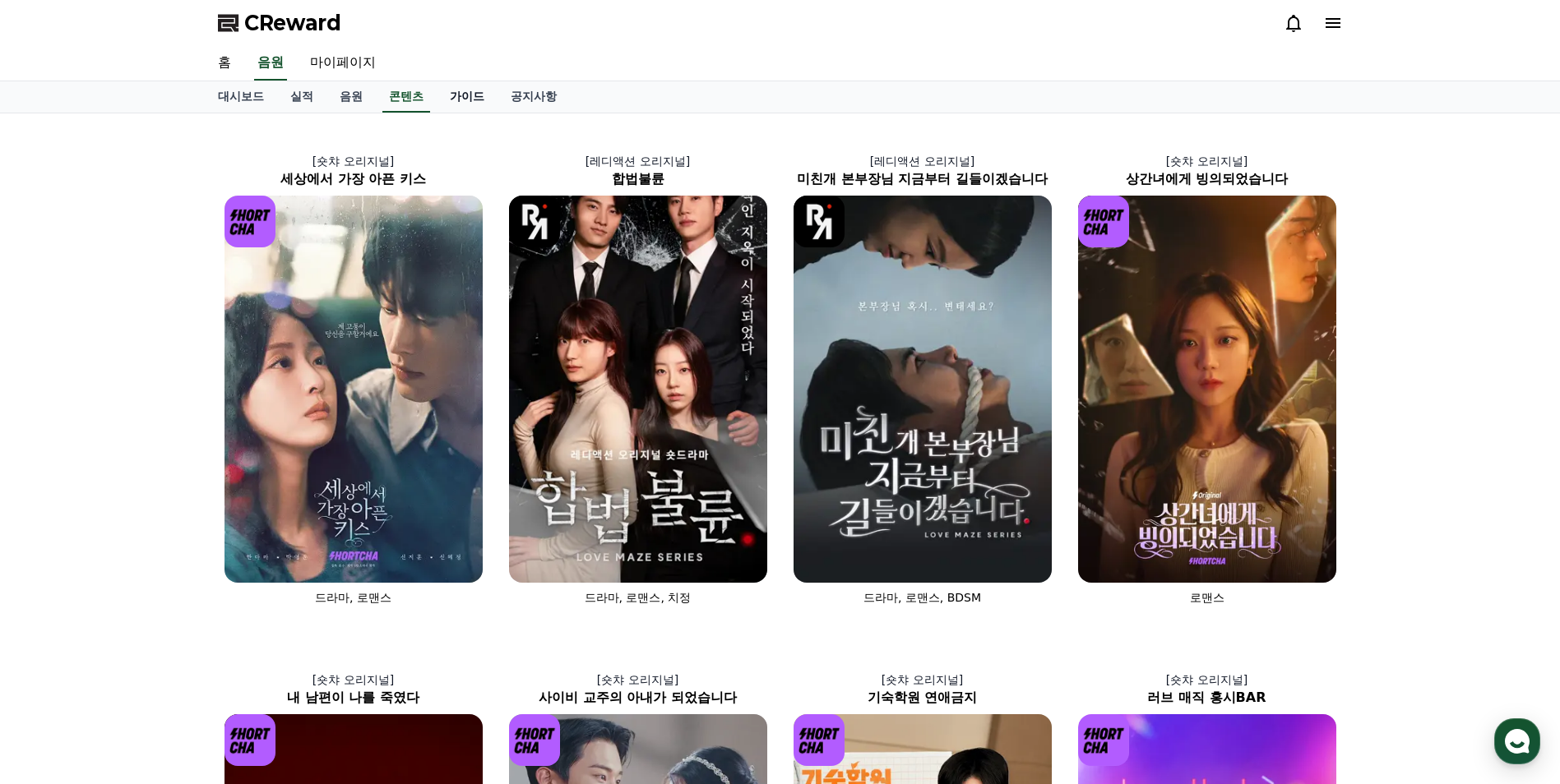
click at [463, 94] on link "가이드" at bounding box center [467, 97] width 61 height 31
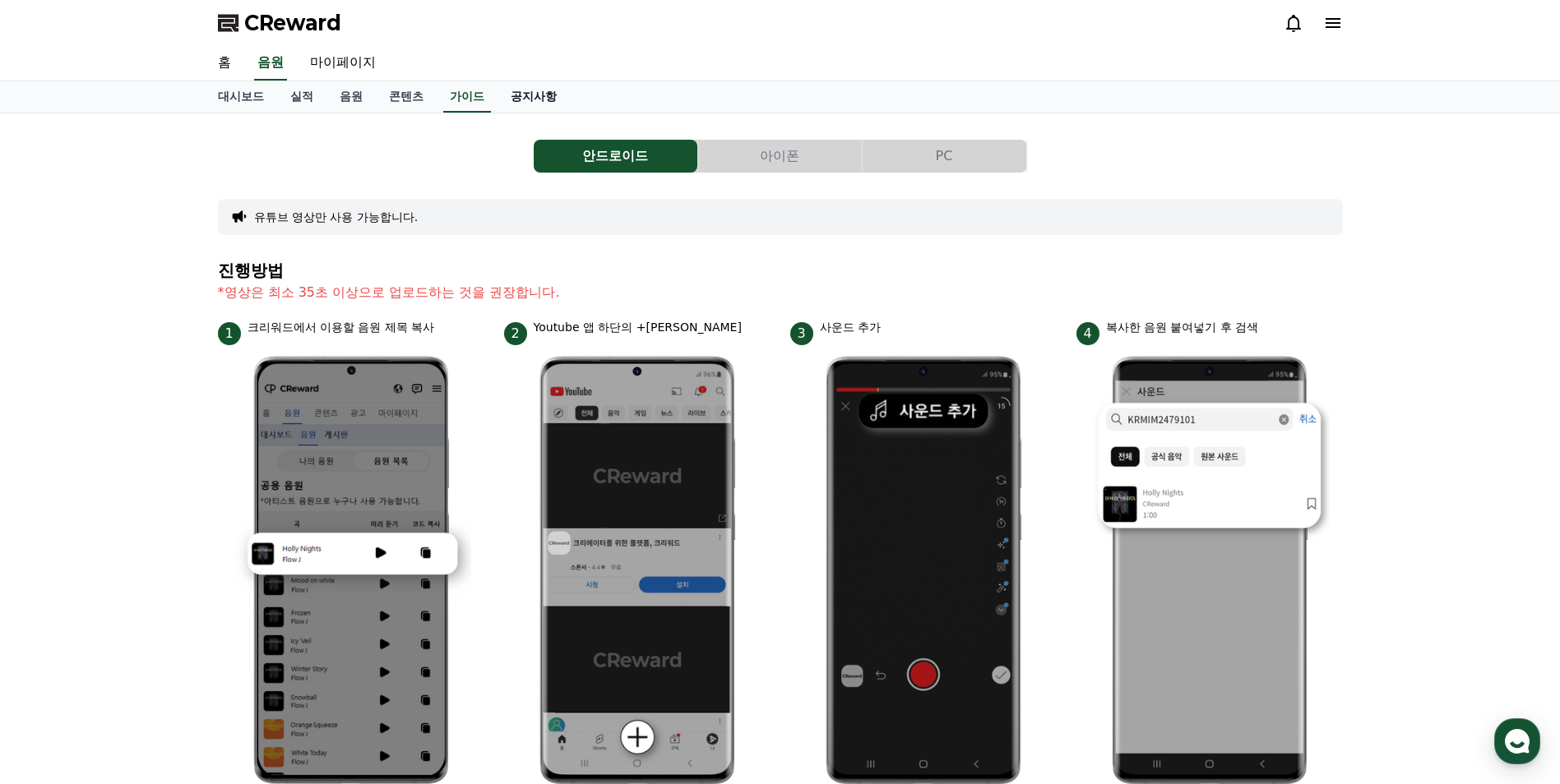
click at [532, 97] on link "공지사항" at bounding box center [533, 97] width 72 height 31
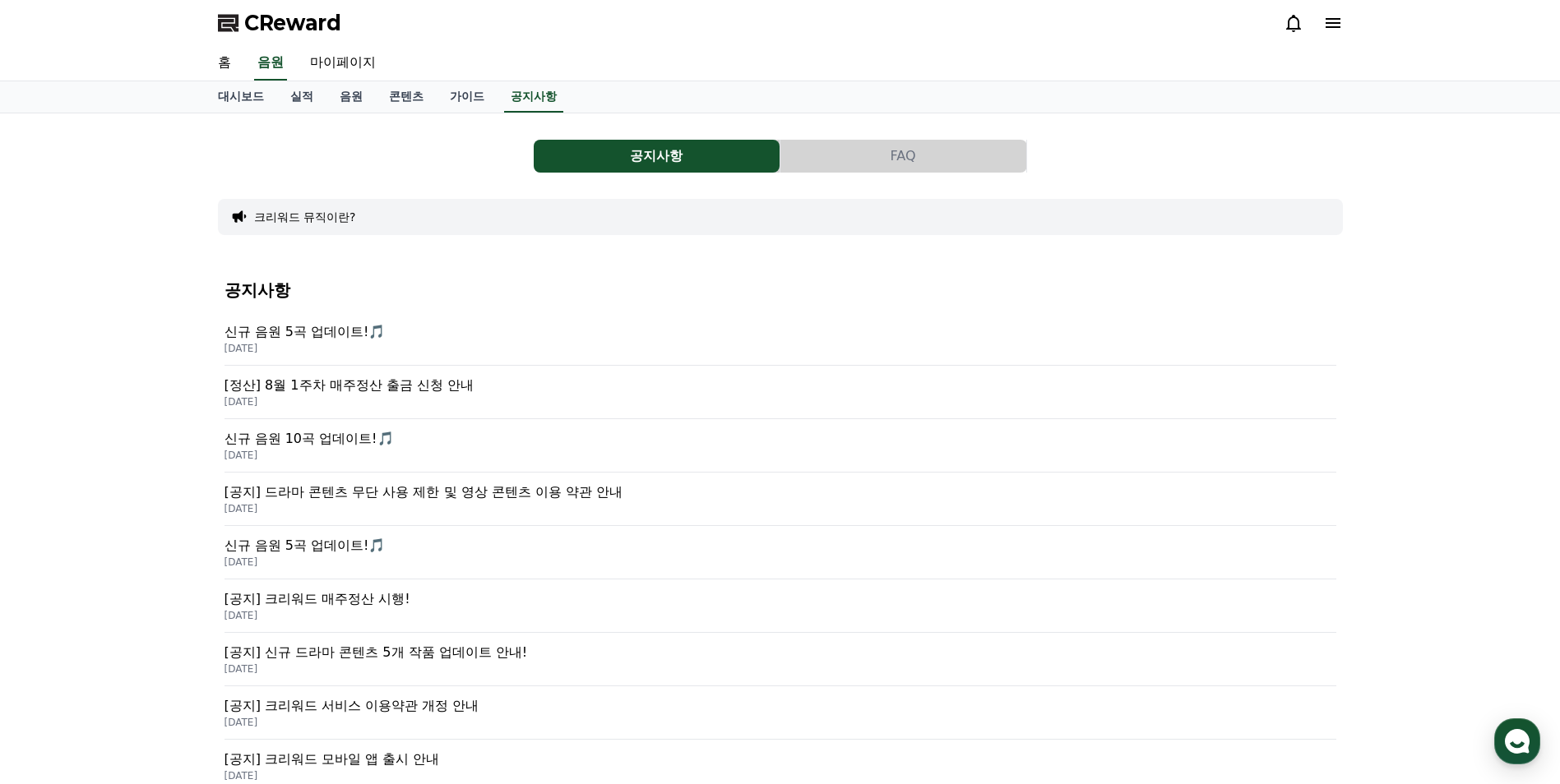
click at [324, 334] on p "신규 음원 5곡 업데이트!🎵" at bounding box center [780, 332] width 1112 height 20
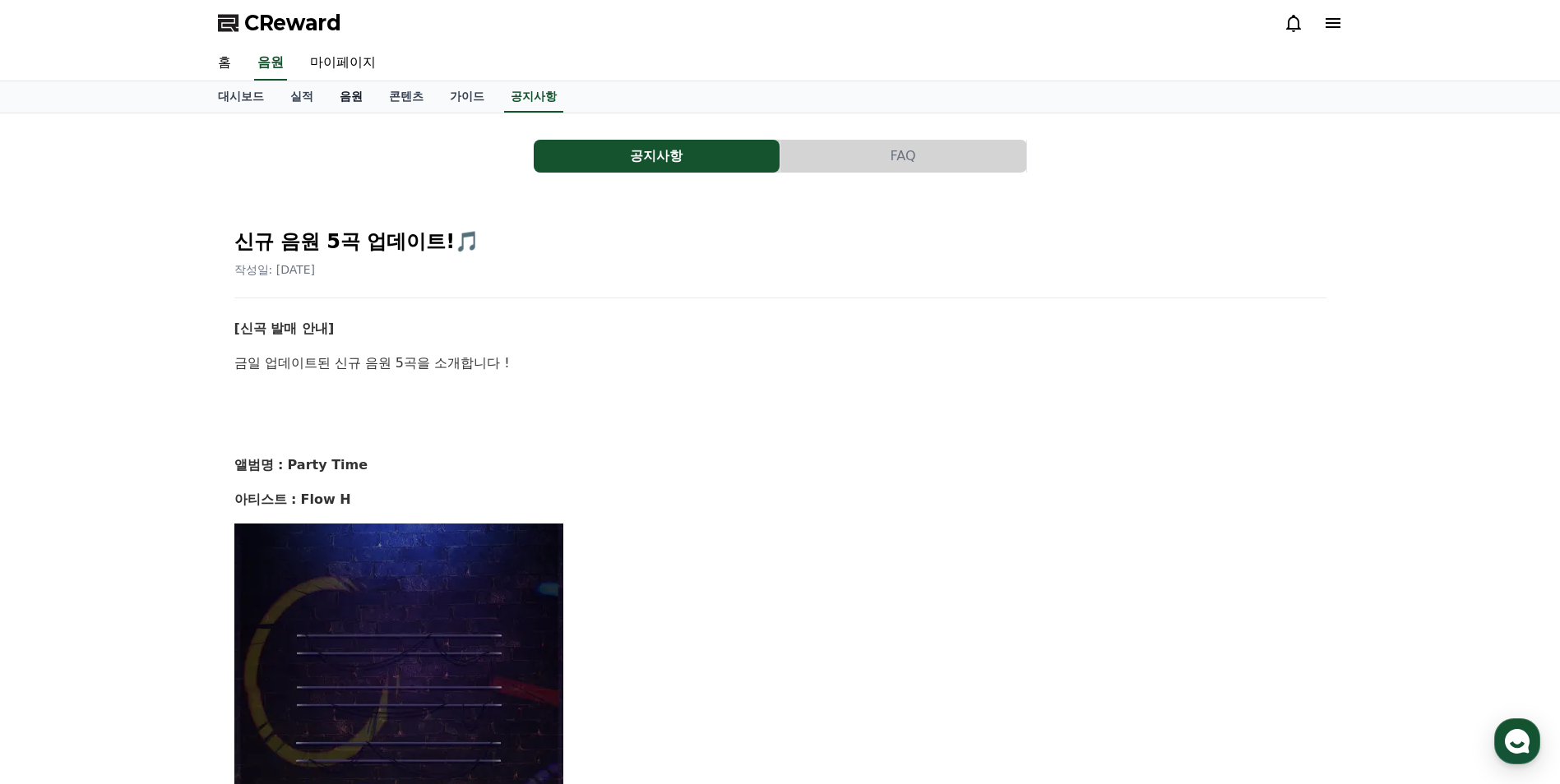
click at [354, 99] on link "음원" at bounding box center [351, 97] width 50 height 31
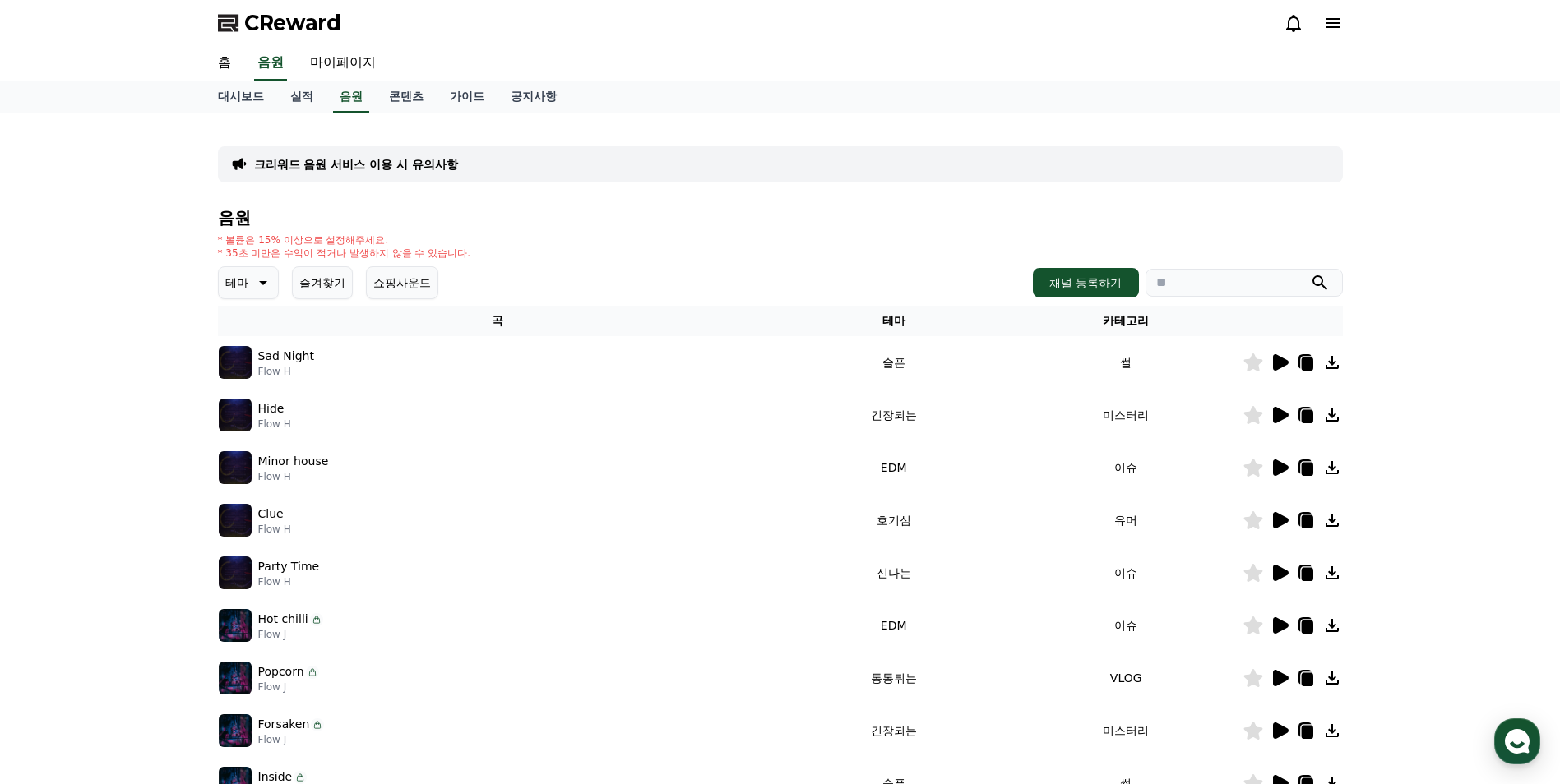
click at [375, 159] on p "크리워드 음원 서비스 이용 시 유의사항" at bounding box center [356, 164] width 204 height 17
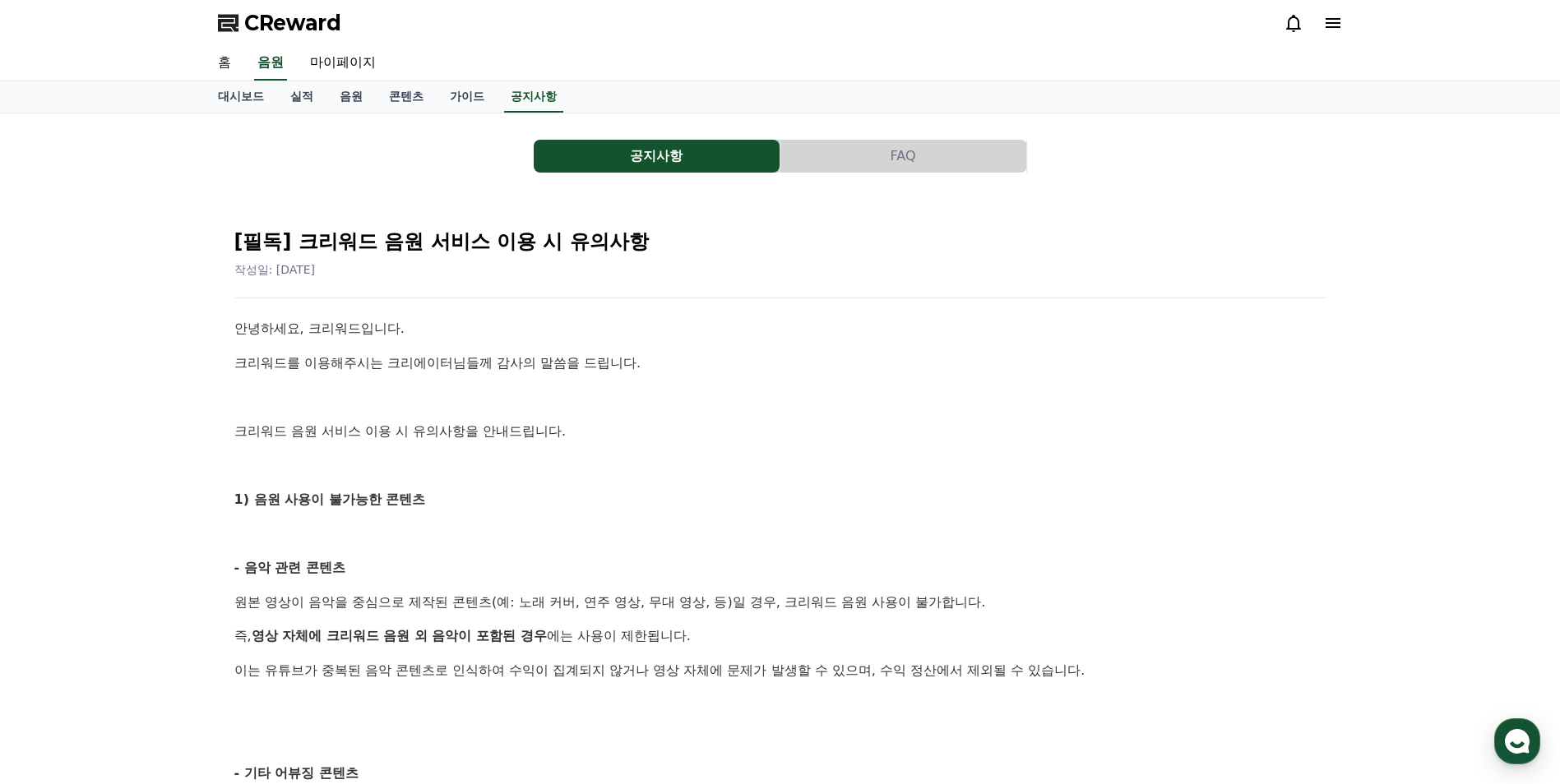
click at [223, 61] on link "홈" at bounding box center [225, 62] width 39 height 34
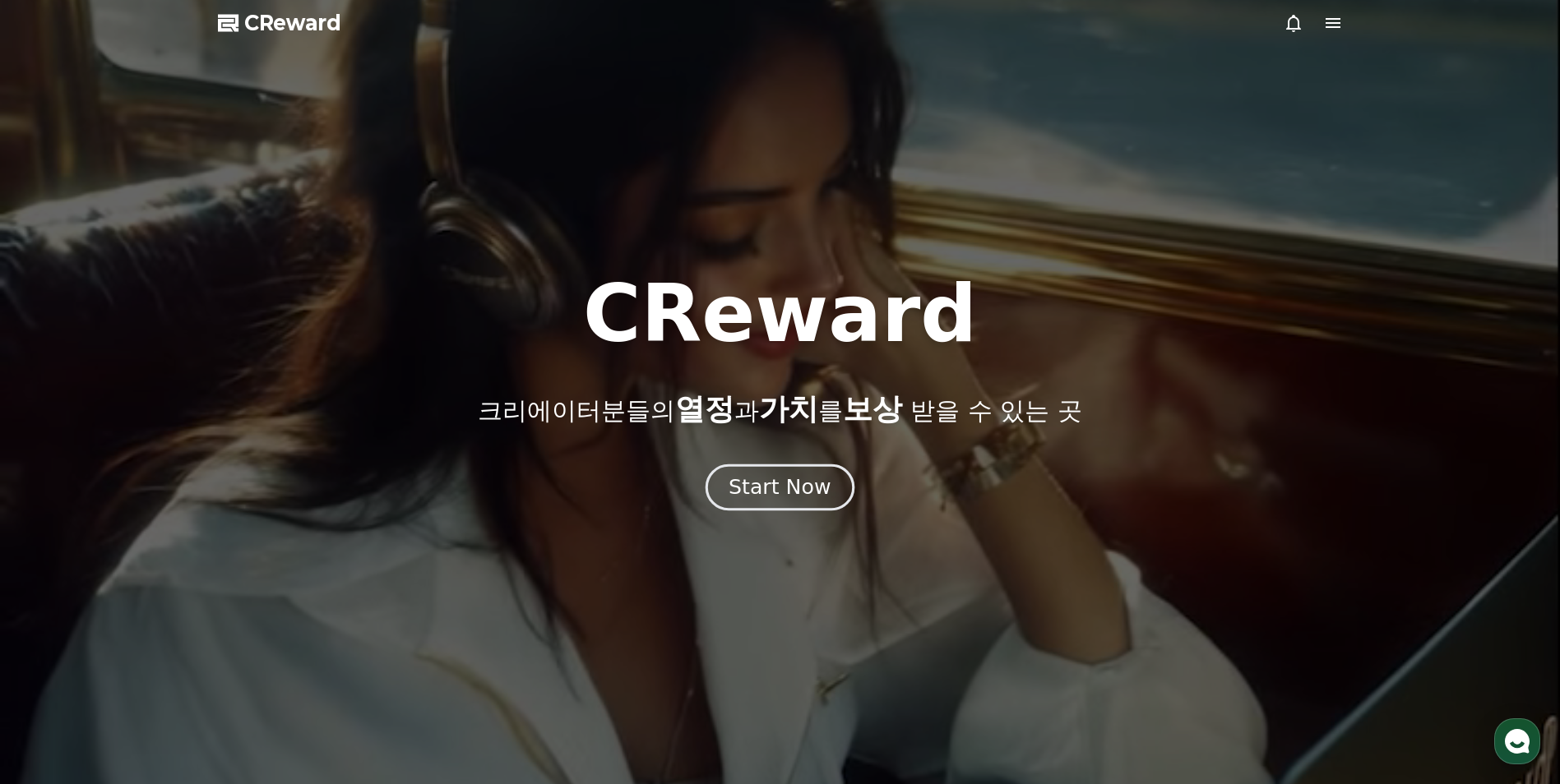
click at [772, 507] on button "Start Now" at bounding box center [780, 488] width 148 height 47
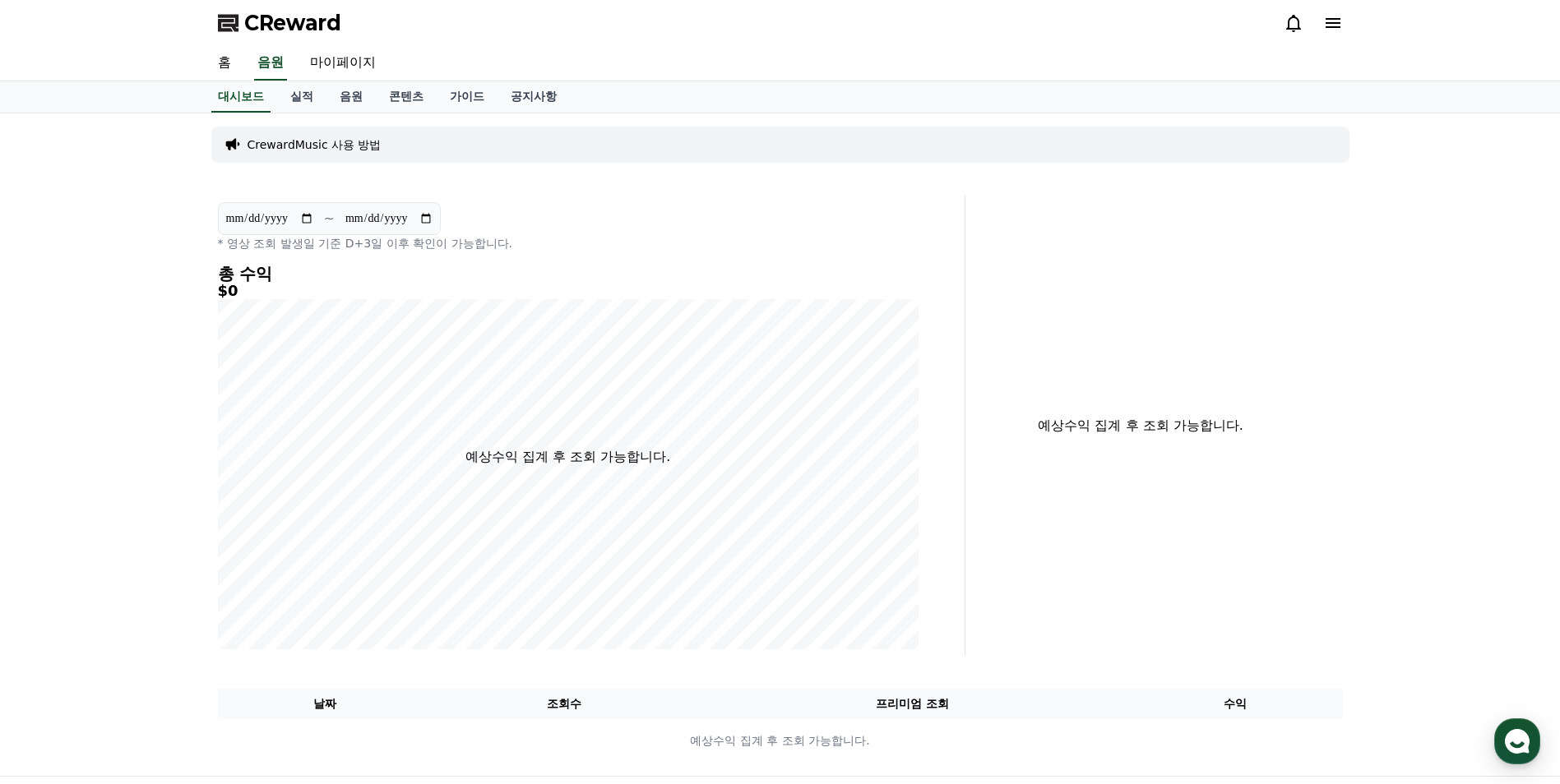
drag, startPoint x: 365, startPoint y: 28, endPoint x: 246, endPoint y: 32, distance: 119.1
click at [246, 32] on div "CReward" at bounding box center [780, 22] width 1152 height 46
copy span "CReward"
